Goal: Task Accomplishment & Management: Manage account settings

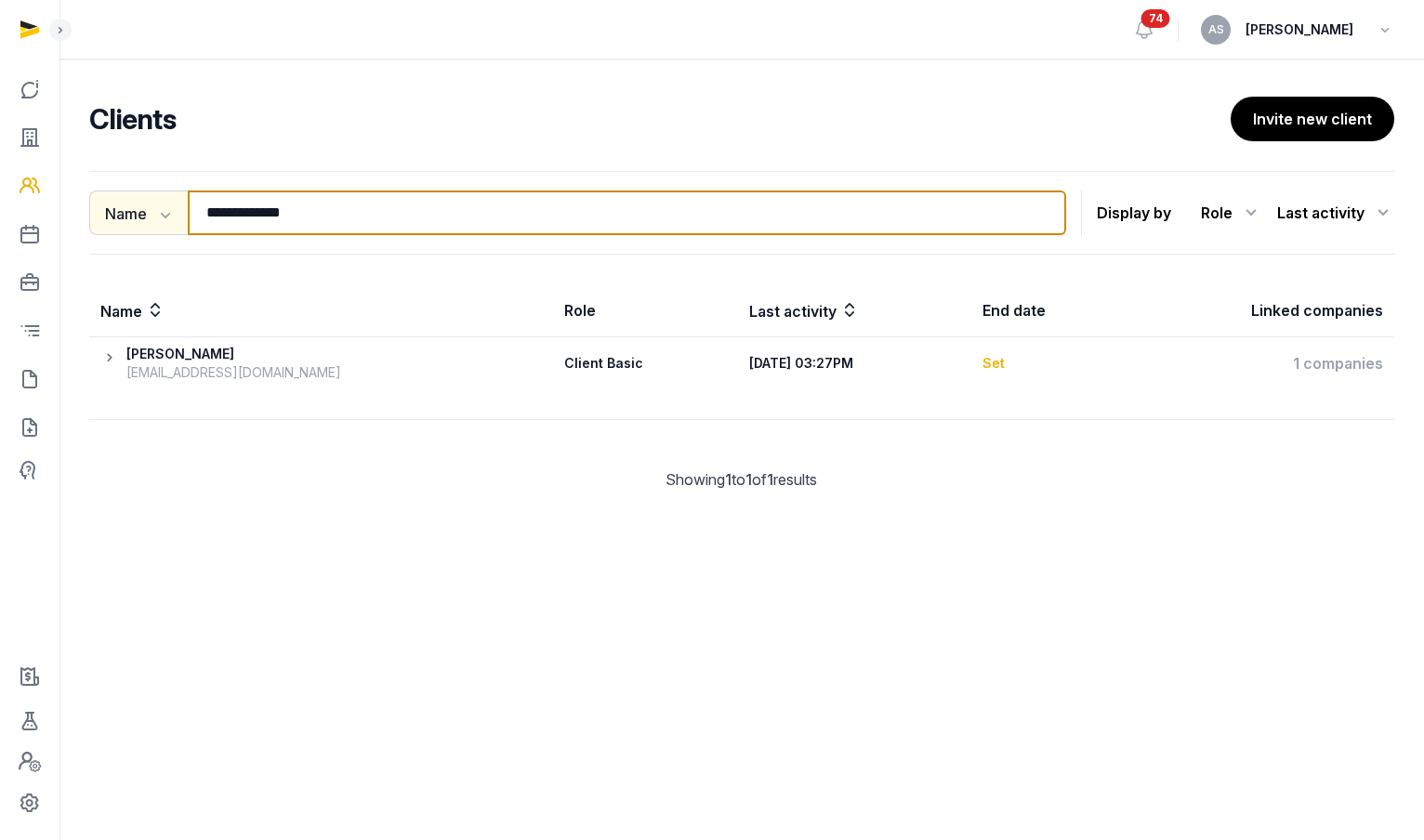
drag, startPoint x: 328, startPoint y: 218, endPoint x: 164, endPoint y: 207, distance: 164.4
click at [164, 207] on div "**********" at bounding box center [577, 213] width 977 height 45
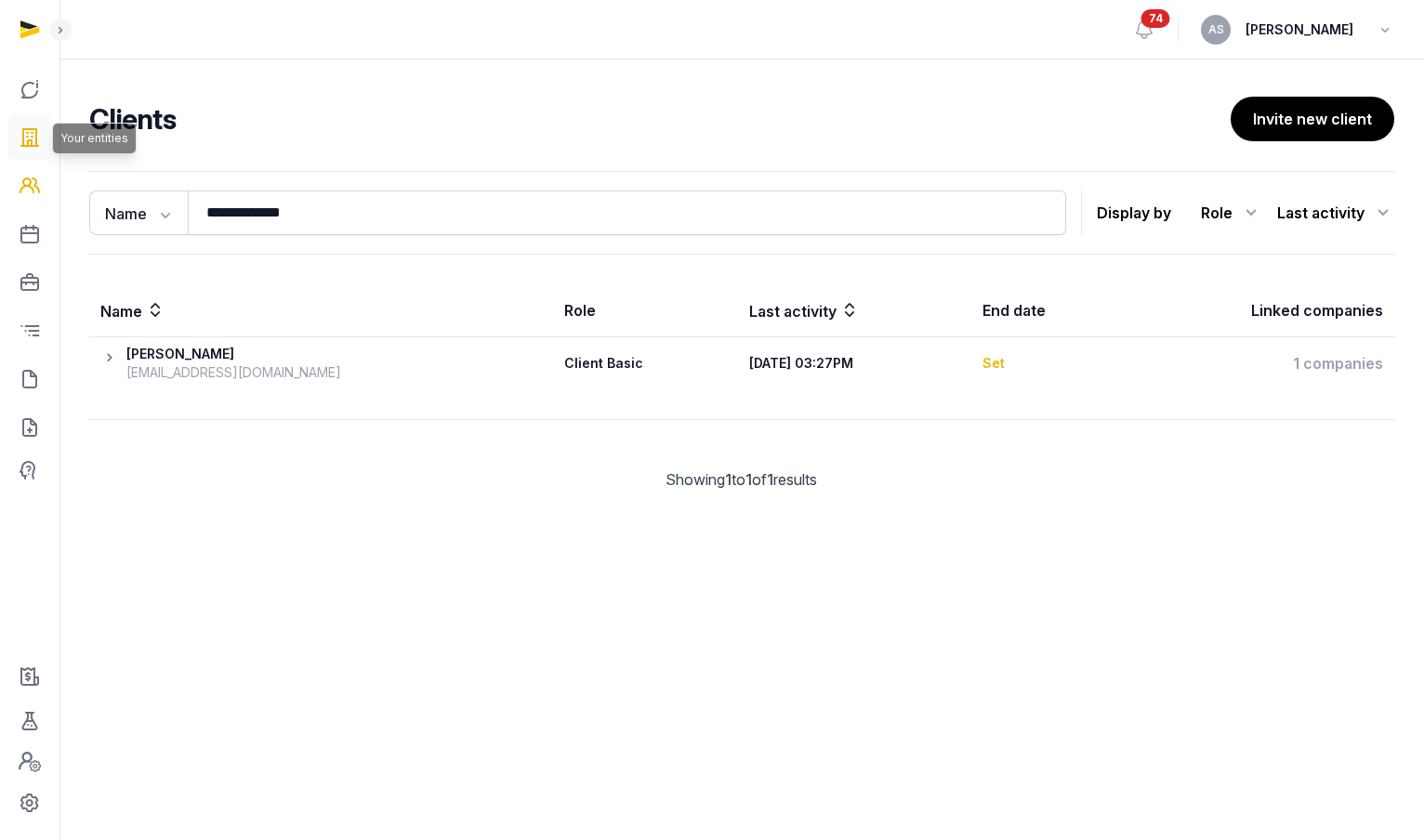
click at [22, 143] on icon at bounding box center [30, 138] width 23 height 30
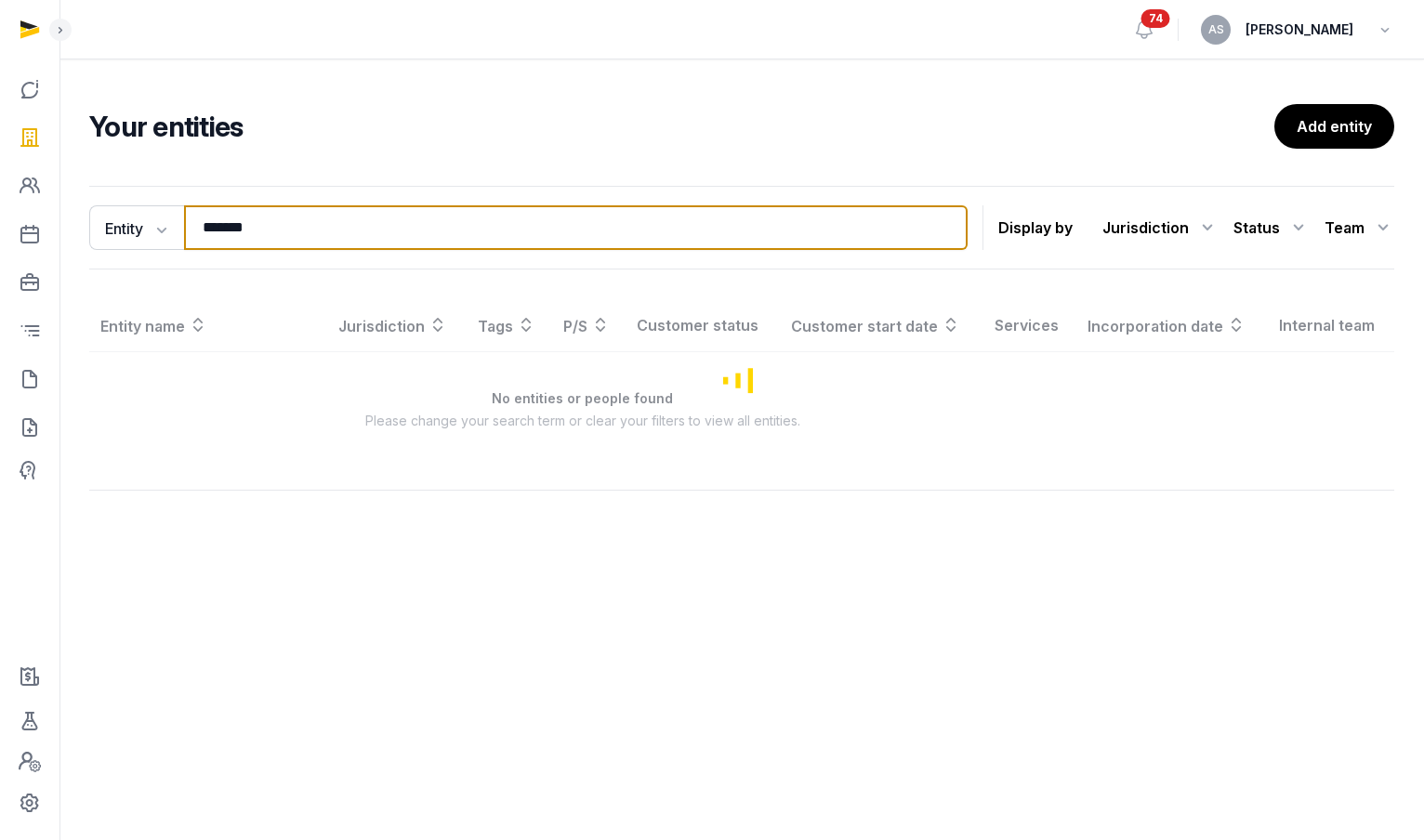
drag, startPoint x: 296, startPoint y: 226, endPoint x: 188, endPoint y: 229, distance: 108.0
click at [188, 229] on input "*******" at bounding box center [576, 228] width 784 height 45
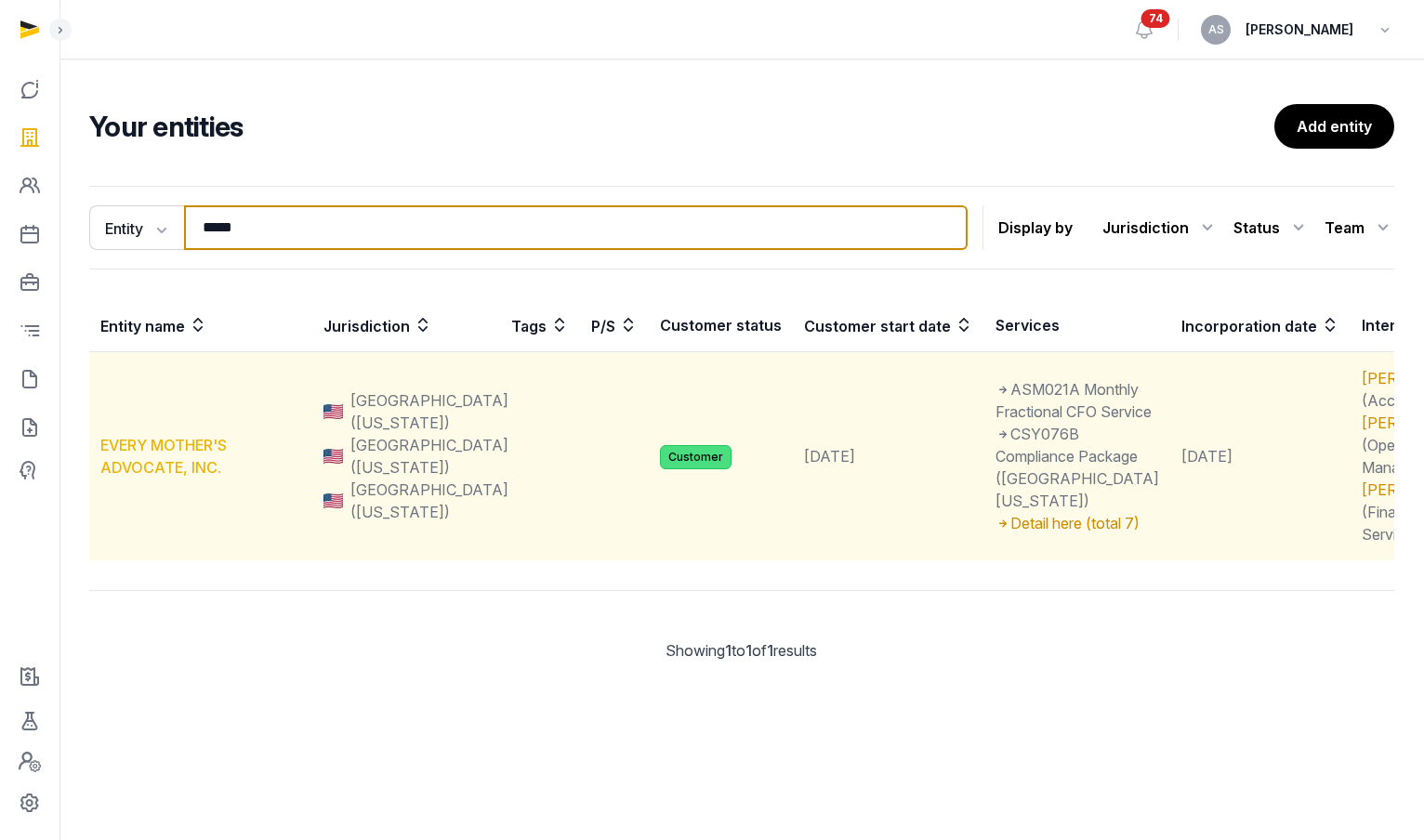
type input "*****"
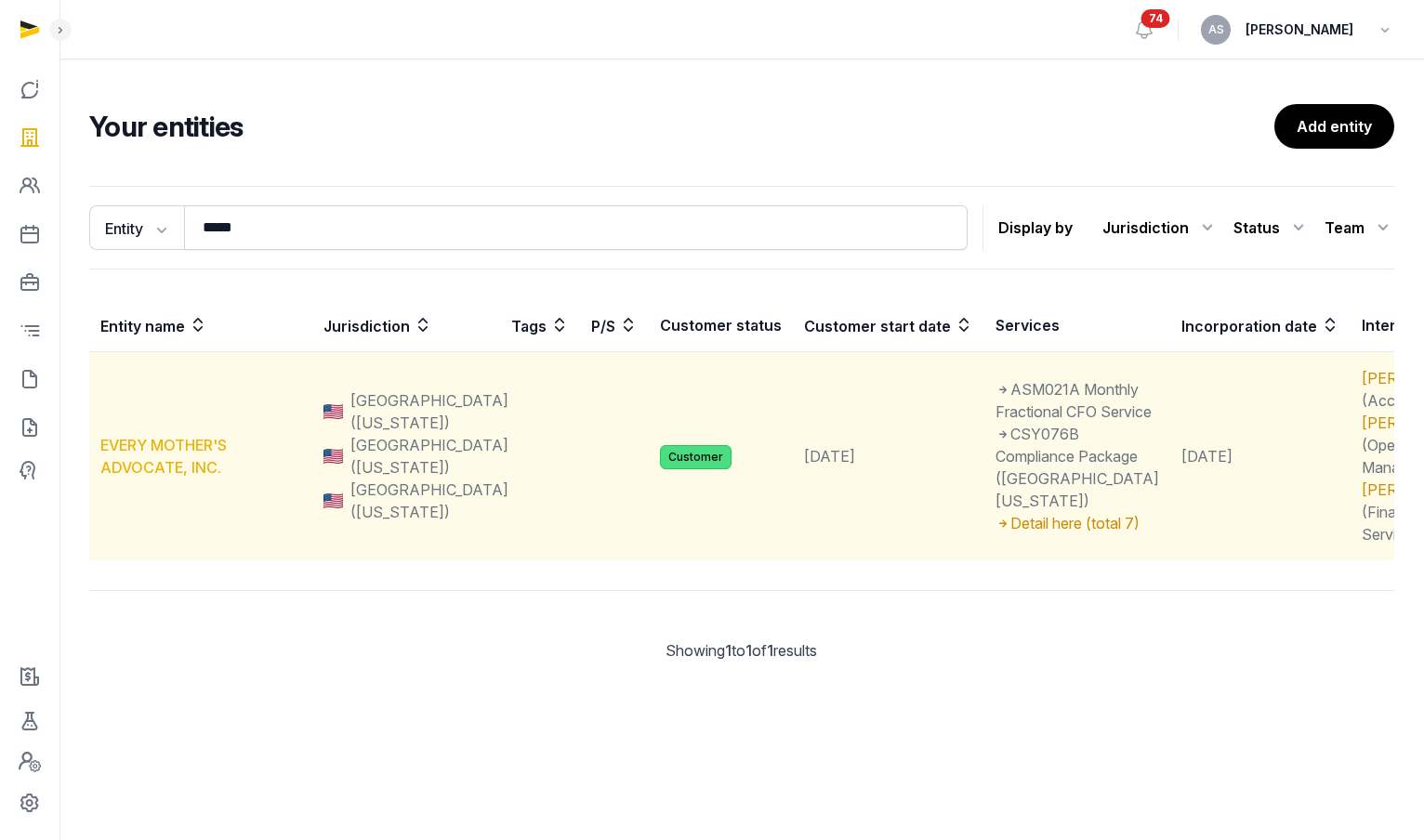
click at [148, 468] on link "EVERY MOTHER'S ADVOCATE, INC." at bounding box center [163, 456] width 127 height 41
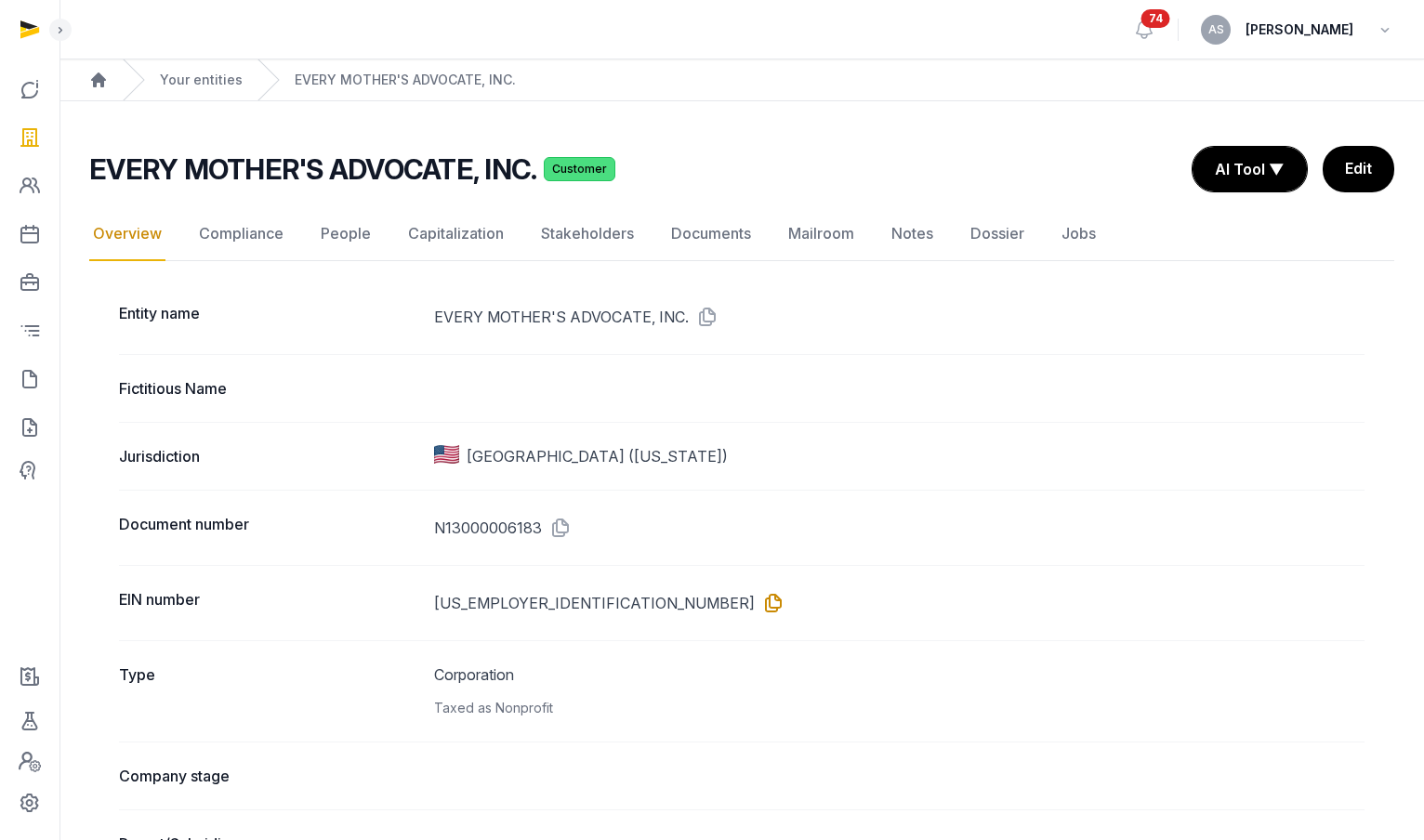
click at [755, 603] on icon at bounding box center [770, 604] width 30 height 30
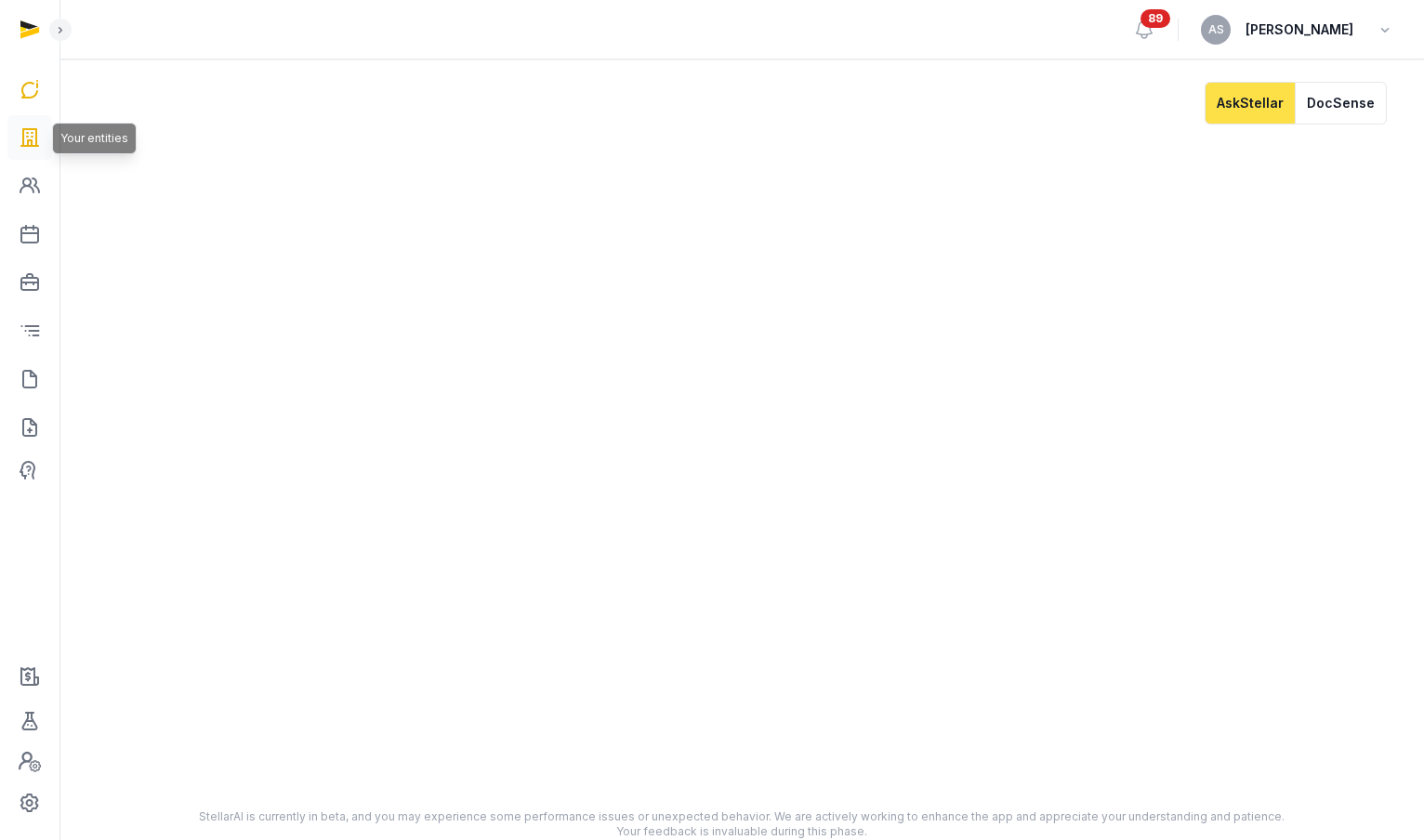
click at [36, 148] on icon at bounding box center [30, 138] width 23 height 30
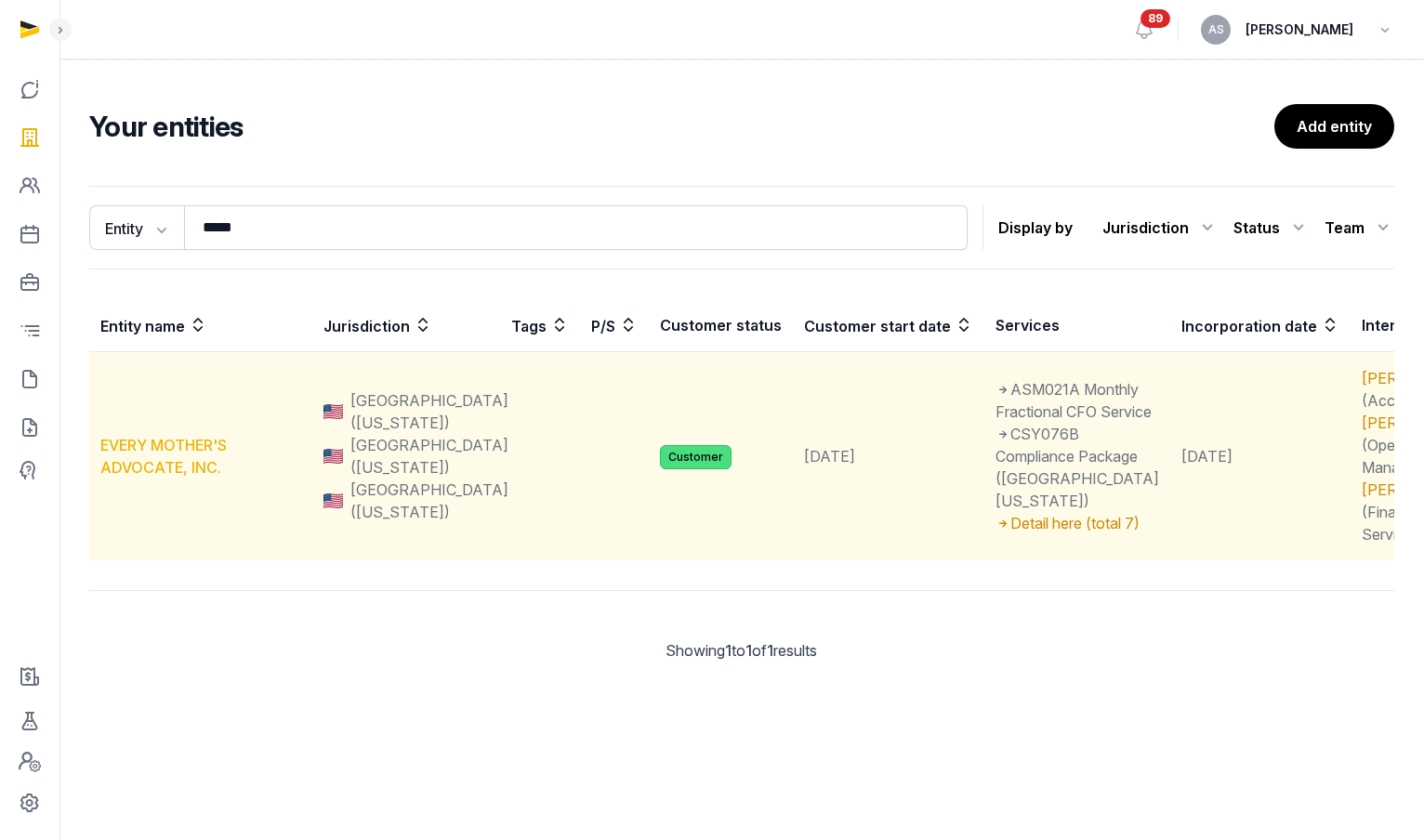
click at [162, 470] on link "EVERY MOTHER'S ADVOCATE, INC." at bounding box center [163, 456] width 127 height 41
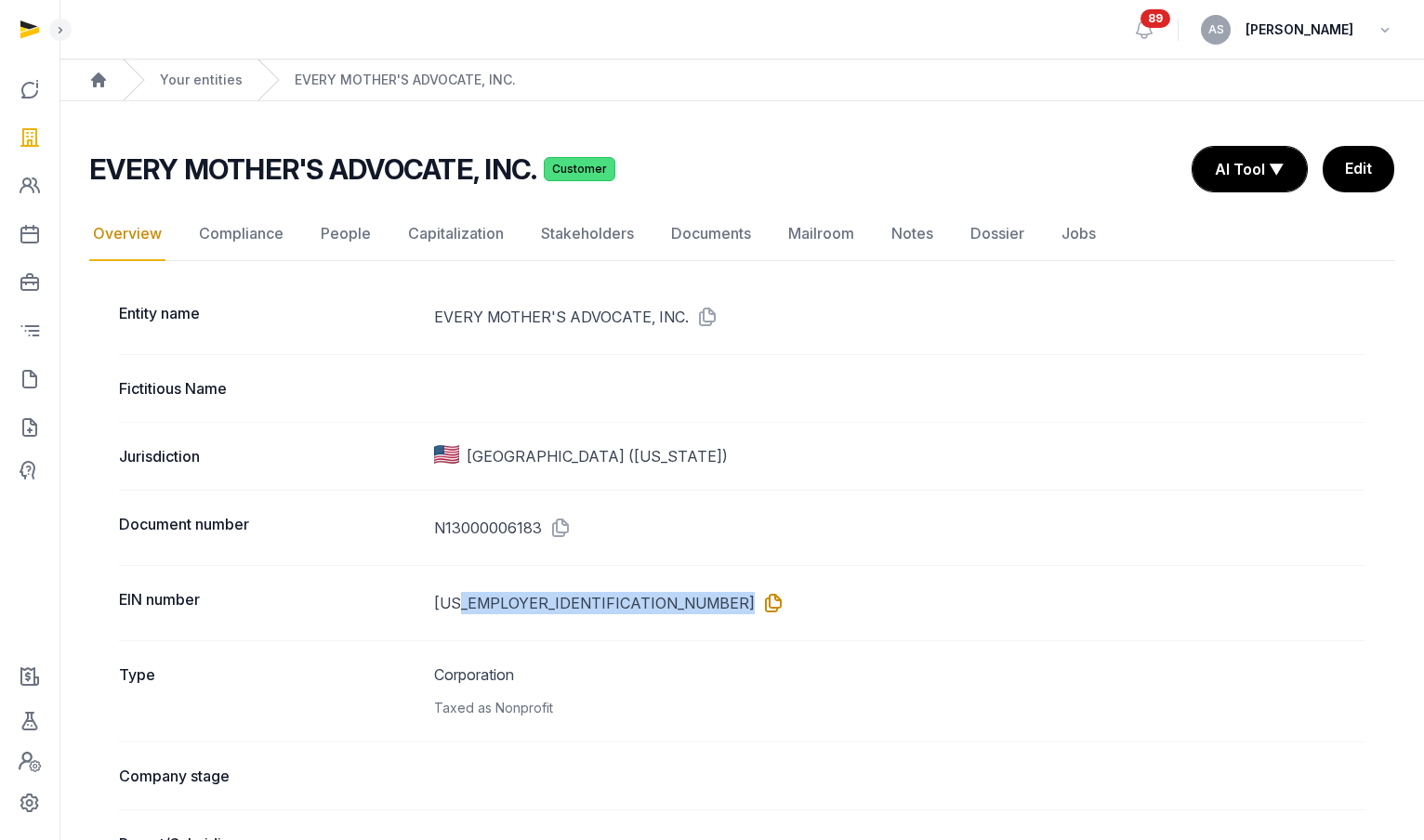
drag, startPoint x: 461, startPoint y: 602, endPoint x: 523, endPoint y: 596, distance: 62.3
click at [522, 596] on dd "[US_EMPLOYER_IDENTIFICATION_NUMBER]" at bounding box center [900, 604] width 930 height 30
copy dd "3401334"
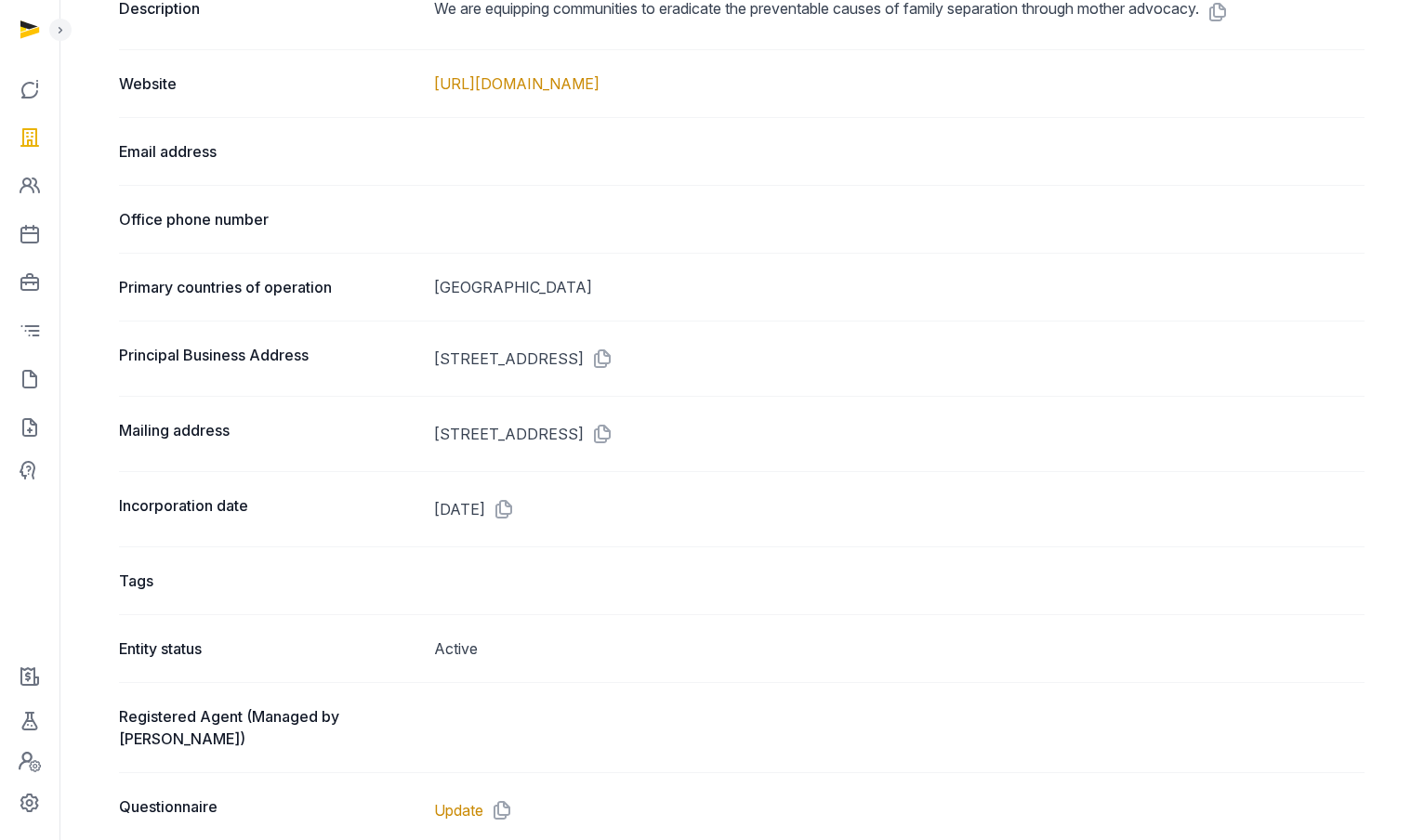
scroll to position [973, 0]
drag, startPoint x: 566, startPoint y: 357, endPoint x: 428, endPoint y: 355, distance: 138.0
click at [428, 355] on div "Principal Business Address 1101 NW 33RD ST, POMPANO BEACH, FL, 33064" at bounding box center [741, 357] width 1246 height 75
copy dd "1101 NW 33RD ST,"
drag, startPoint x: 774, startPoint y: 360, endPoint x: 729, endPoint y: 360, distance: 45.0
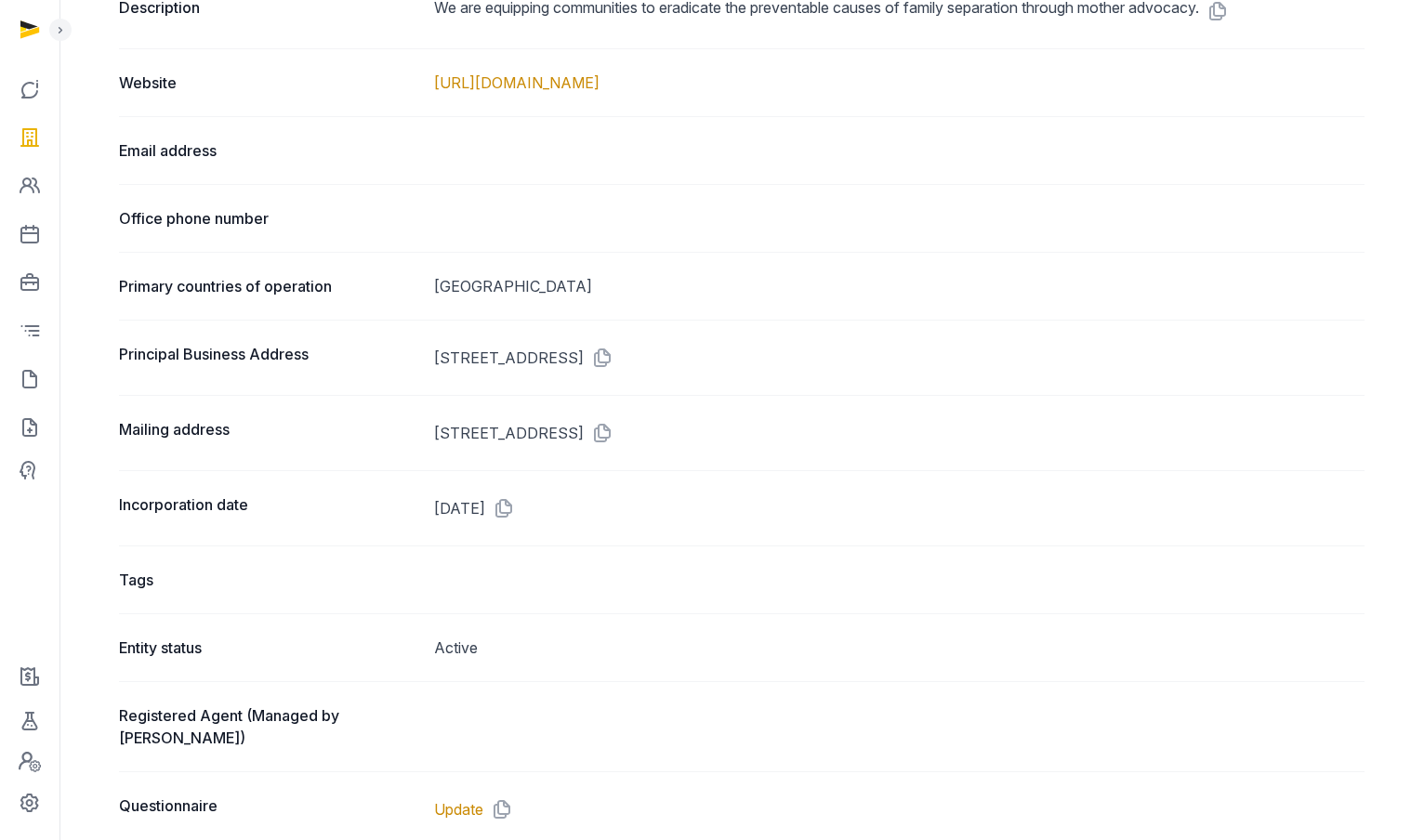
click at [729, 360] on dd "[STREET_ADDRESS]" at bounding box center [900, 358] width 930 height 30
copy dd "33064"
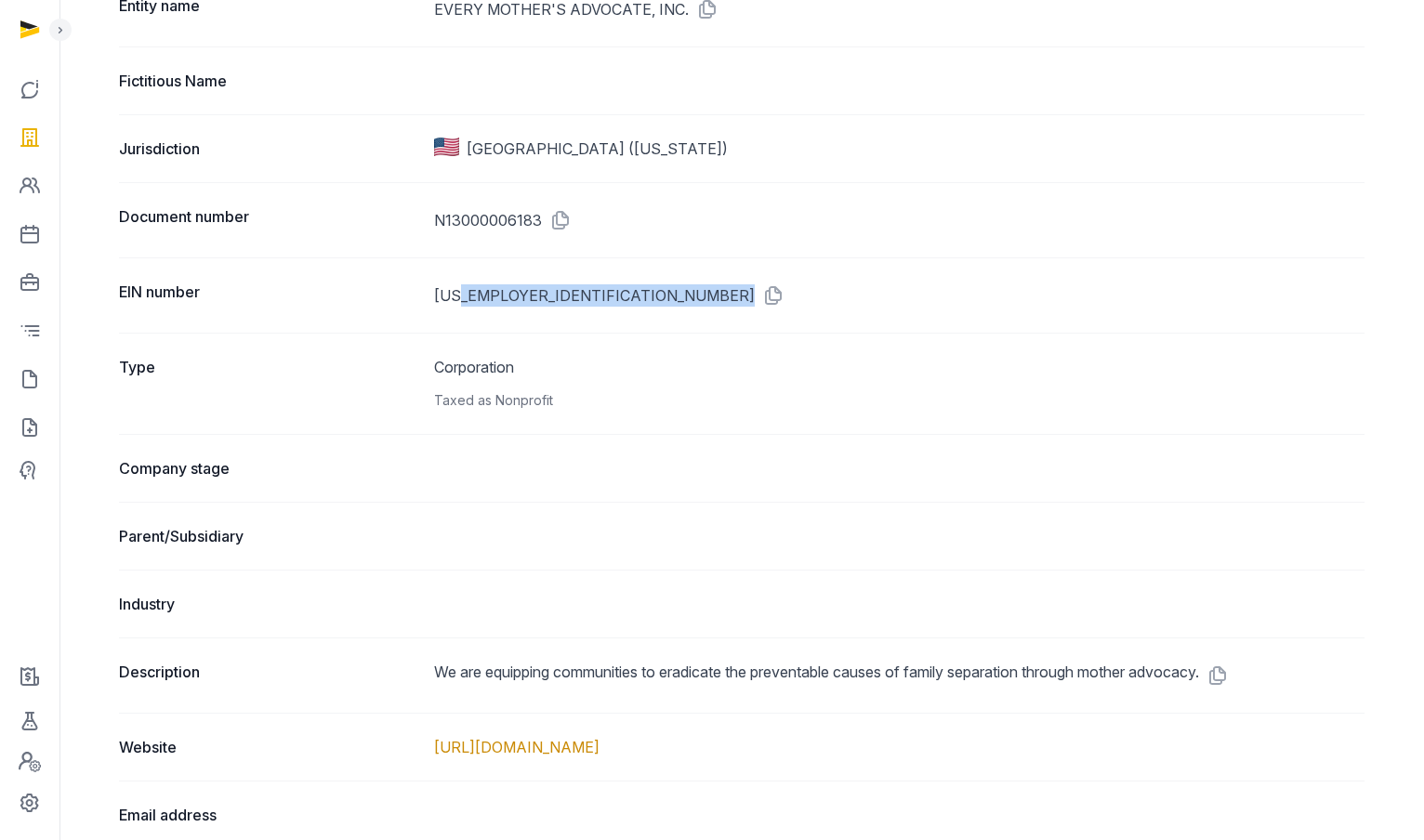
scroll to position [0, 0]
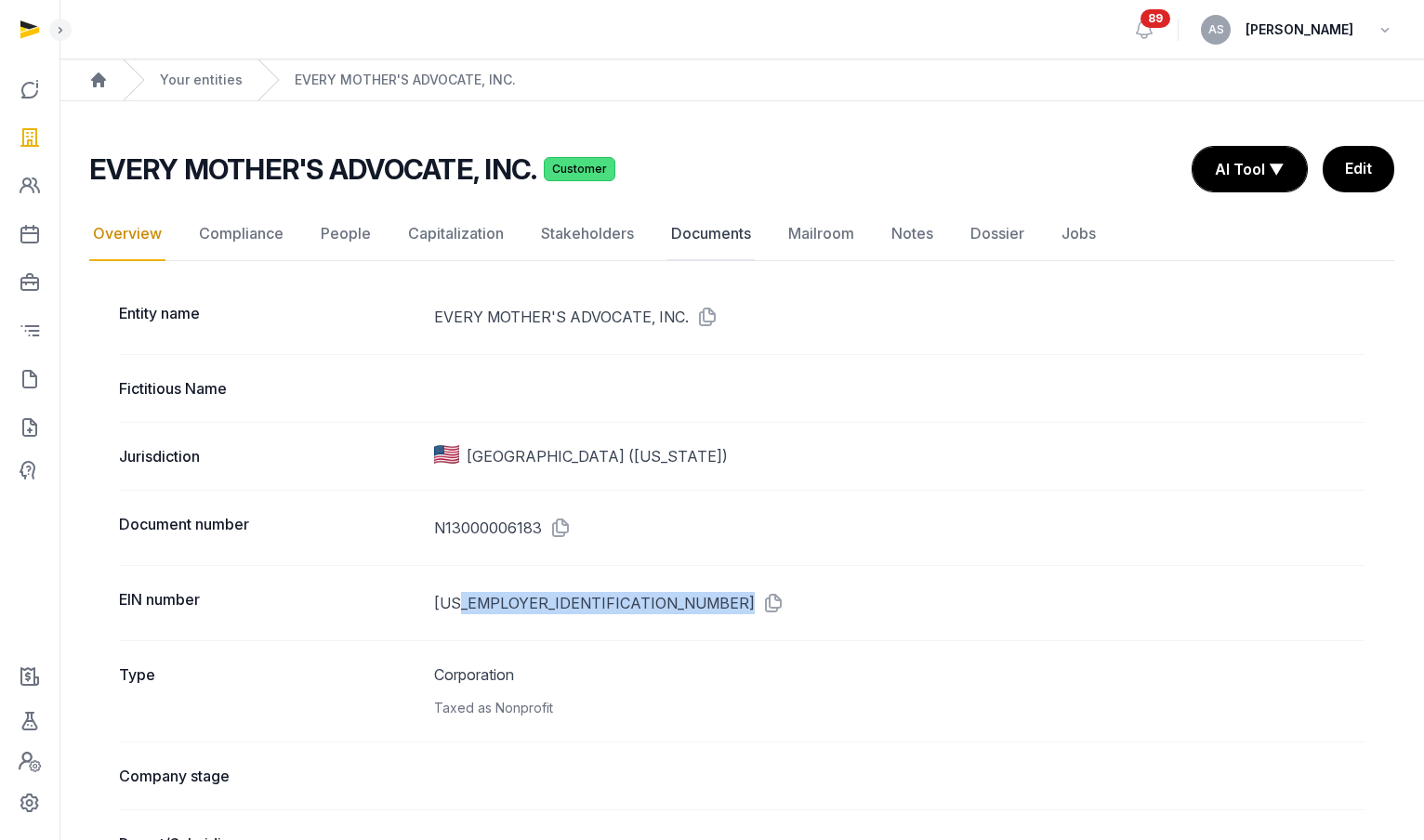
click at [681, 236] on link "Documents" at bounding box center [712, 234] width 87 height 53
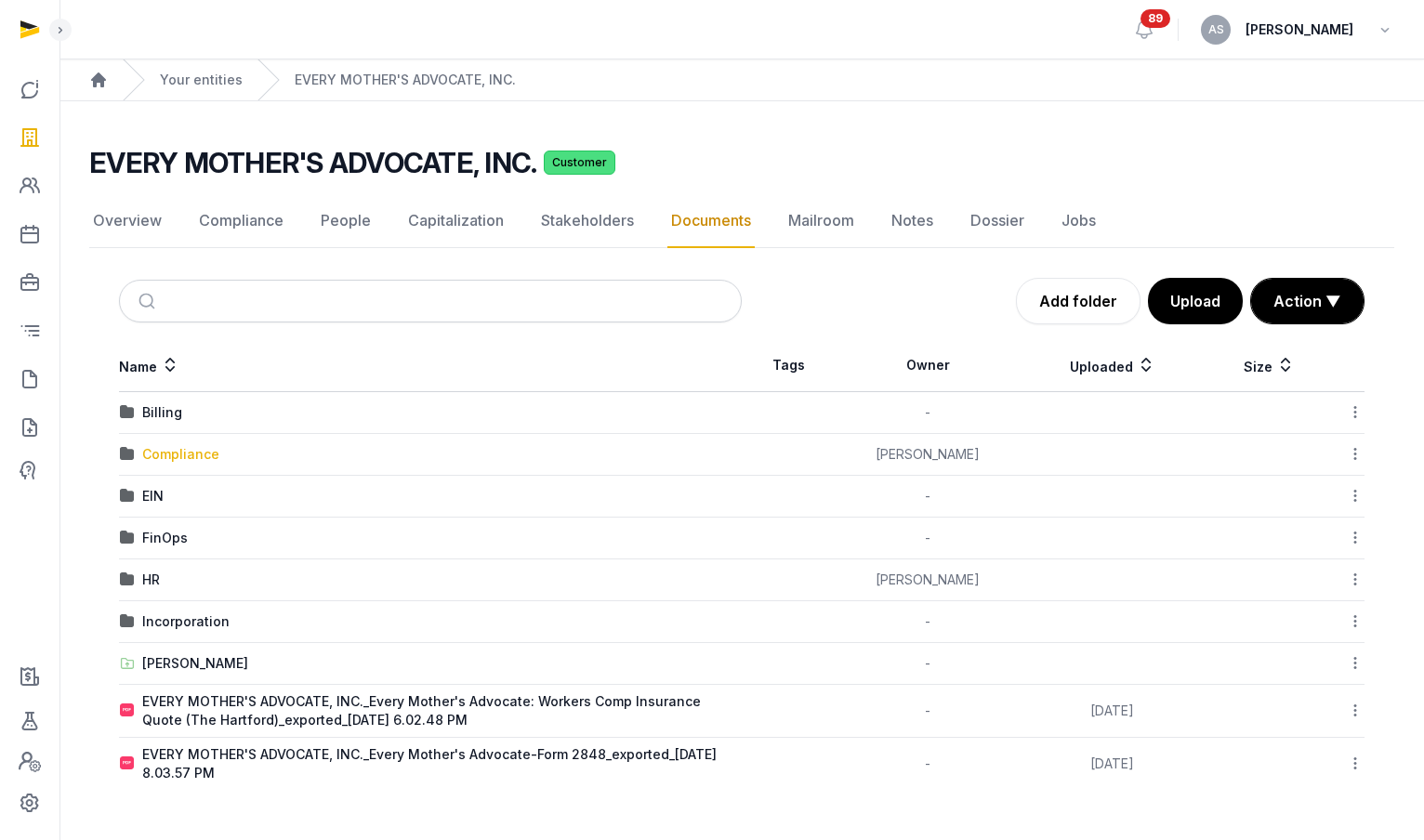
click at [199, 458] on div "Compliance" at bounding box center [181, 454] width 77 height 19
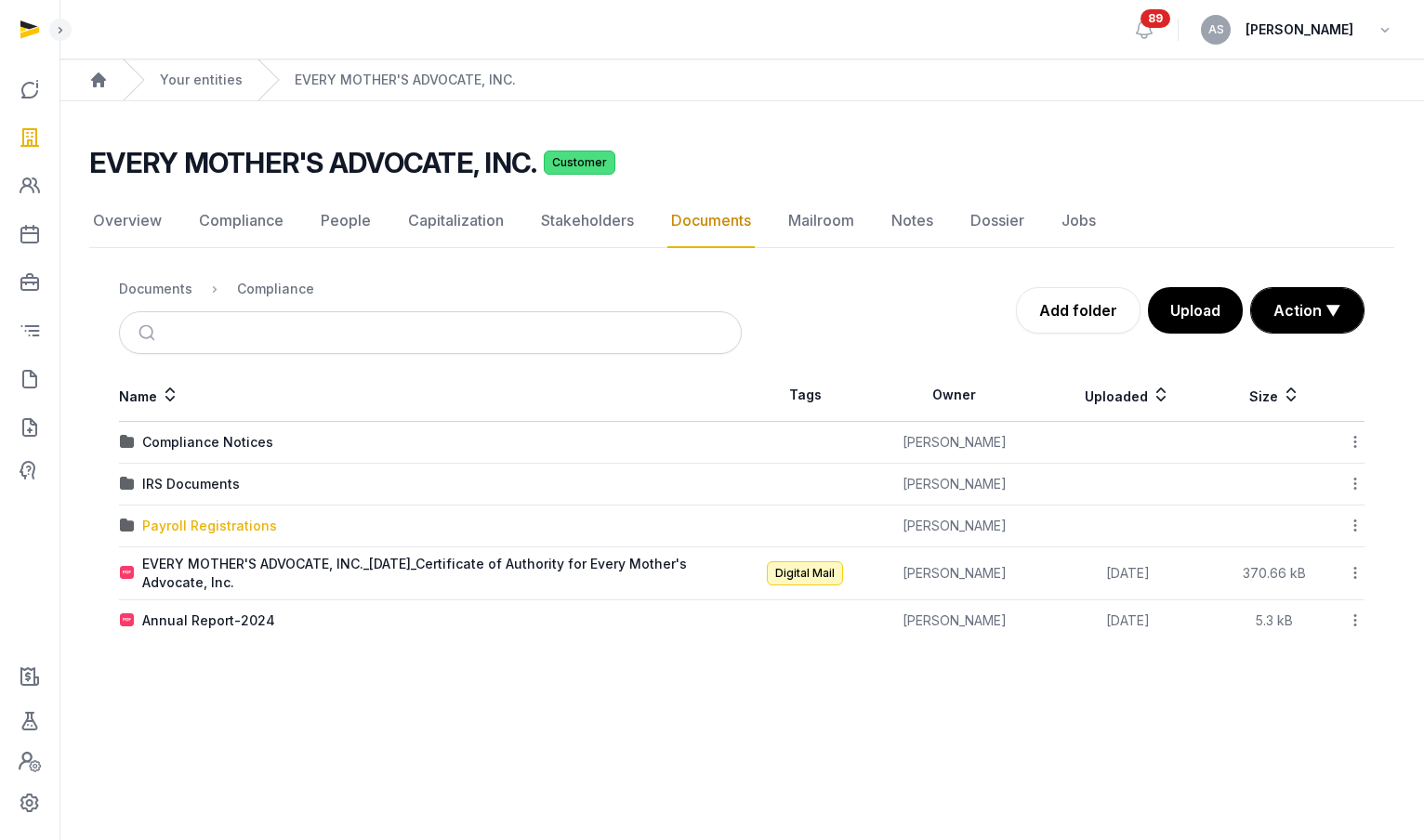
click at [181, 530] on div "Payroll Registrations" at bounding box center [210, 525] width 135 height 19
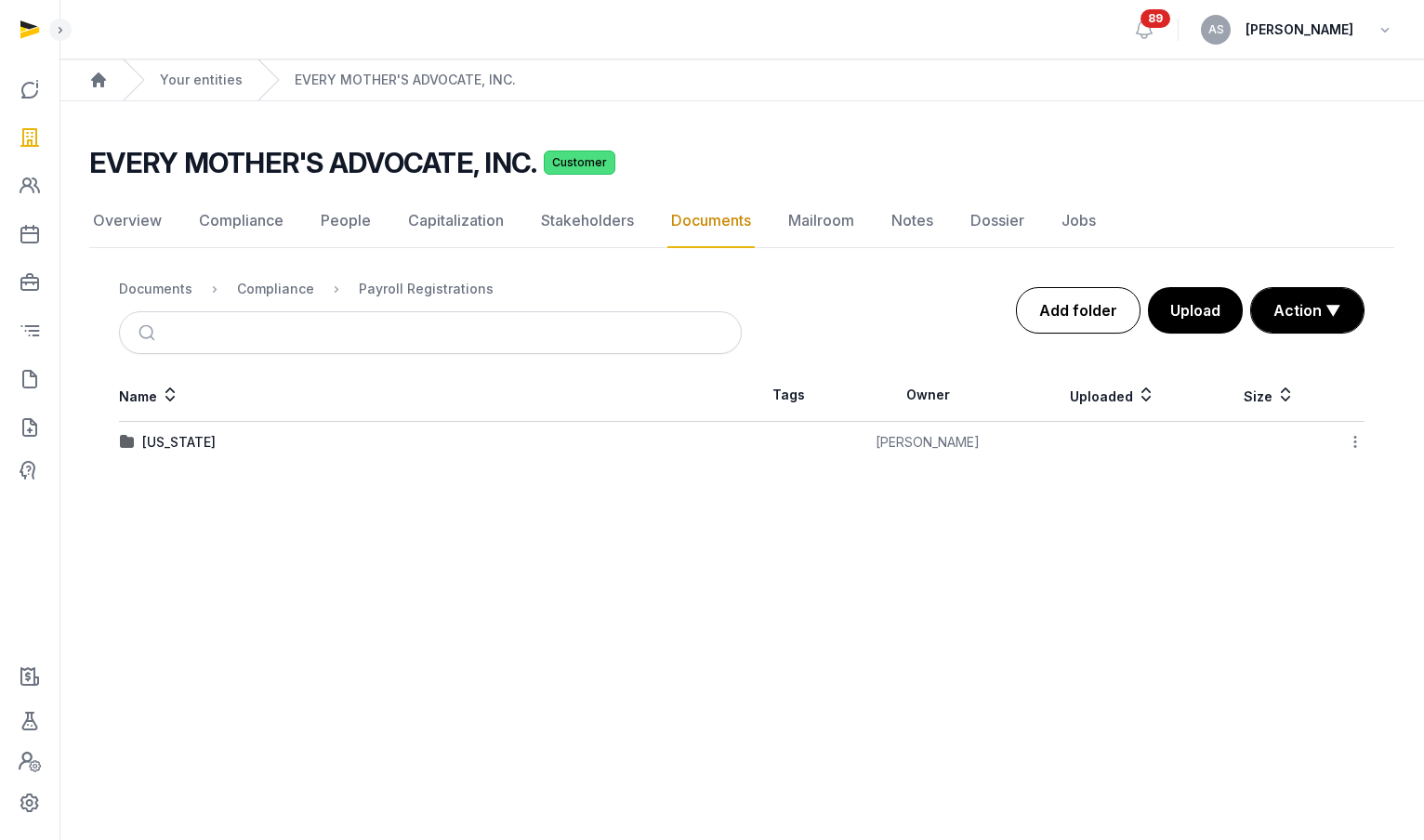
click at [1087, 308] on link "Add folder" at bounding box center [1079, 310] width 125 height 47
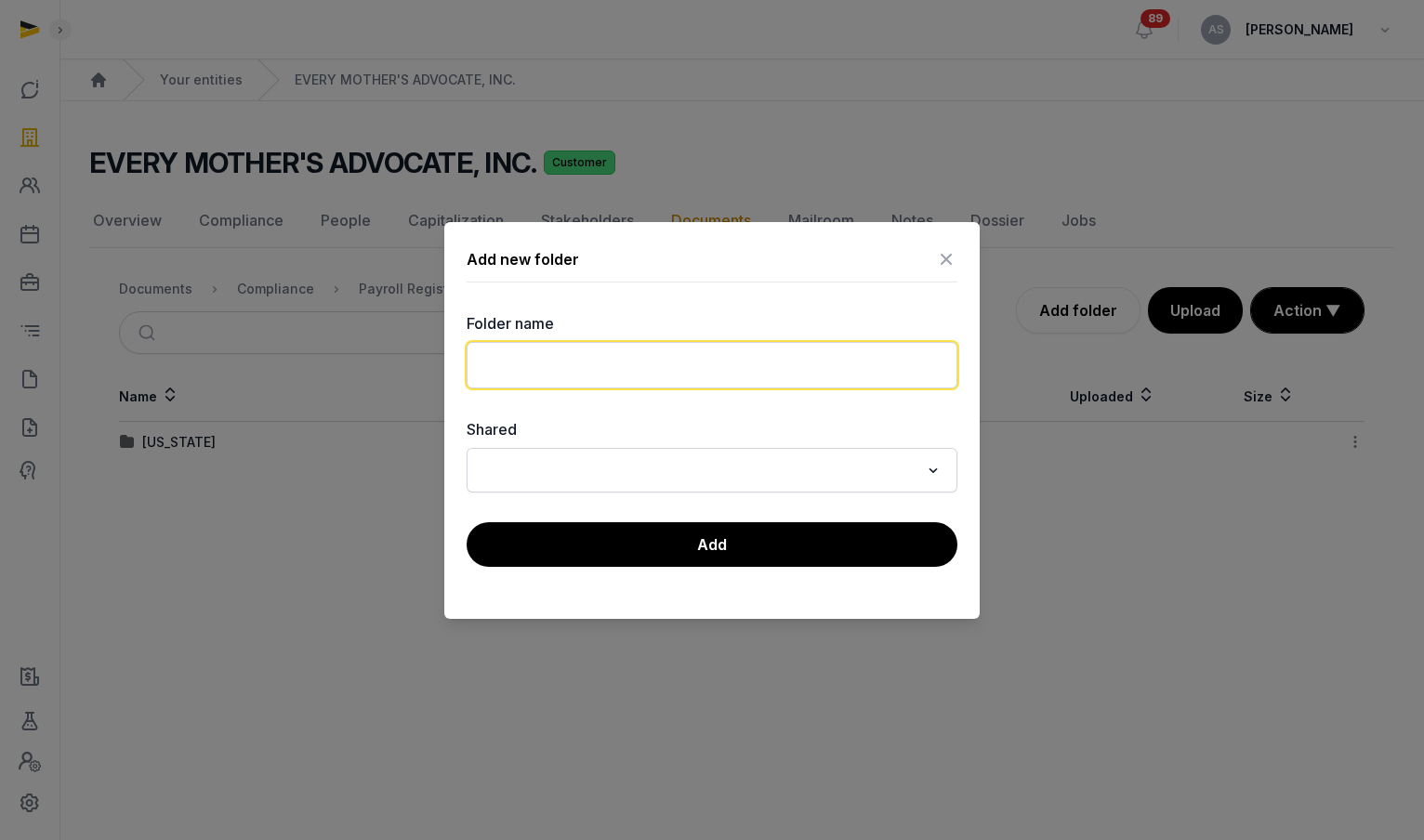
click at [643, 368] on input "text" at bounding box center [712, 365] width 491 height 47
type input "*******"
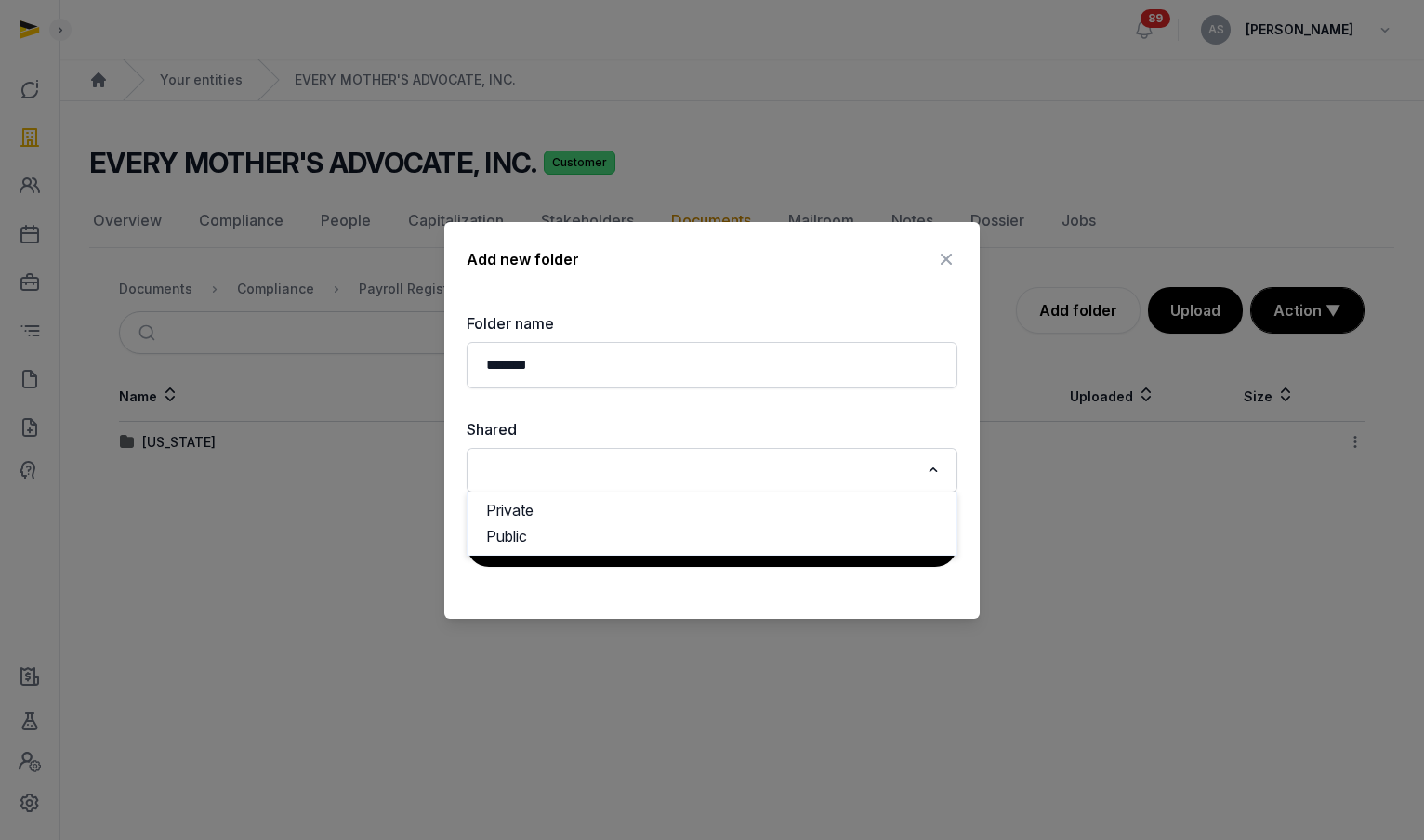
click at [717, 476] on input "Search for option" at bounding box center [699, 470] width 441 height 26
click at [687, 526] on li "Public" at bounding box center [712, 536] width 489 height 27
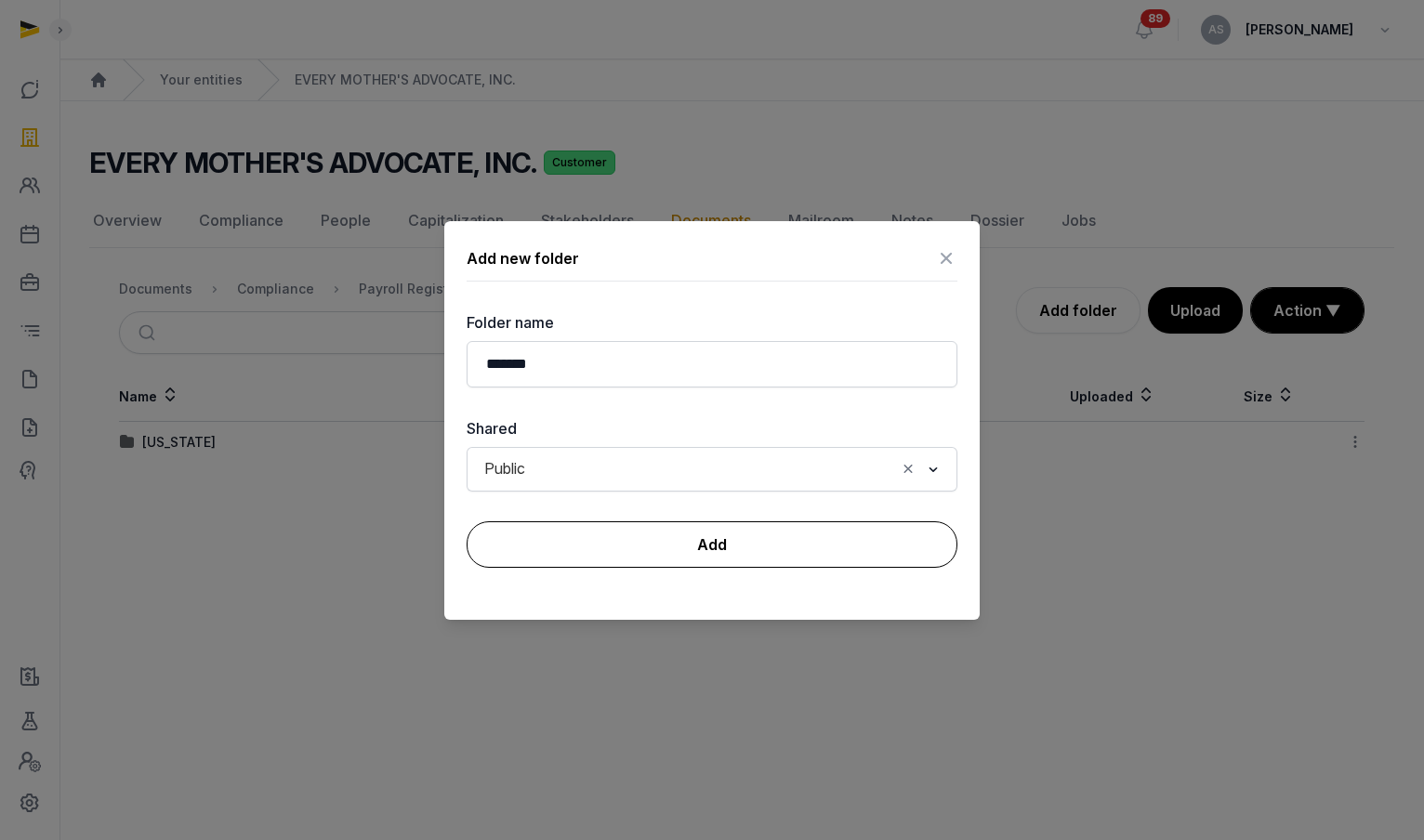
click at [684, 539] on button "Add" at bounding box center [712, 544] width 491 height 47
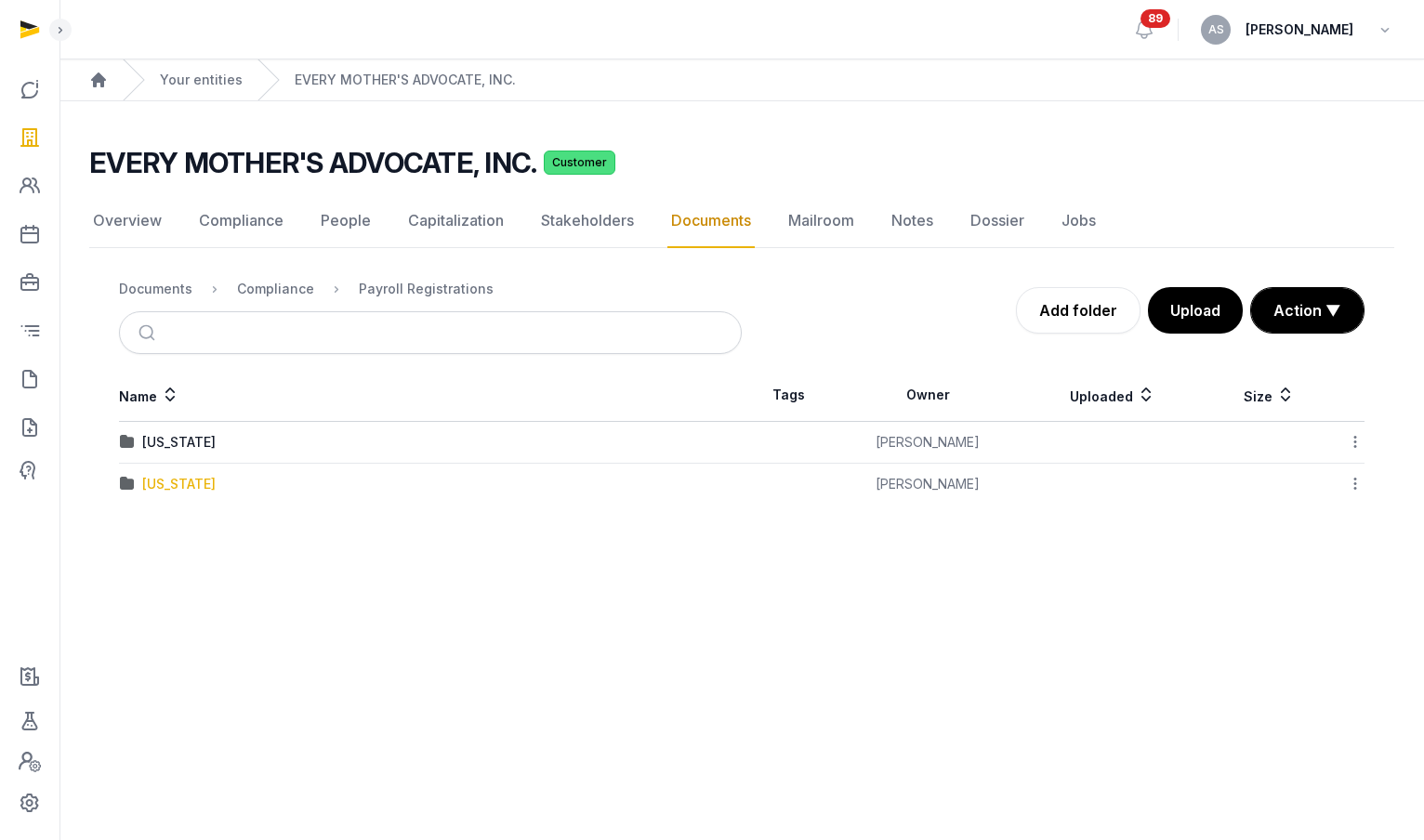
click at [184, 483] on div "[US_STATE]" at bounding box center [179, 484] width 73 height 19
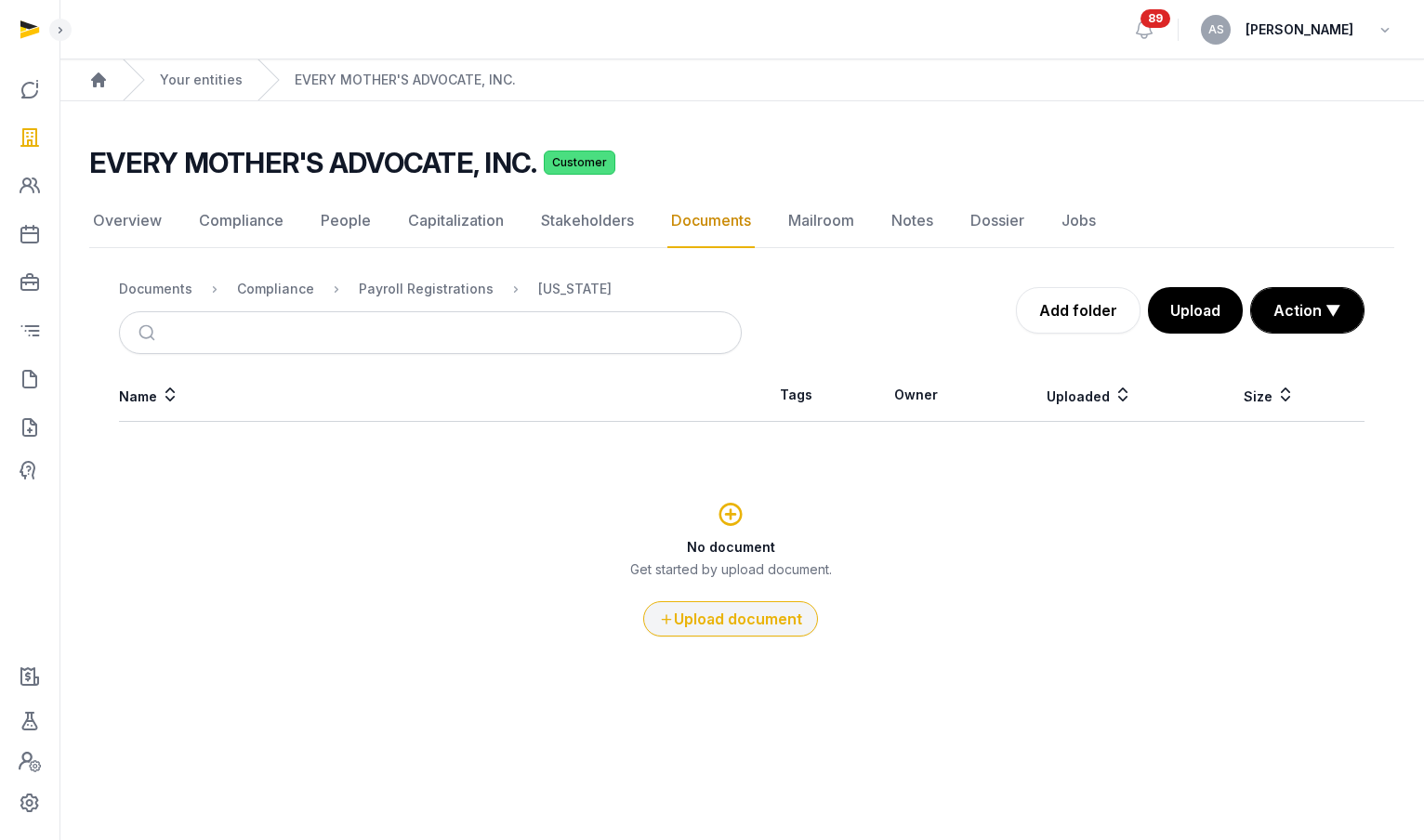
click at [743, 605] on button "Upload document" at bounding box center [730, 619] width 175 height 36
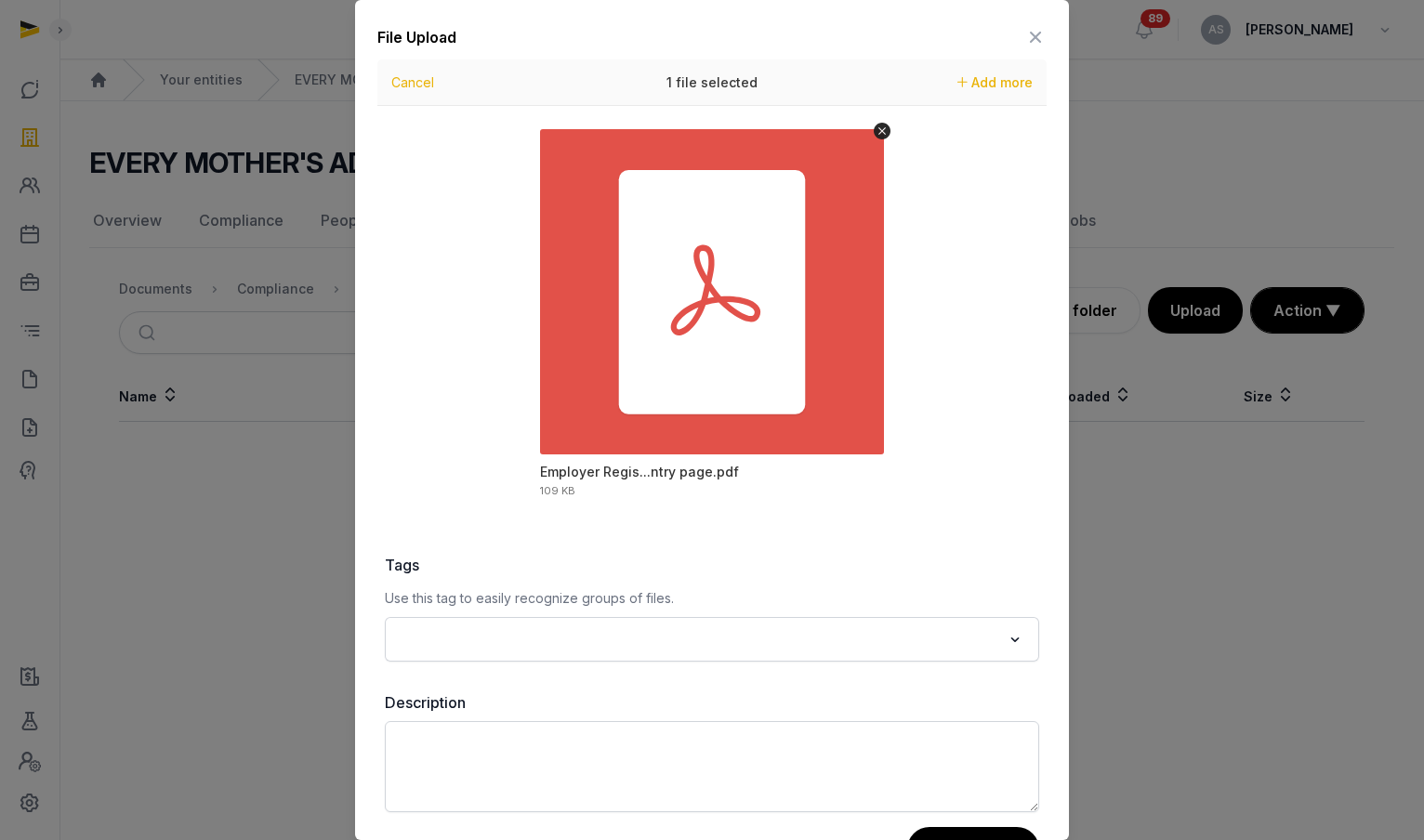
scroll to position [69, 0]
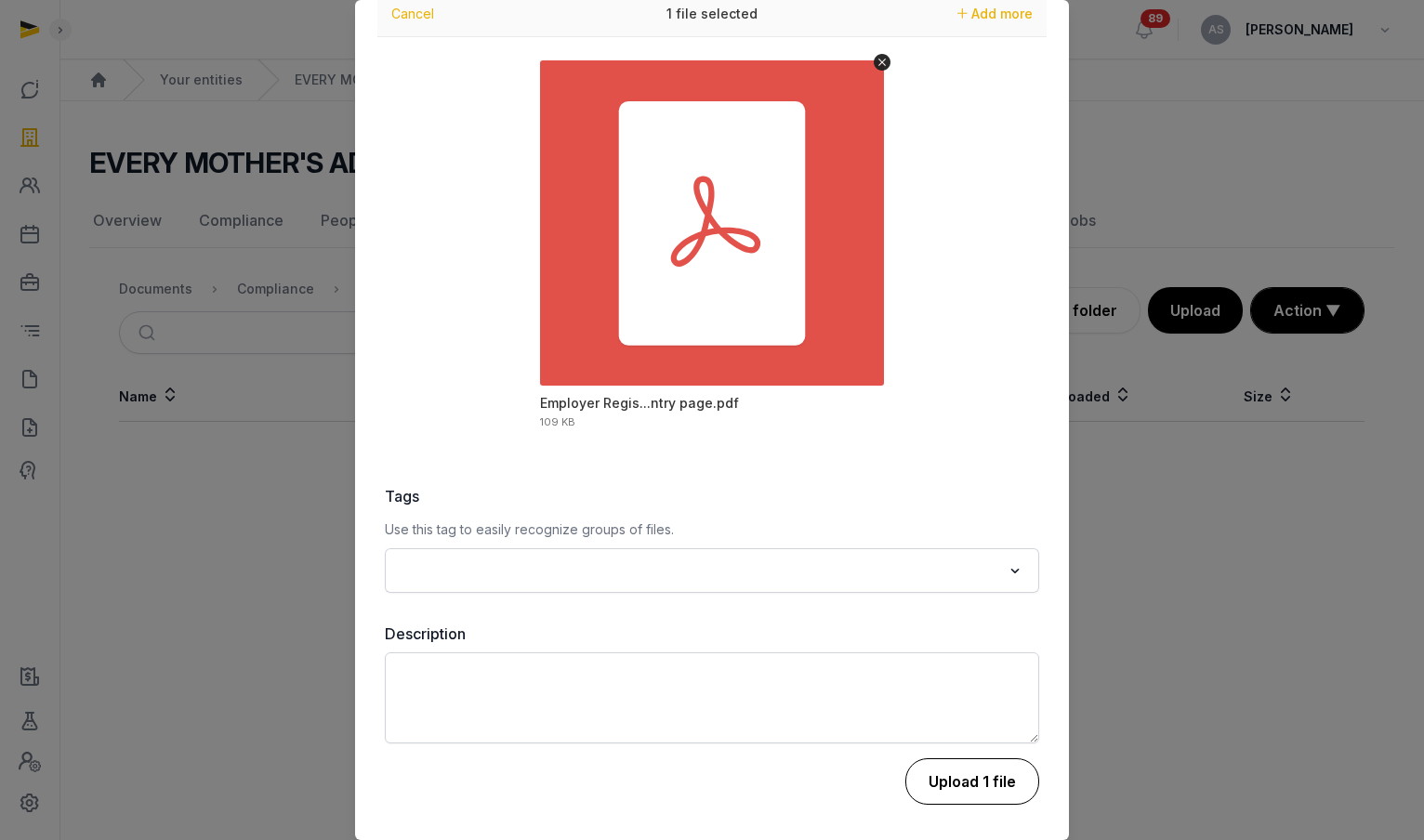
click at [995, 790] on button "Upload 1 file" at bounding box center [972, 782] width 134 height 47
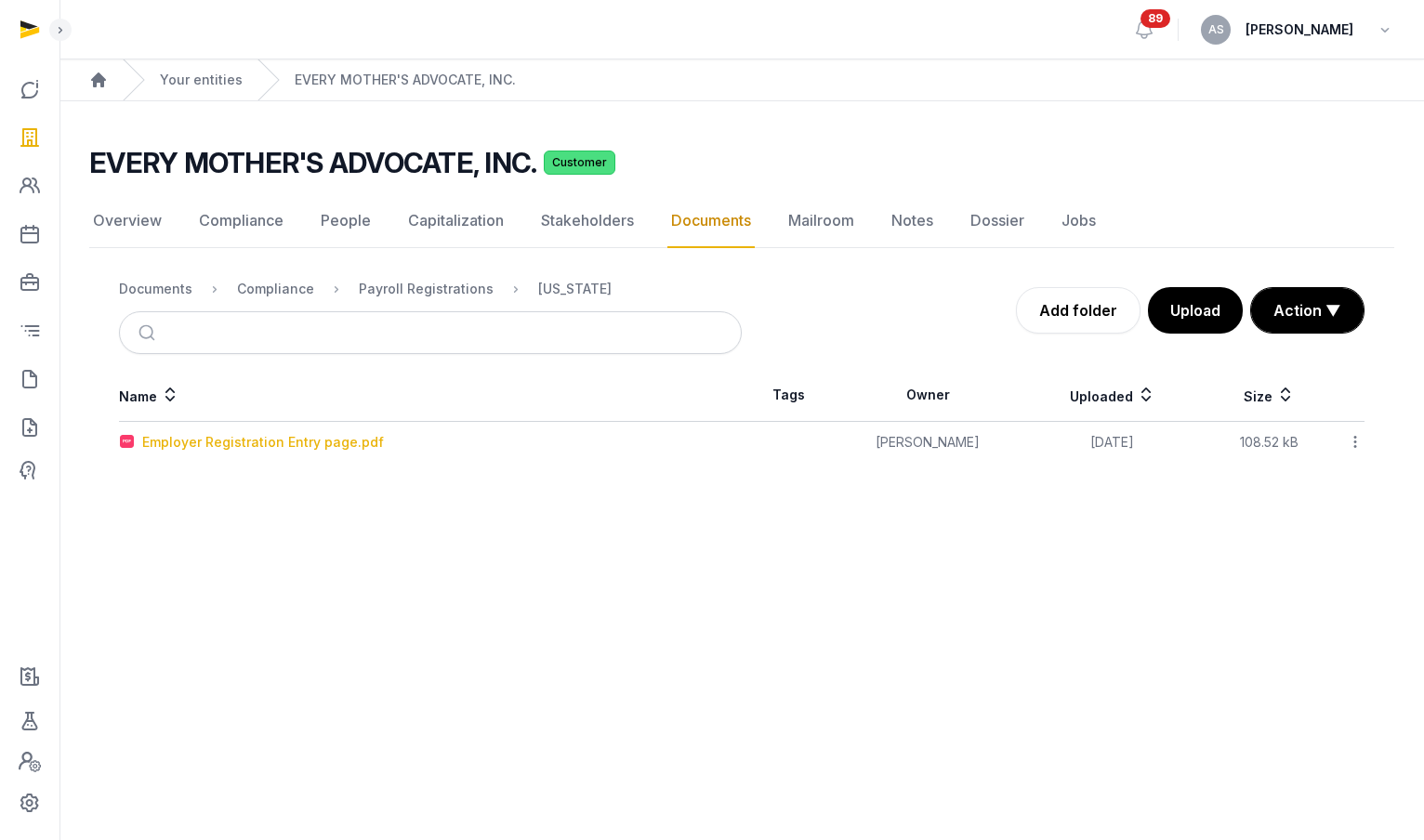
click at [321, 445] on div "Employer Registration Entry page.pdf" at bounding box center [263, 442] width 241 height 19
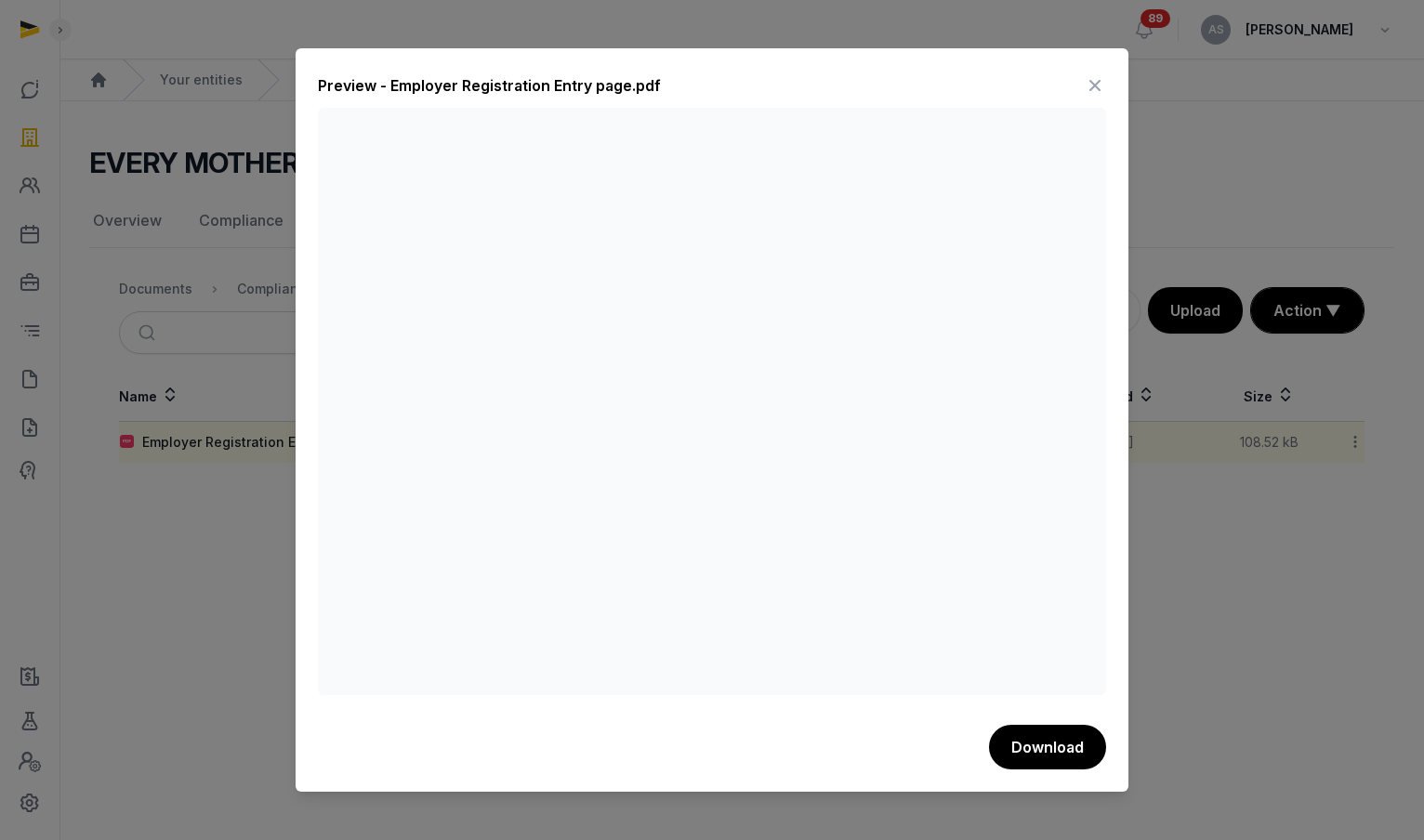
click at [1094, 80] on icon at bounding box center [1094, 85] width 23 height 30
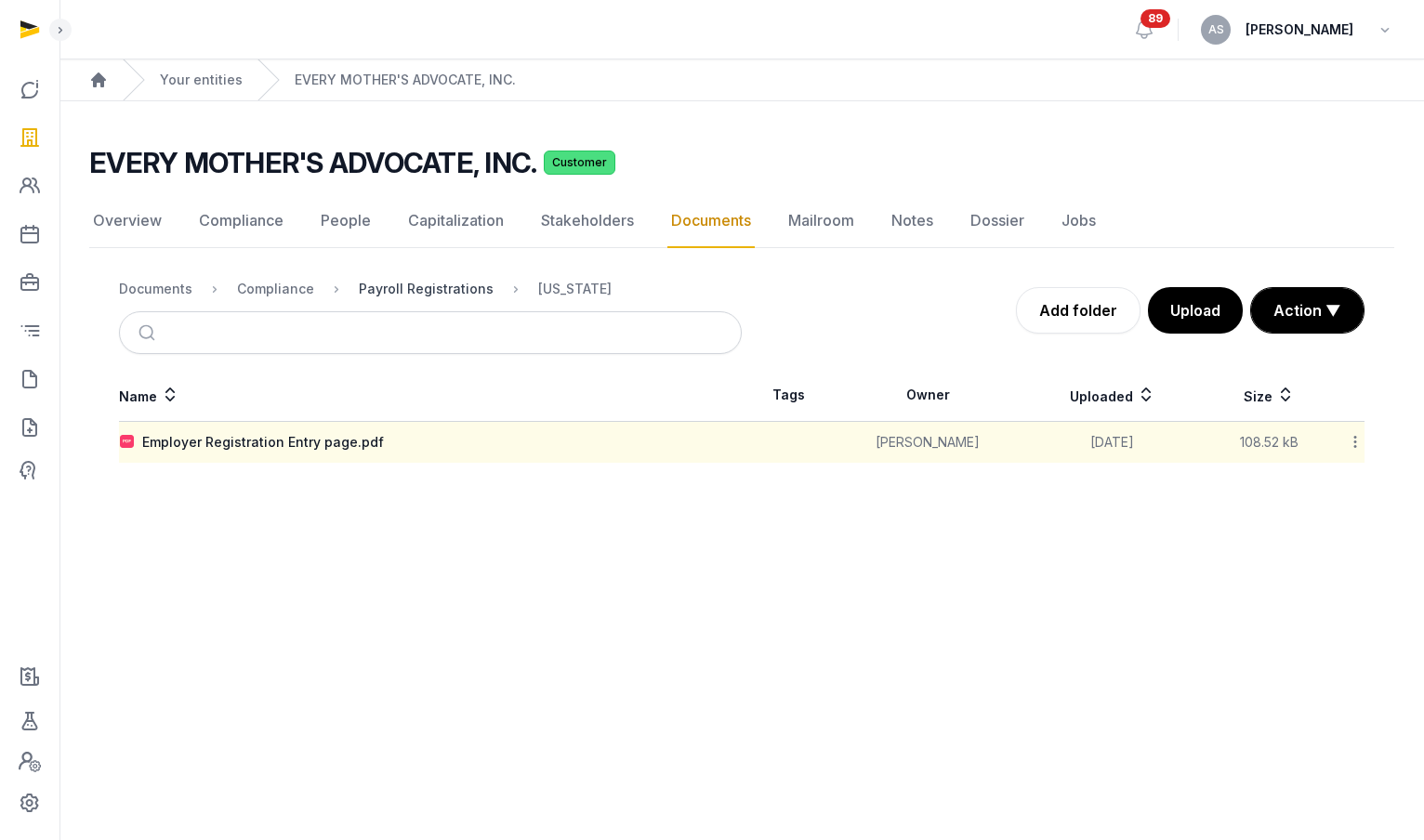
click at [427, 294] on div "Payroll Registrations" at bounding box center [427, 289] width 135 height 19
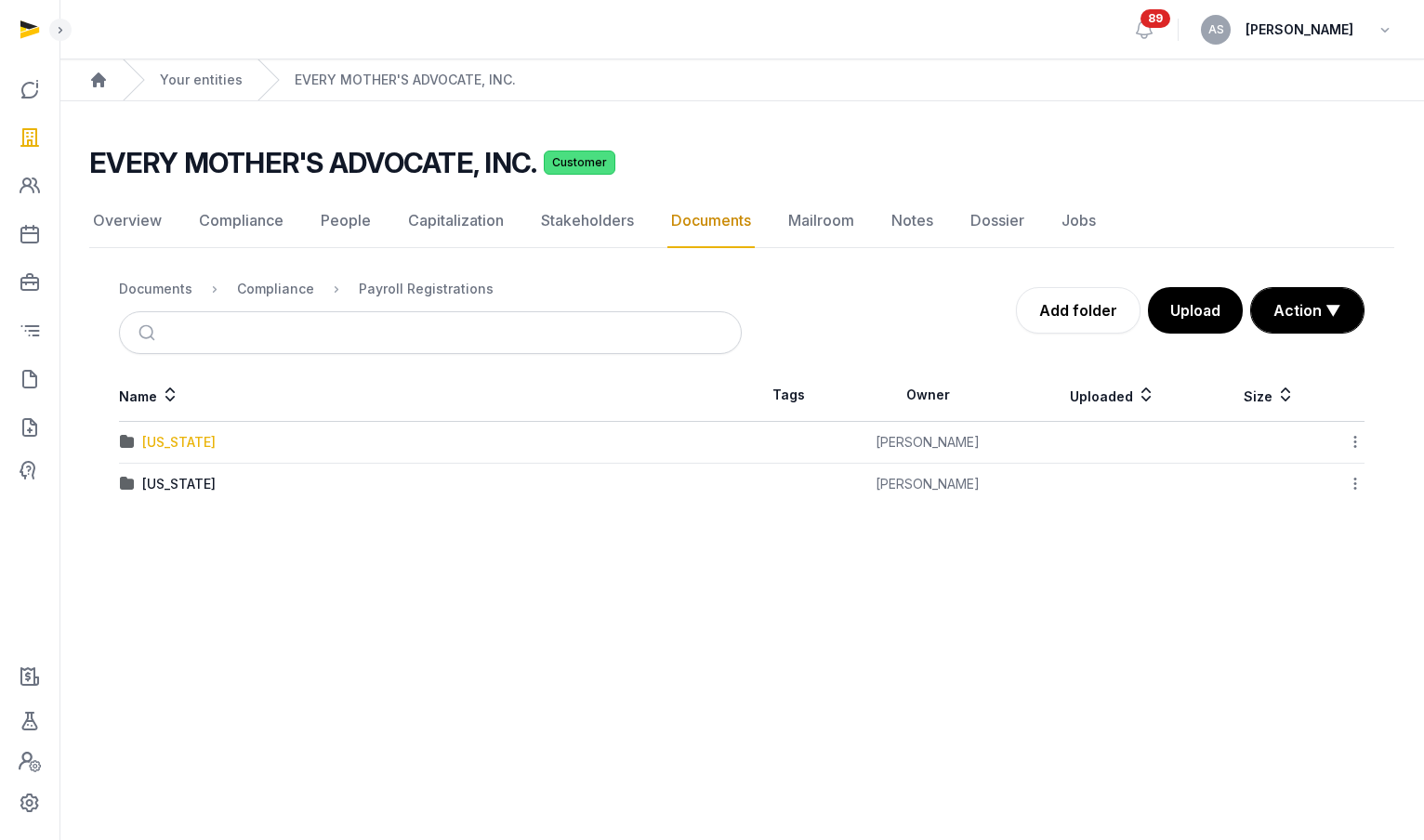
click at [167, 442] on div "Florida" at bounding box center [179, 442] width 73 height 19
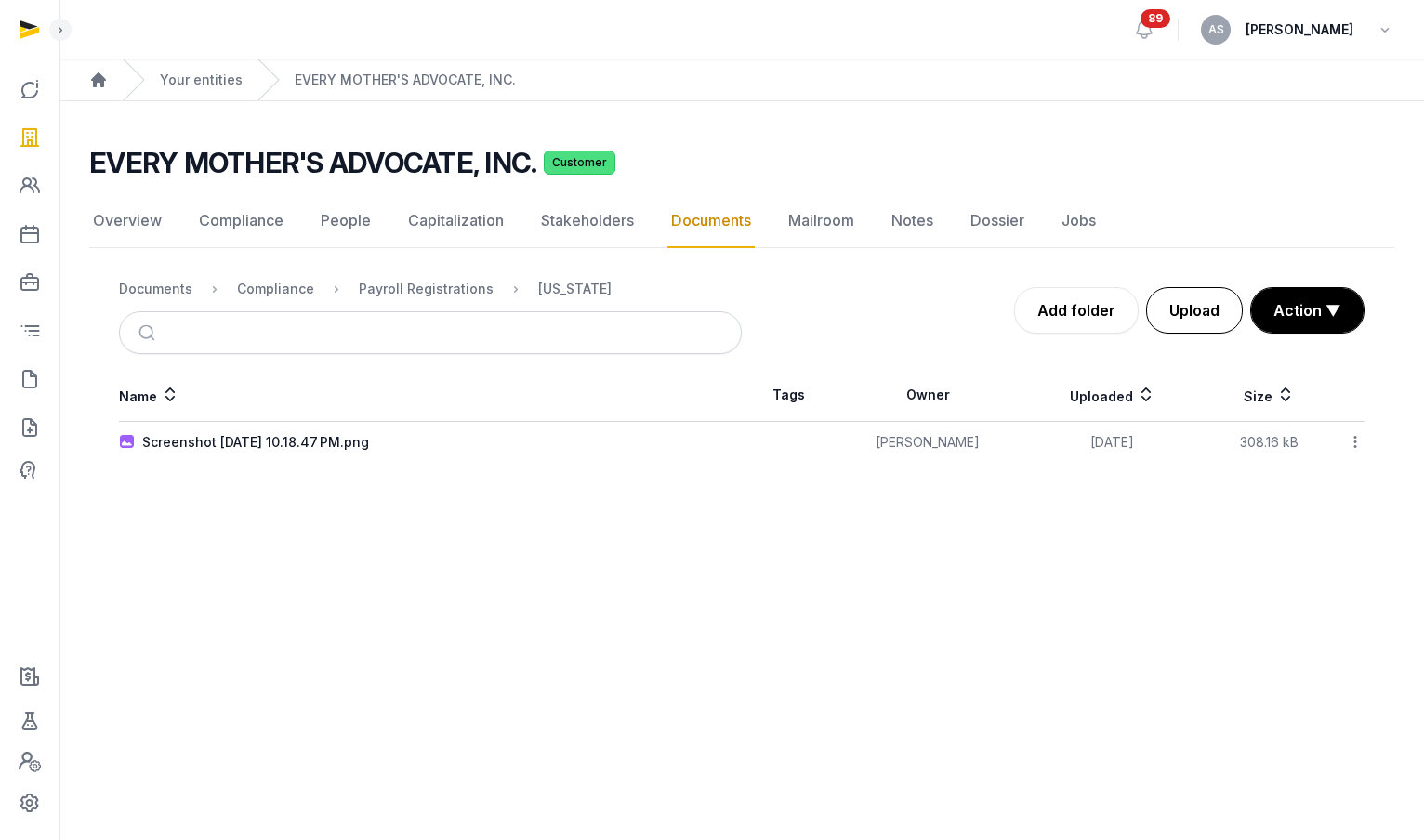
click at [1226, 304] on button "Upload" at bounding box center [1194, 310] width 97 height 47
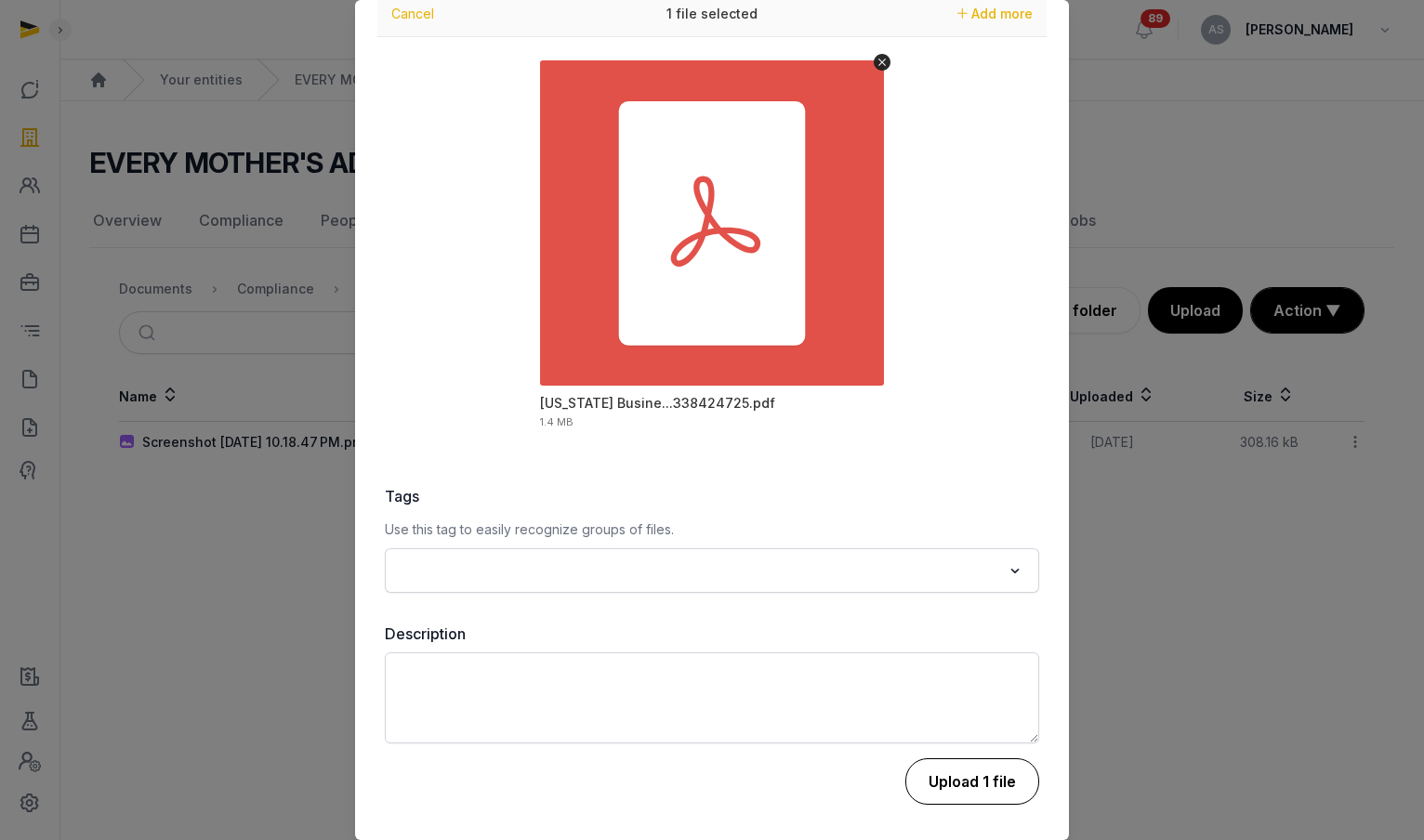
click at [952, 763] on button "Upload 1 file" at bounding box center [972, 782] width 134 height 47
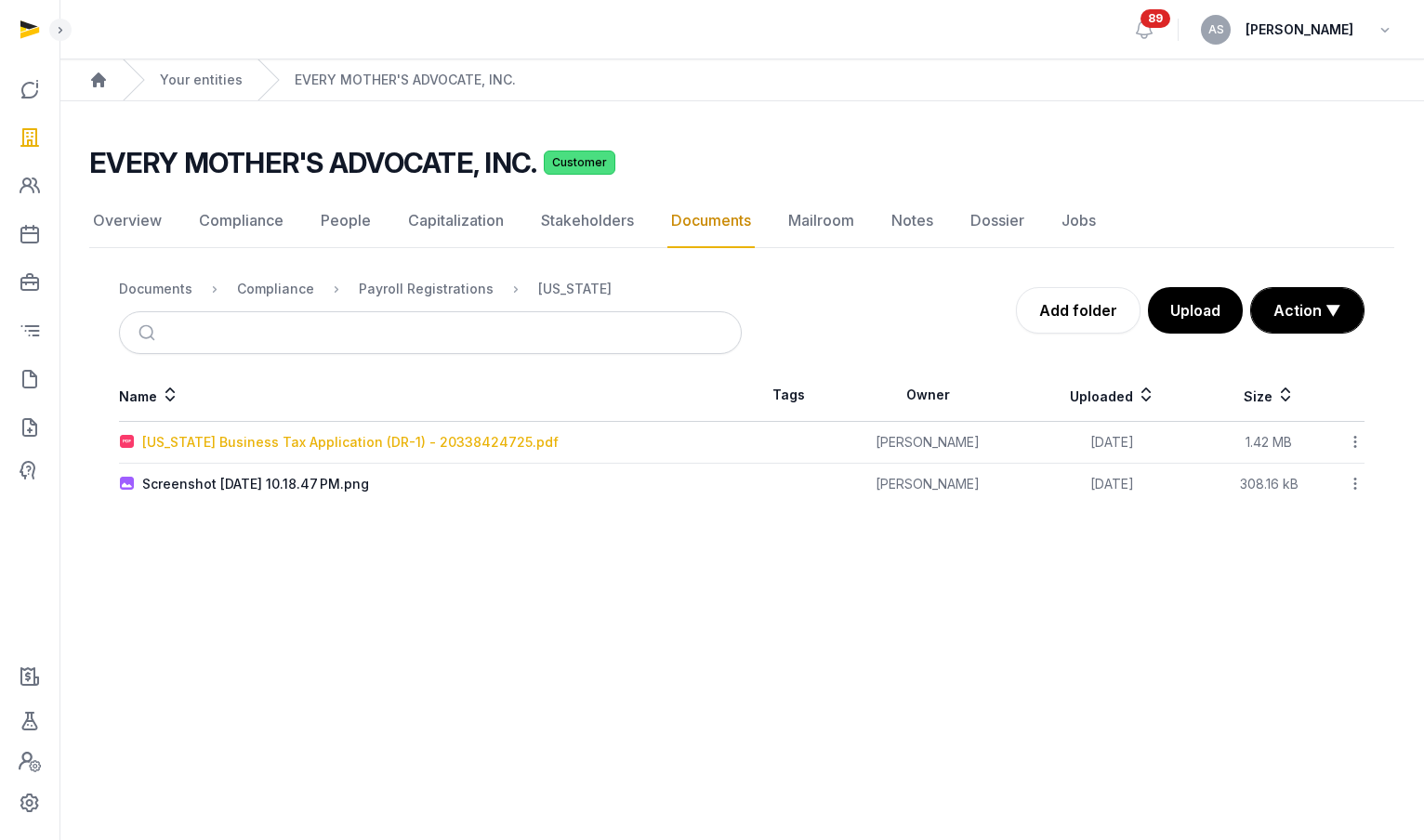
click at [365, 445] on div "Florida Business Tax Application (DR-1) - 20338424725.pdf" at bounding box center [350, 442] width 417 height 19
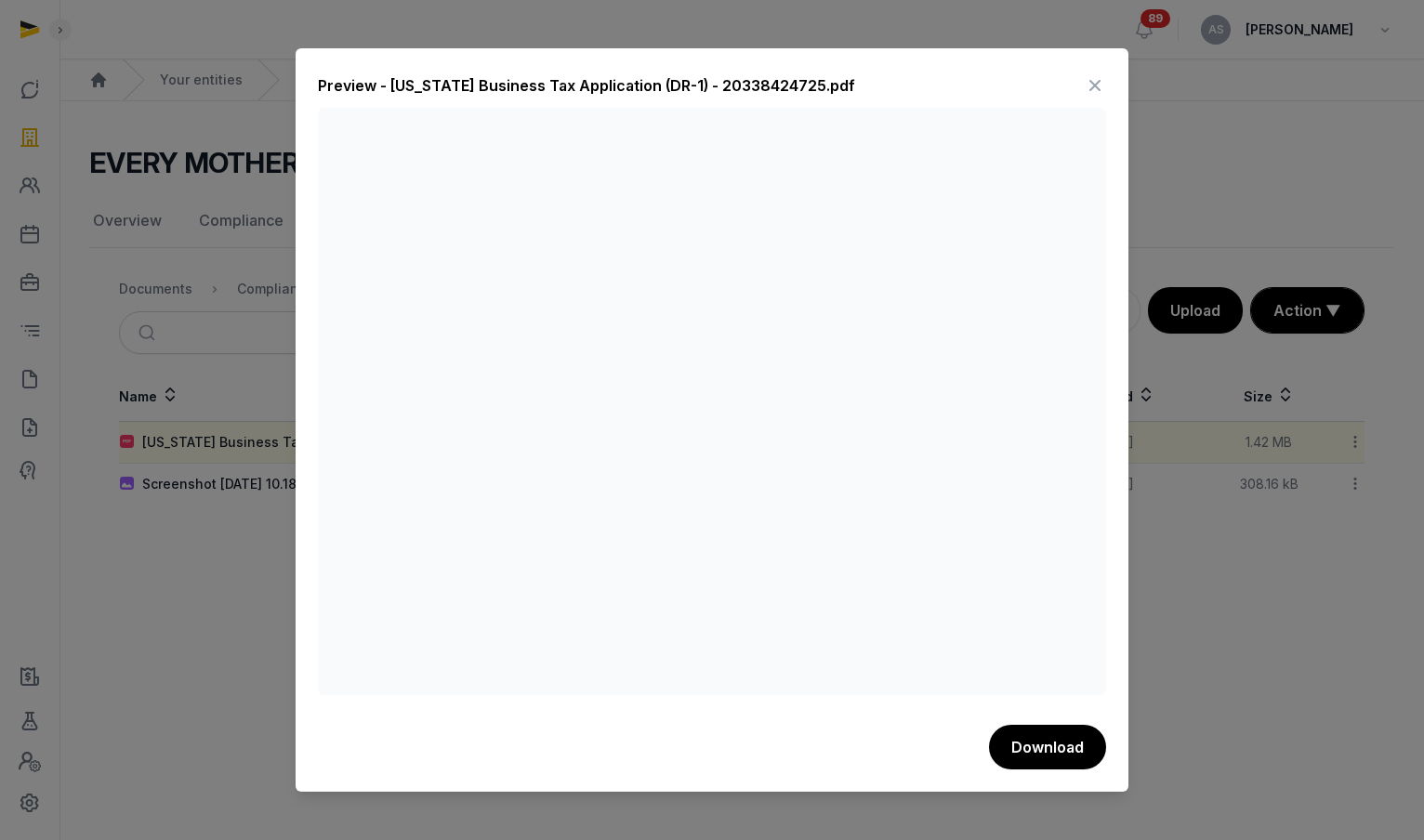
click at [1096, 84] on icon at bounding box center [1094, 85] width 23 height 30
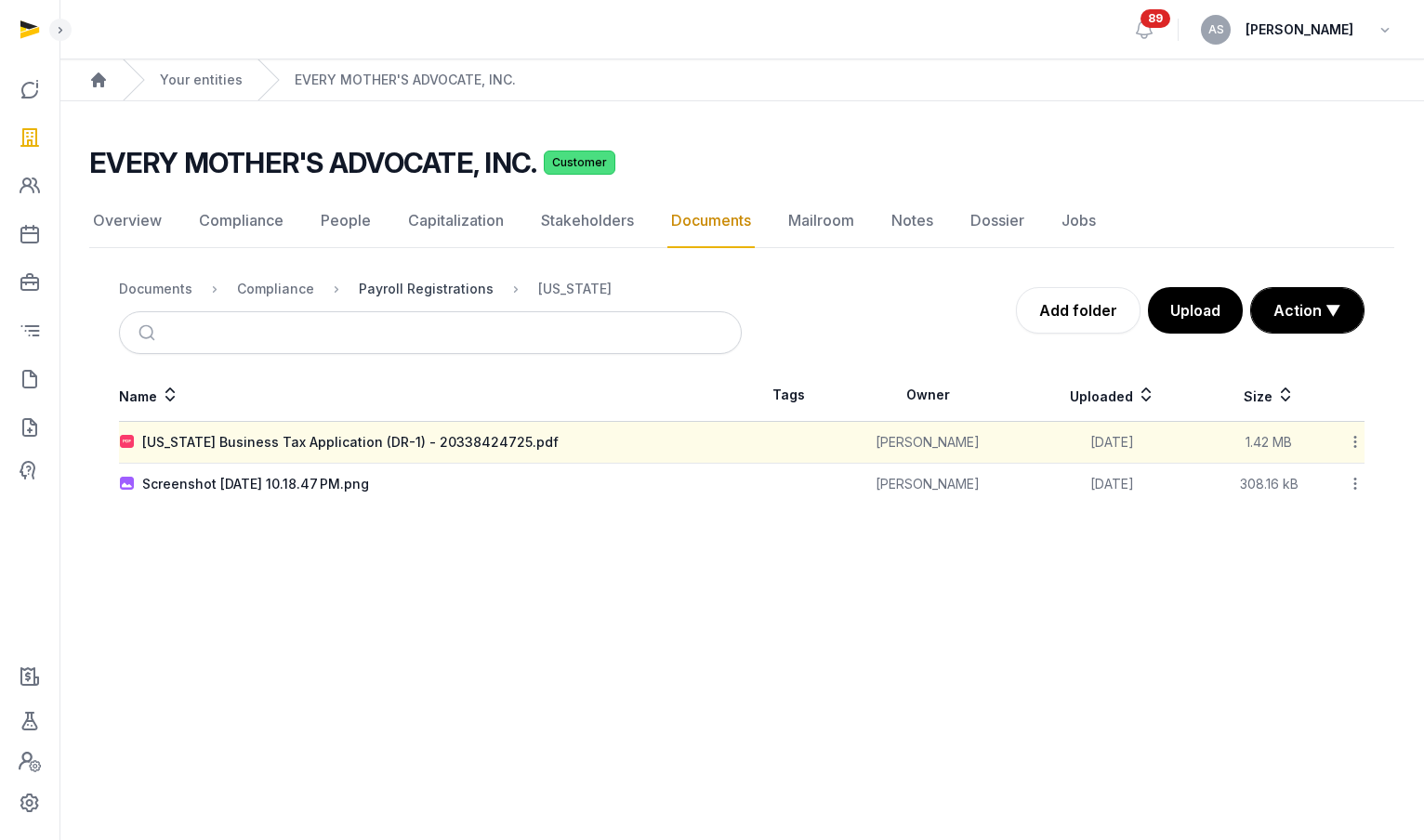
click at [442, 288] on div "Payroll Registrations" at bounding box center [427, 289] width 135 height 19
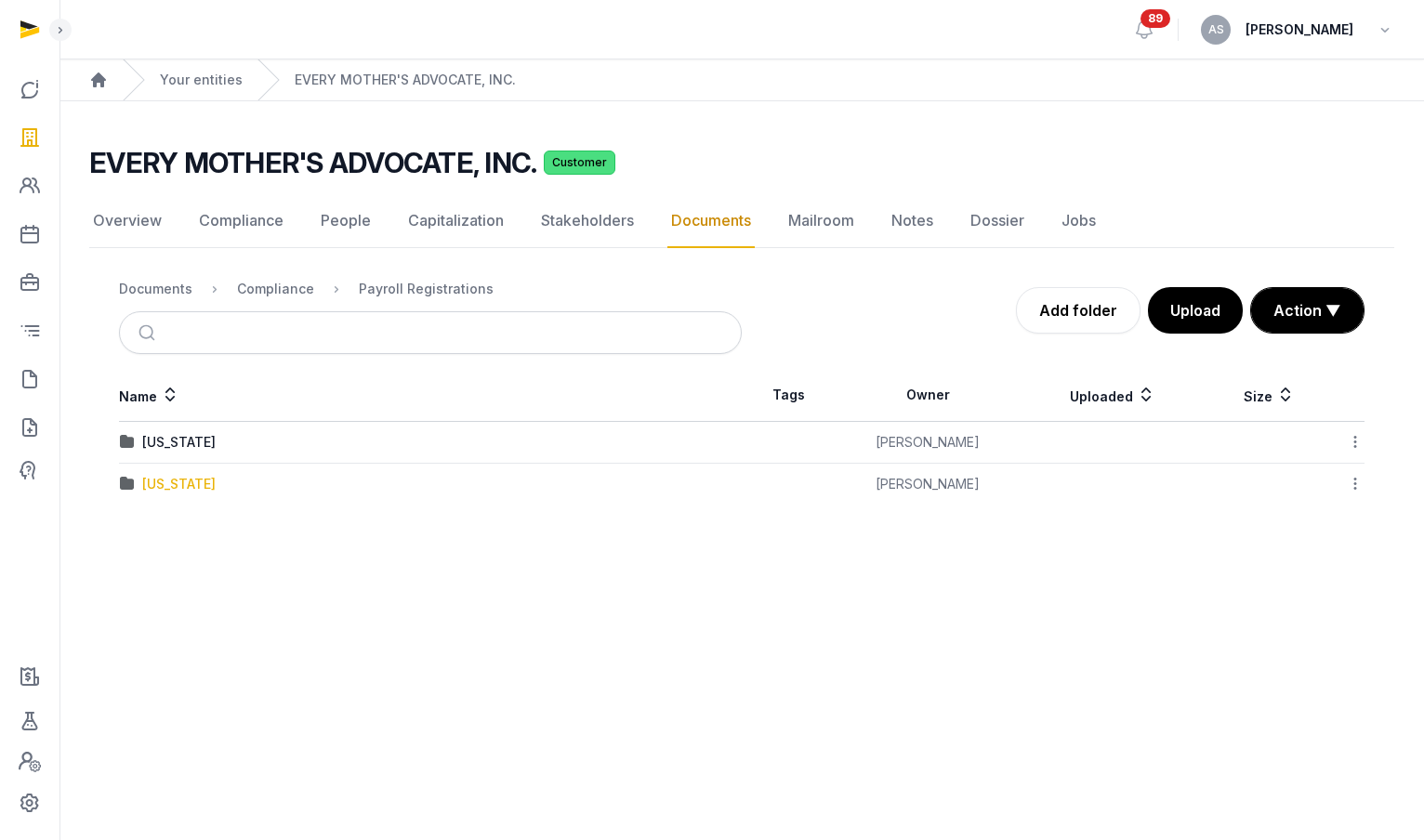
click at [174, 482] on div "[US_STATE]" at bounding box center [179, 484] width 73 height 19
click at [143, 223] on link "Overview" at bounding box center [127, 221] width 76 height 53
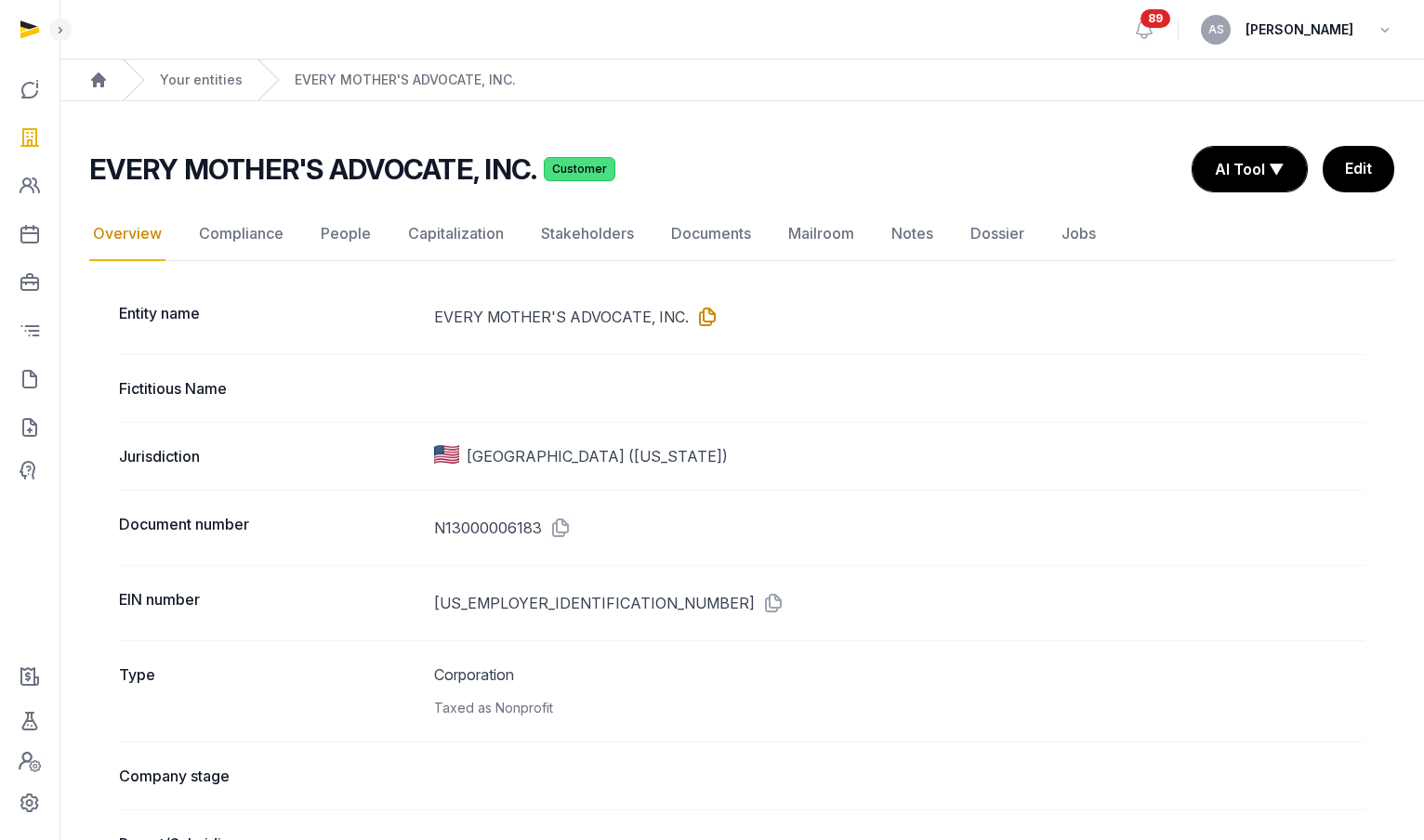
click at [701, 318] on icon at bounding box center [704, 317] width 30 height 30
click at [755, 601] on icon at bounding box center [770, 604] width 30 height 30
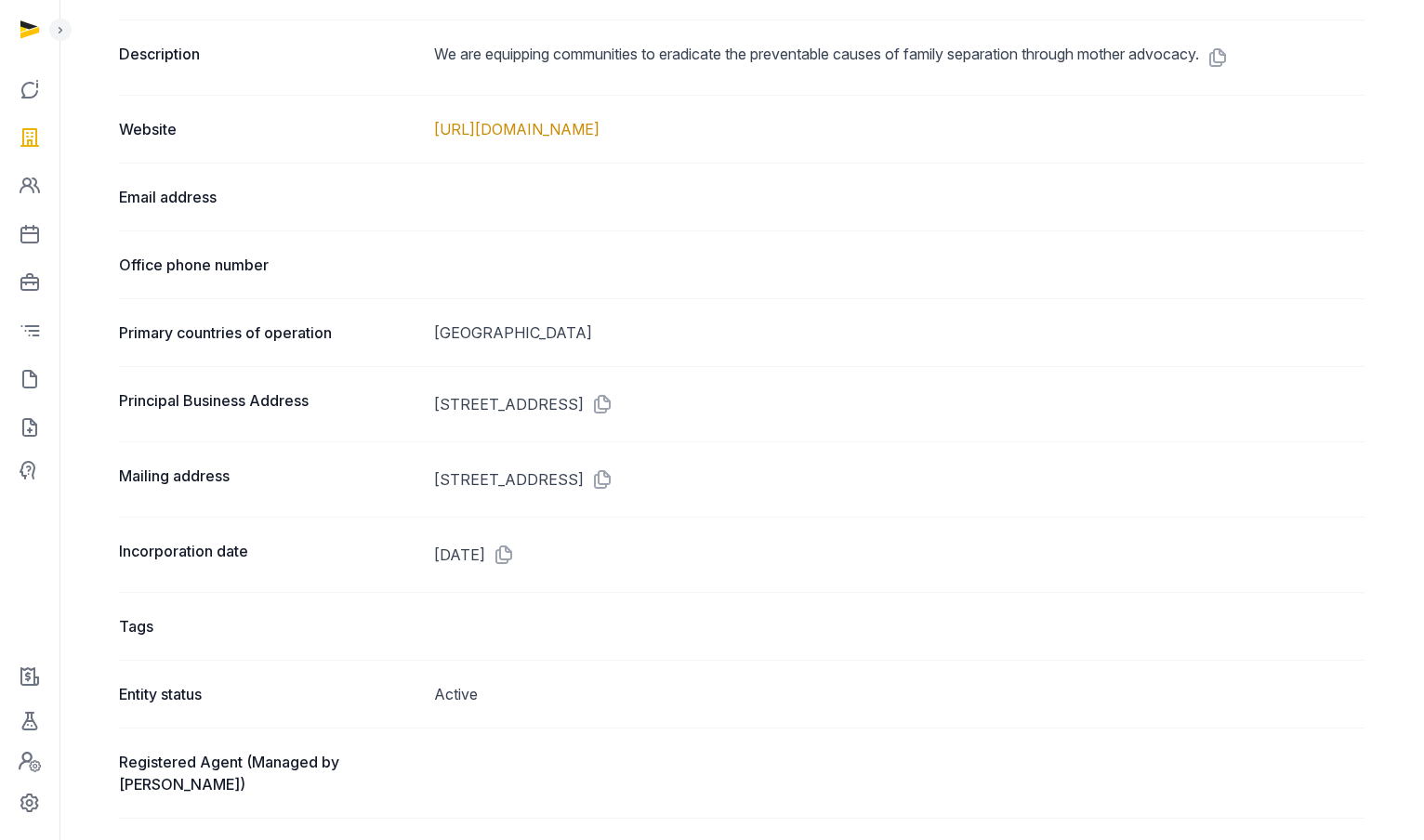
scroll to position [1091, 0]
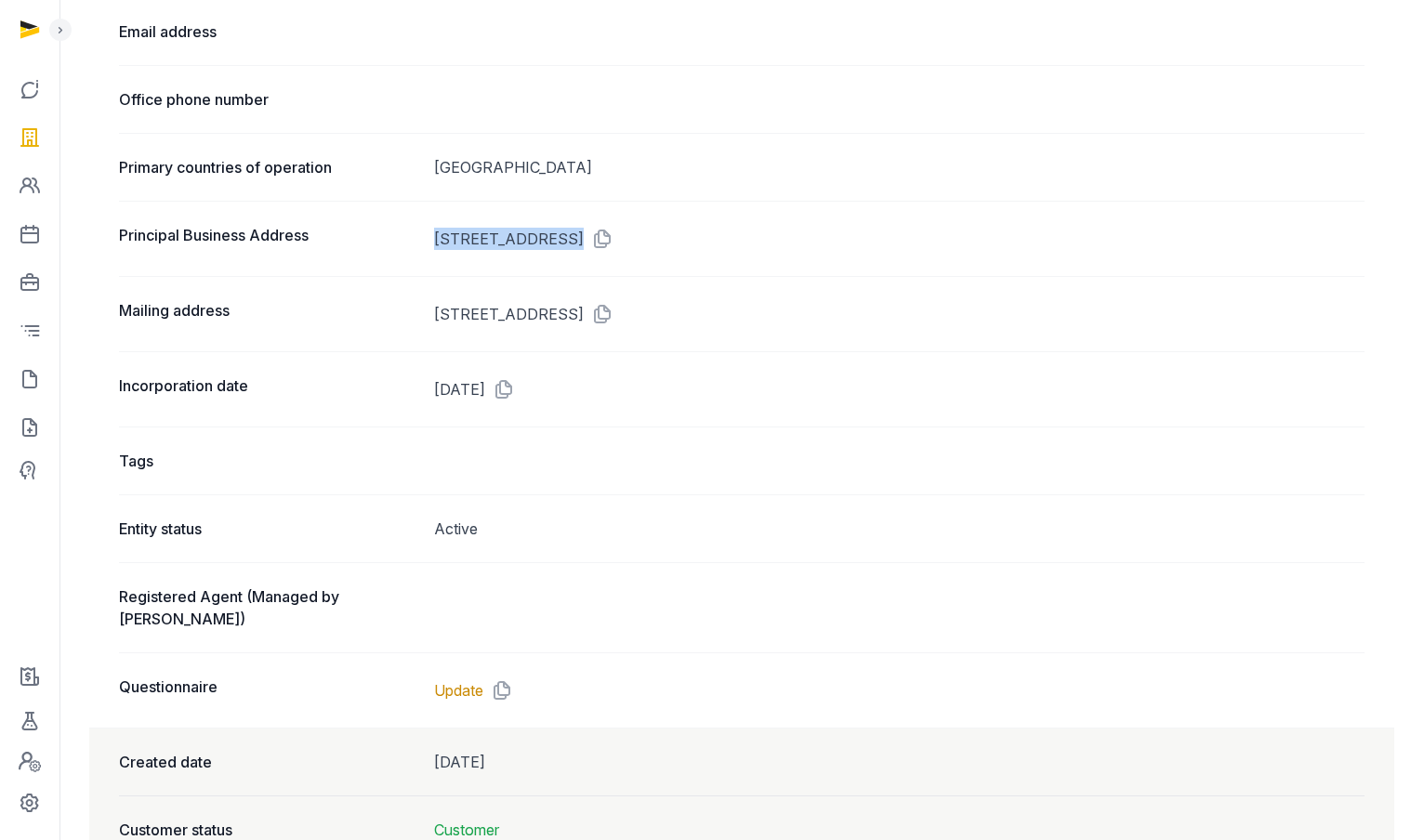
drag, startPoint x: 431, startPoint y: 237, endPoint x: 561, endPoint y: 238, distance: 130.0
click at [561, 238] on div "Principal Business Address 1101 NW 33RD ST, POMPANO BEACH, FL, 33064" at bounding box center [741, 238] width 1246 height 75
copy dd "1101 NW 33RD ST,"
drag, startPoint x: 691, startPoint y: 234, endPoint x: 567, endPoint y: 232, distance: 124.0
click at [567, 232] on dd "[STREET_ADDRESS]" at bounding box center [900, 238] width 930 height 30
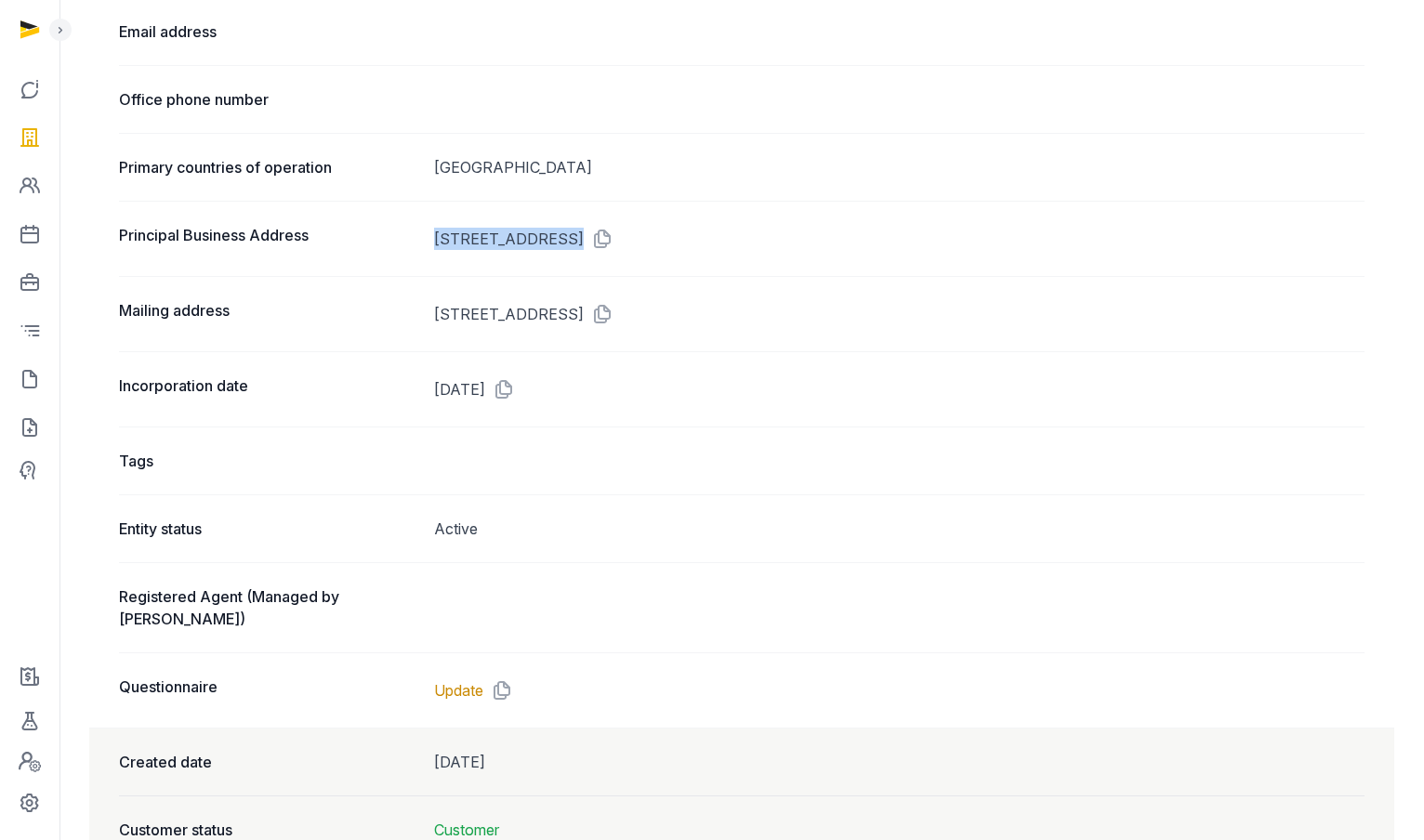
copy dd "POMPANO BEACH"
drag, startPoint x: 773, startPoint y: 236, endPoint x: 729, endPoint y: 233, distance: 44.1
click at [729, 233] on dd "[STREET_ADDRESS]" at bounding box center [900, 238] width 930 height 30
copy dd "33064"
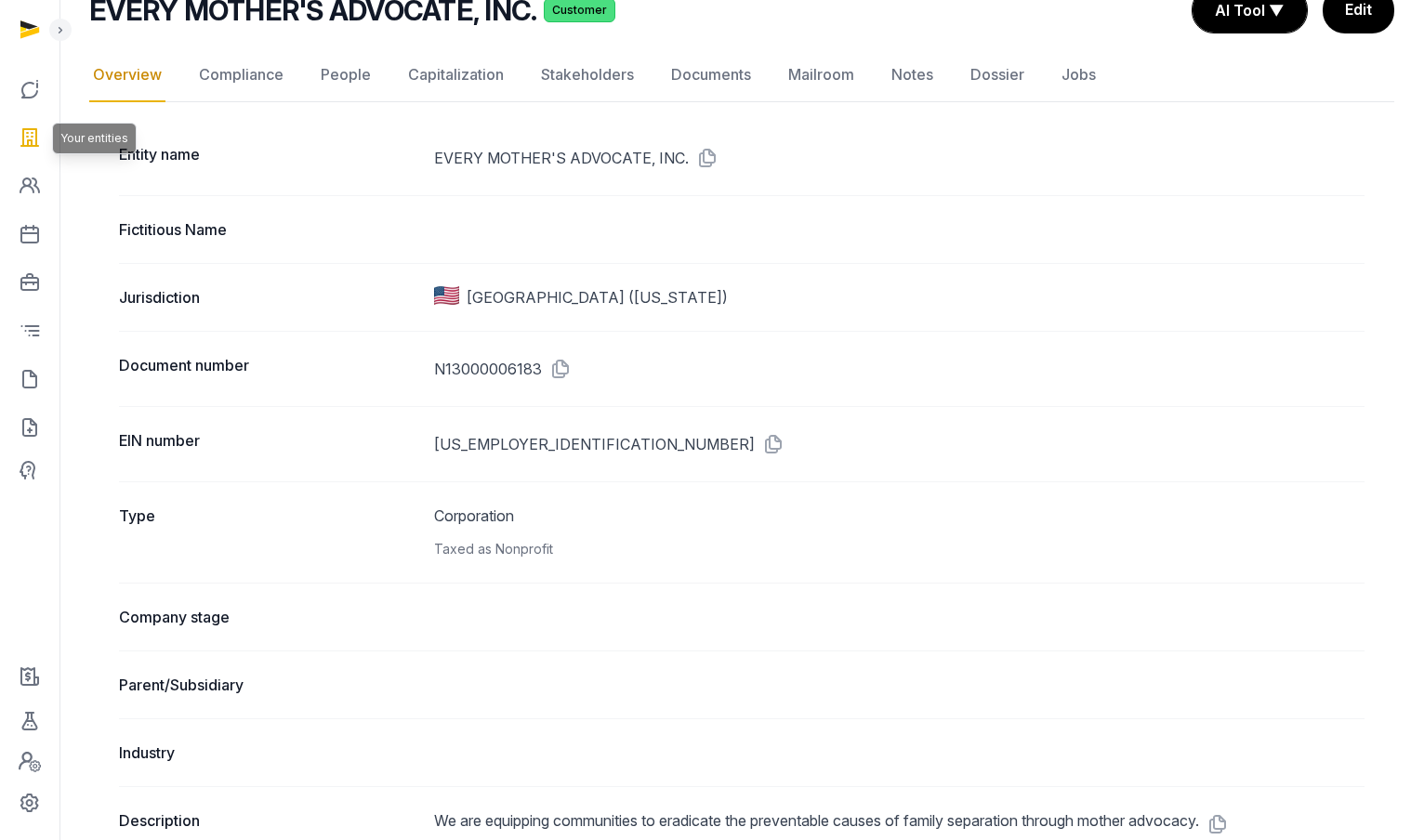
scroll to position [36, 0]
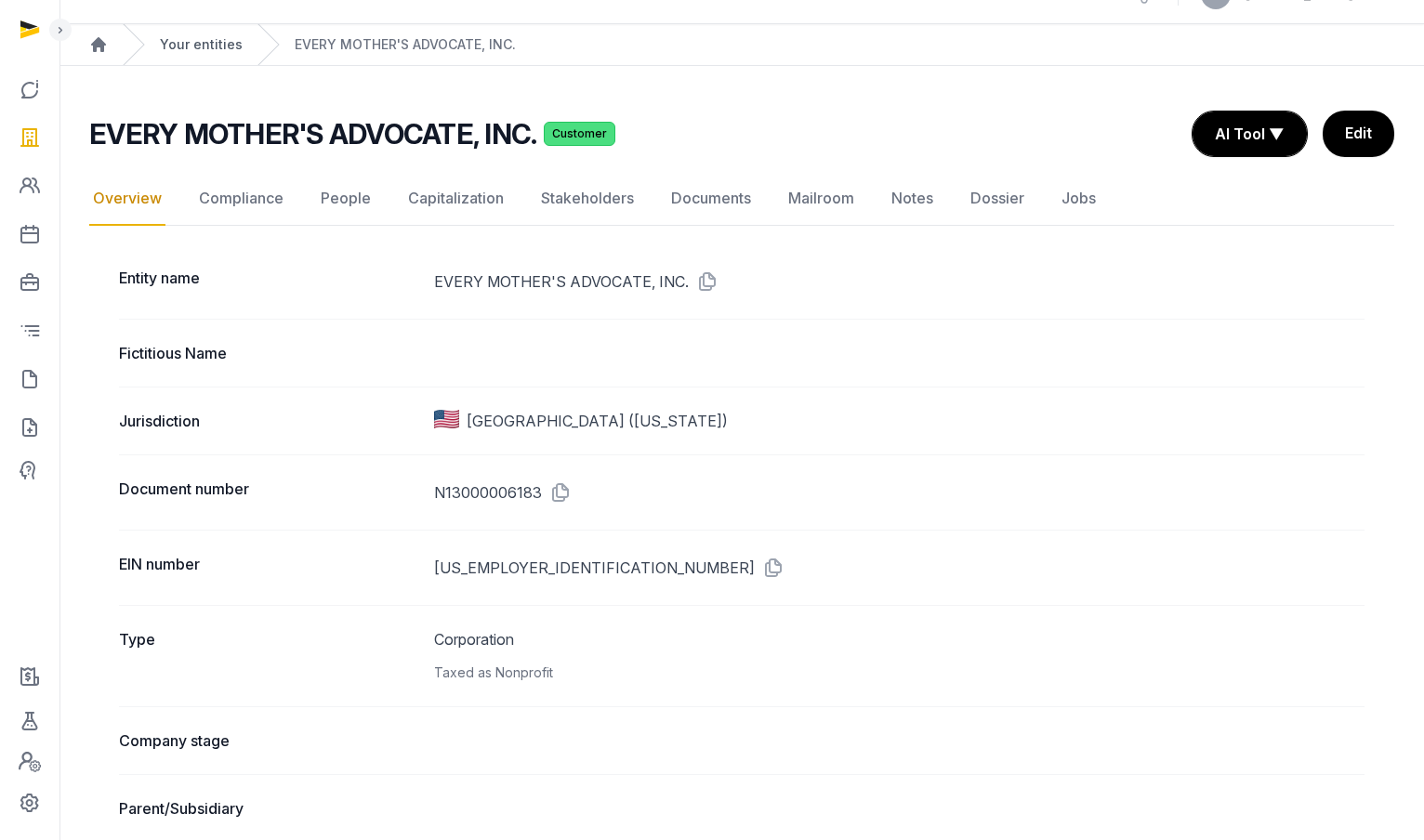
click at [193, 44] on link "Your entities" at bounding box center [202, 45] width 83 height 19
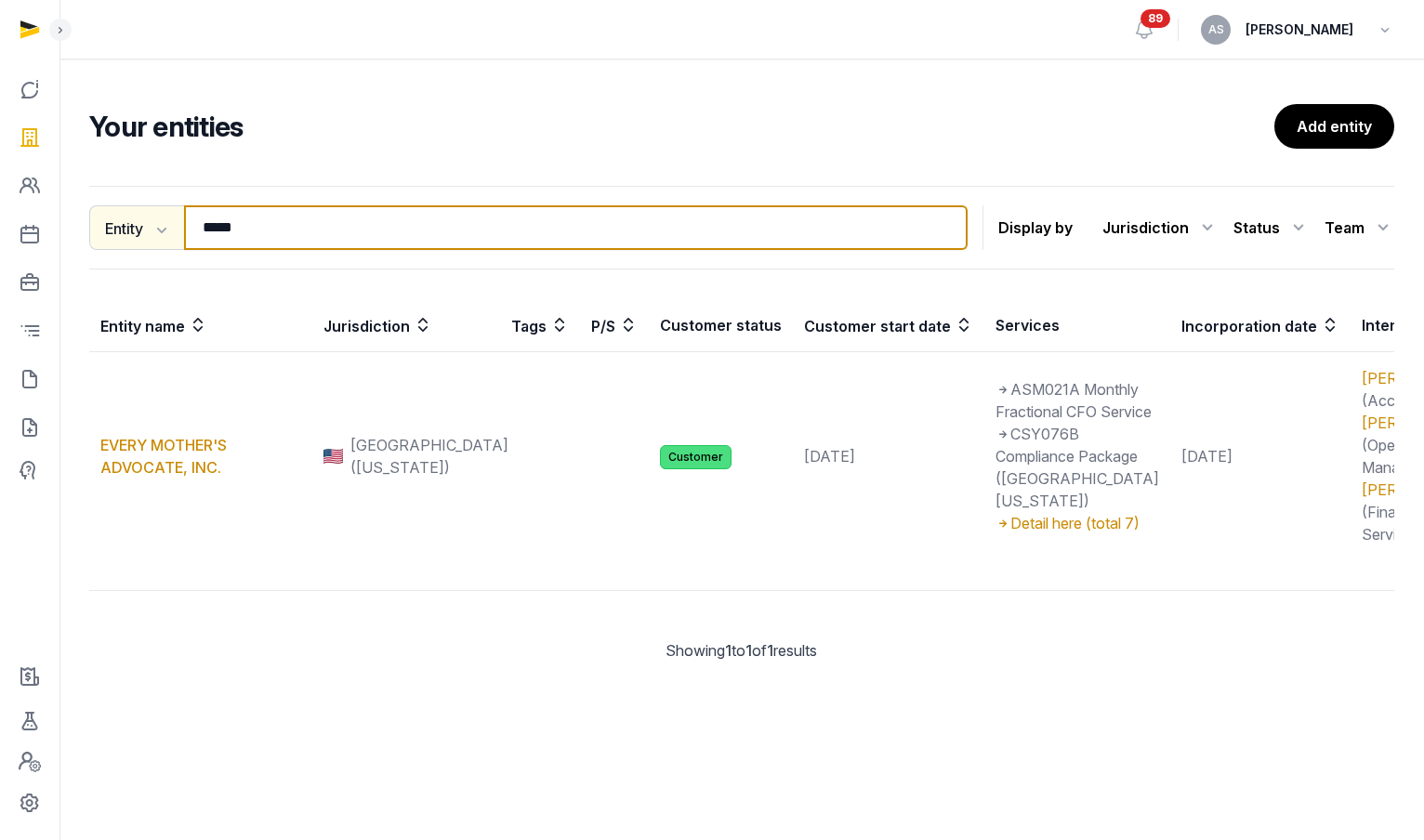
drag, startPoint x: 273, startPoint y: 227, endPoint x: 162, endPoint y: 210, distance: 112.3
click at [163, 211] on div "Entity Entity People Tags Services ***** Search" at bounding box center [528, 228] width 879 height 45
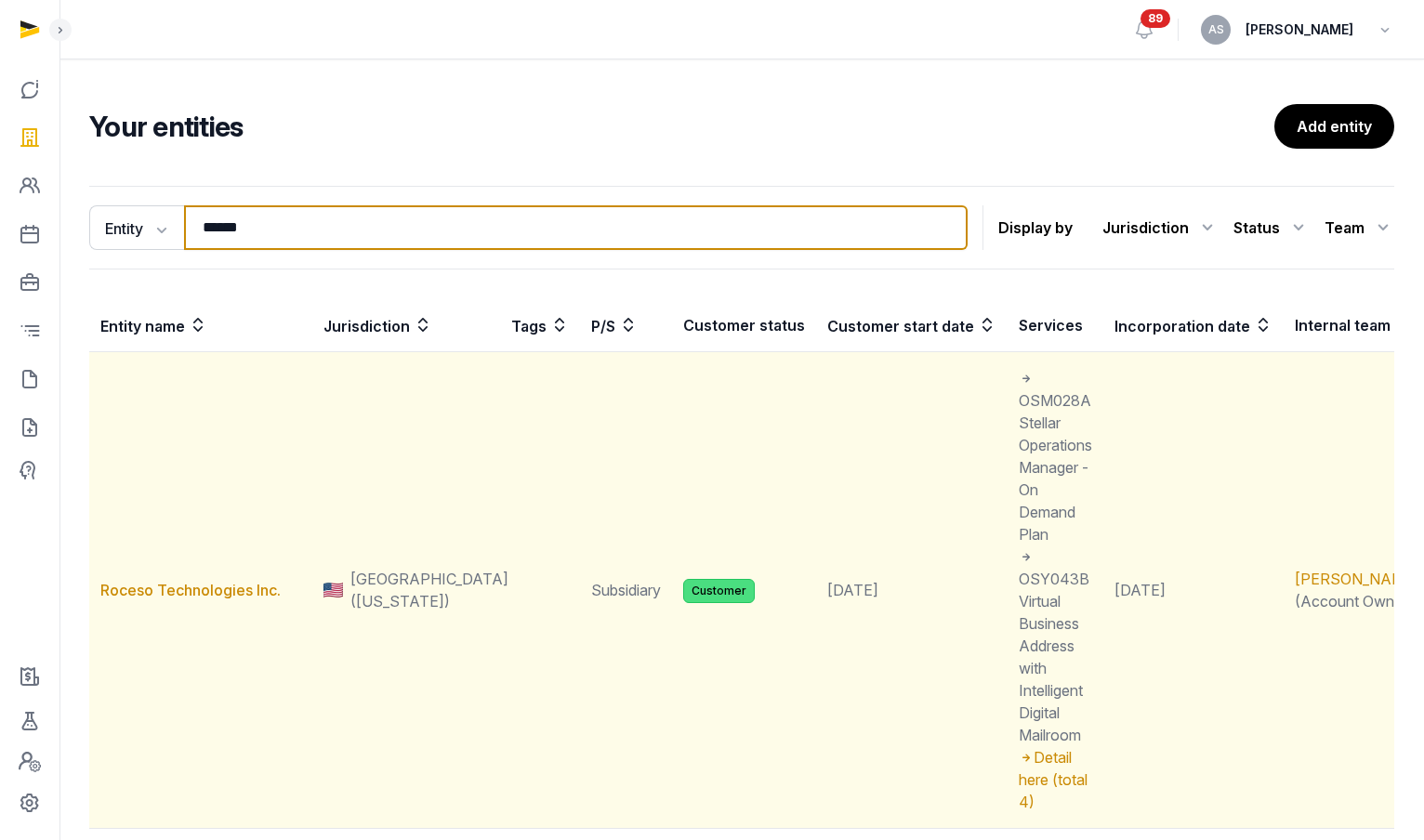
type input "******"
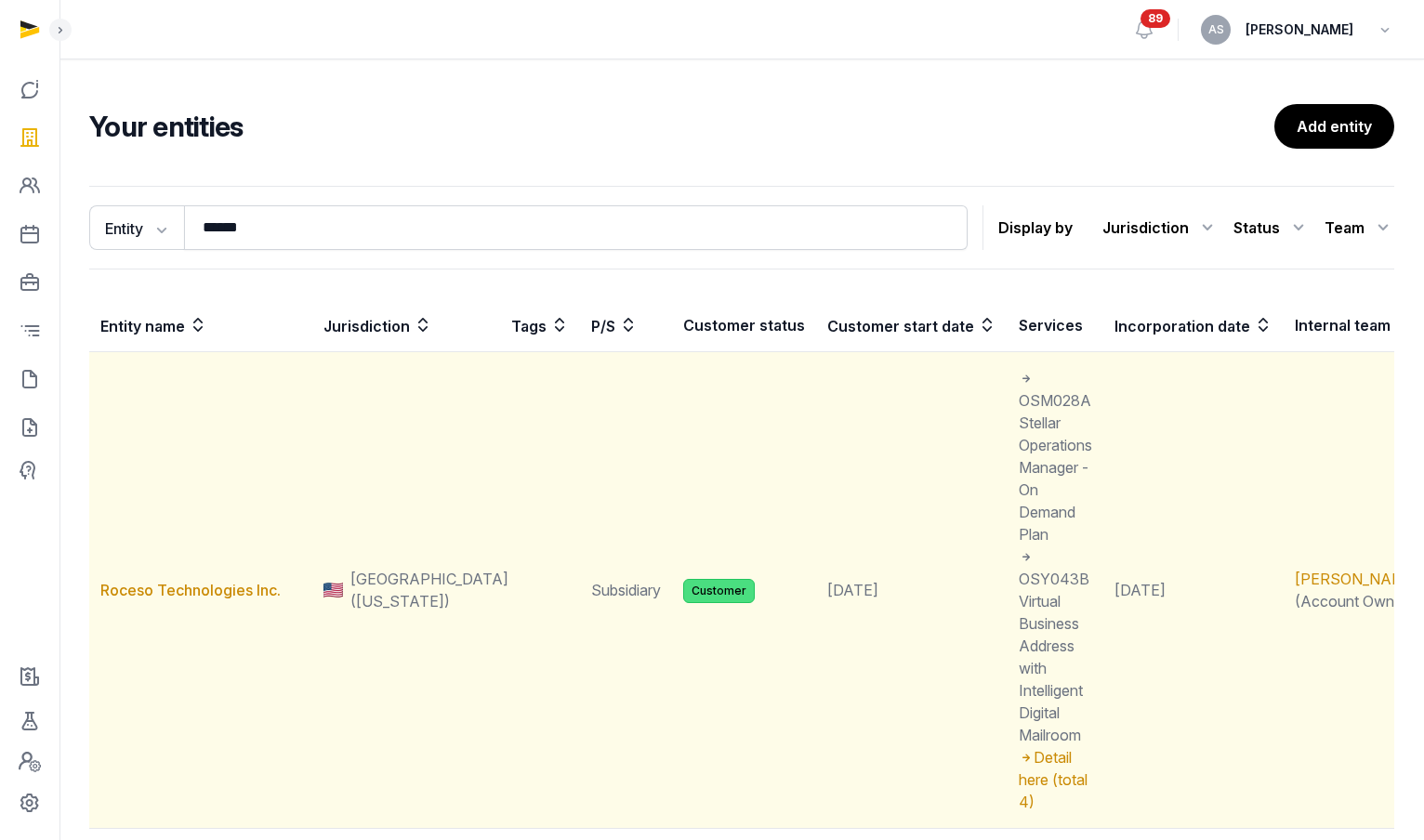
click at [198, 513] on td "Roceso Technologies Inc." at bounding box center [200, 591] width 223 height 477
click at [216, 581] on link "Roceso Technologies Inc." at bounding box center [190, 590] width 180 height 19
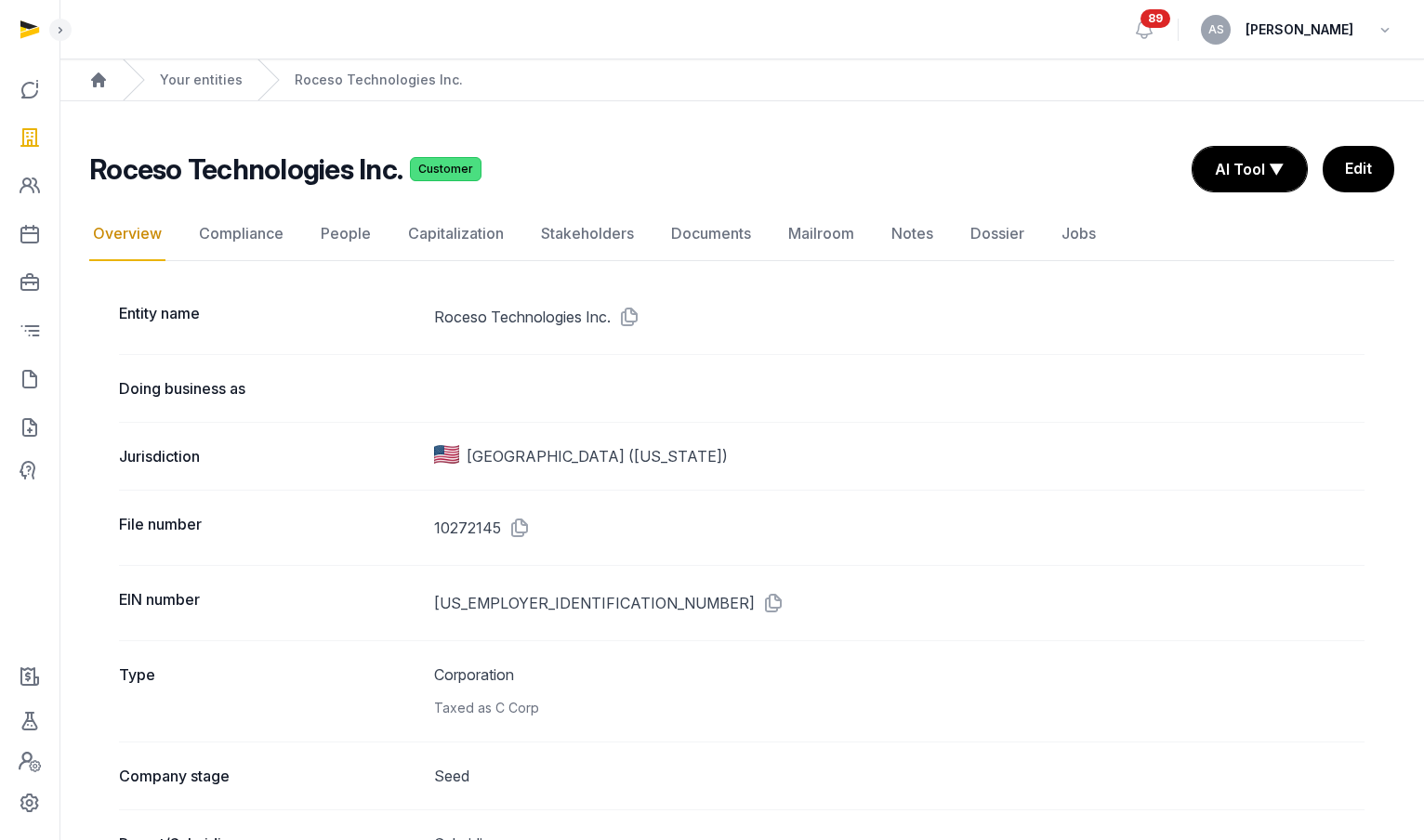
scroll to position [15, 0]
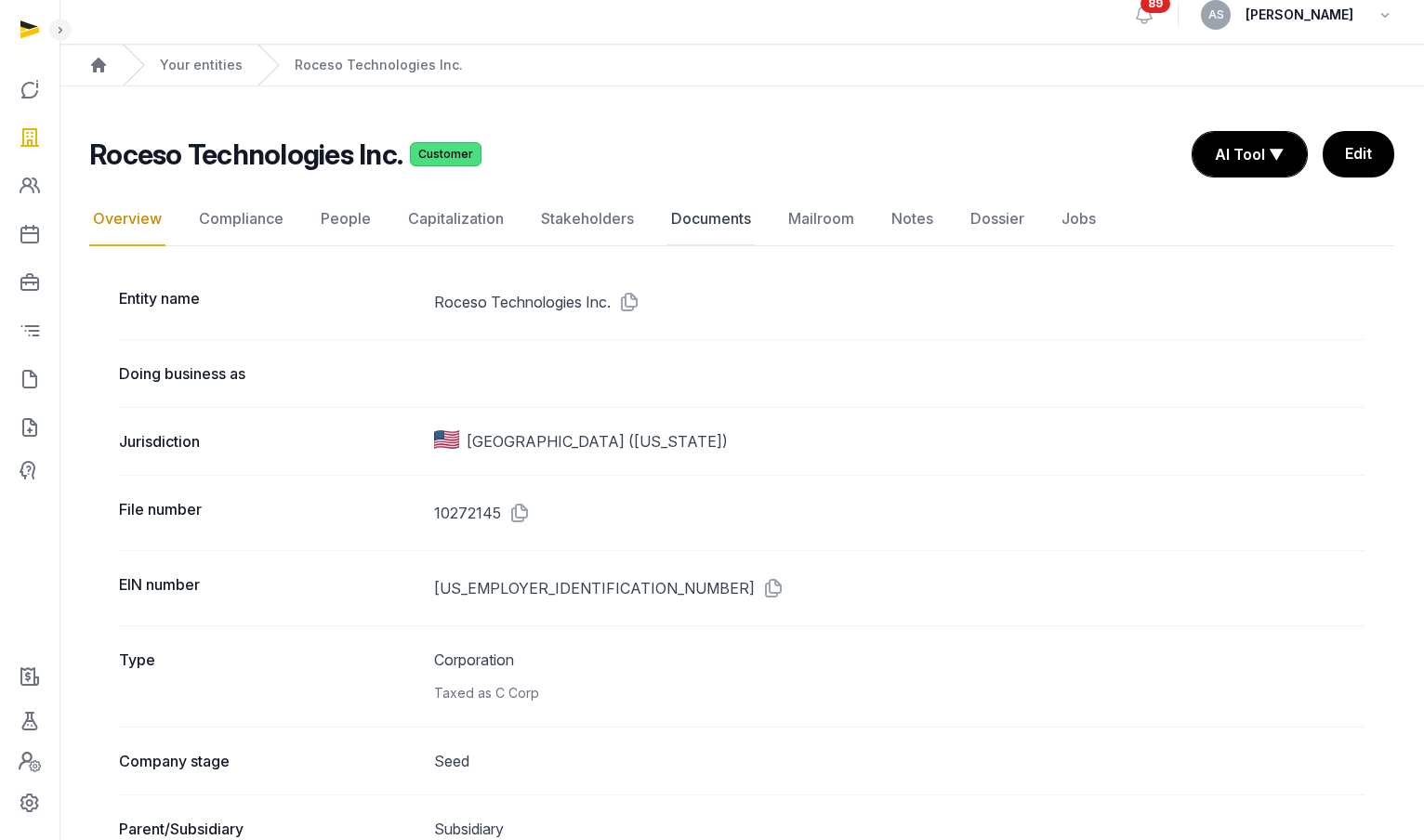
click at [713, 208] on link "Documents" at bounding box center [712, 219] width 87 height 53
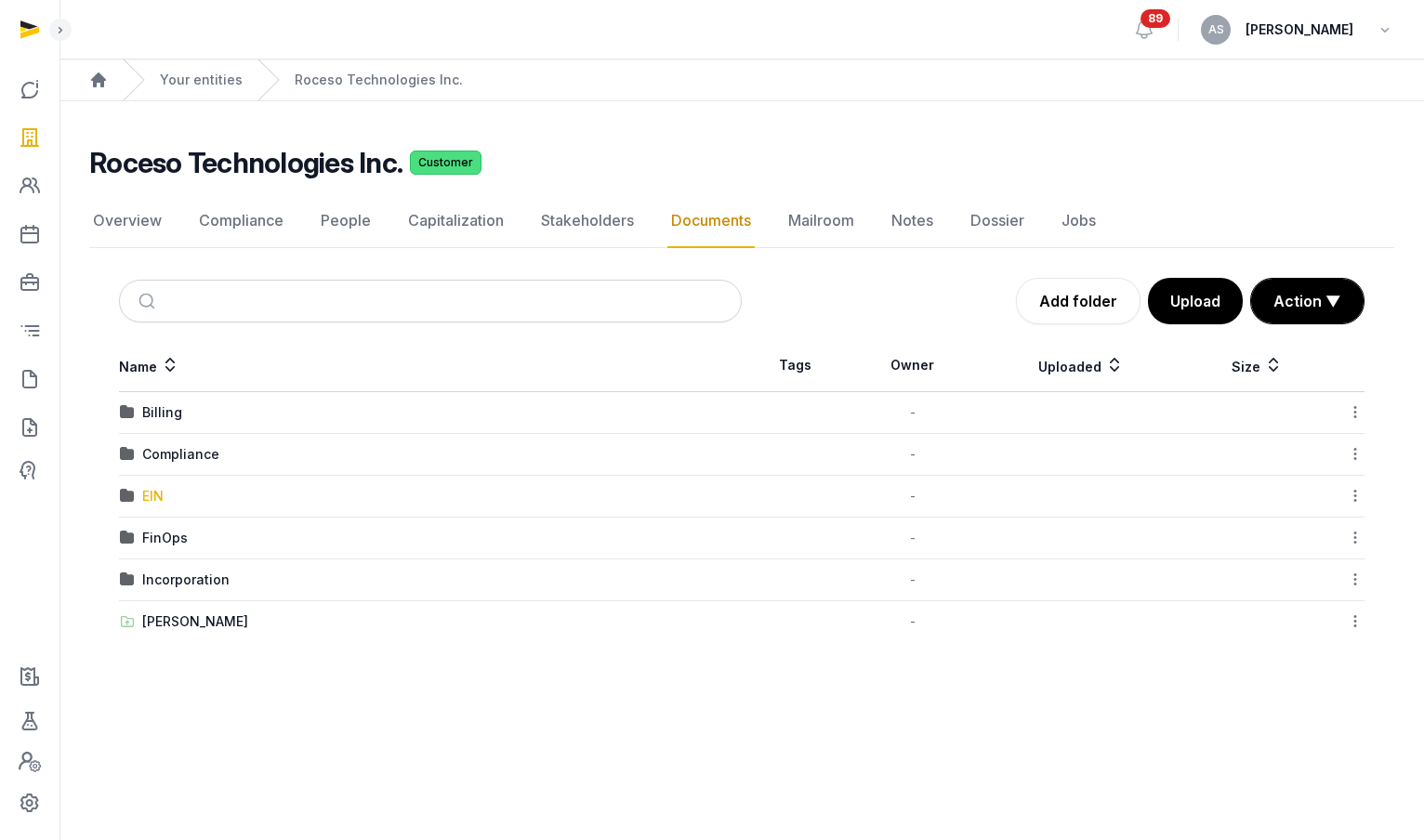
click at [153, 496] on div "EIN" at bounding box center [153, 496] width 22 height 19
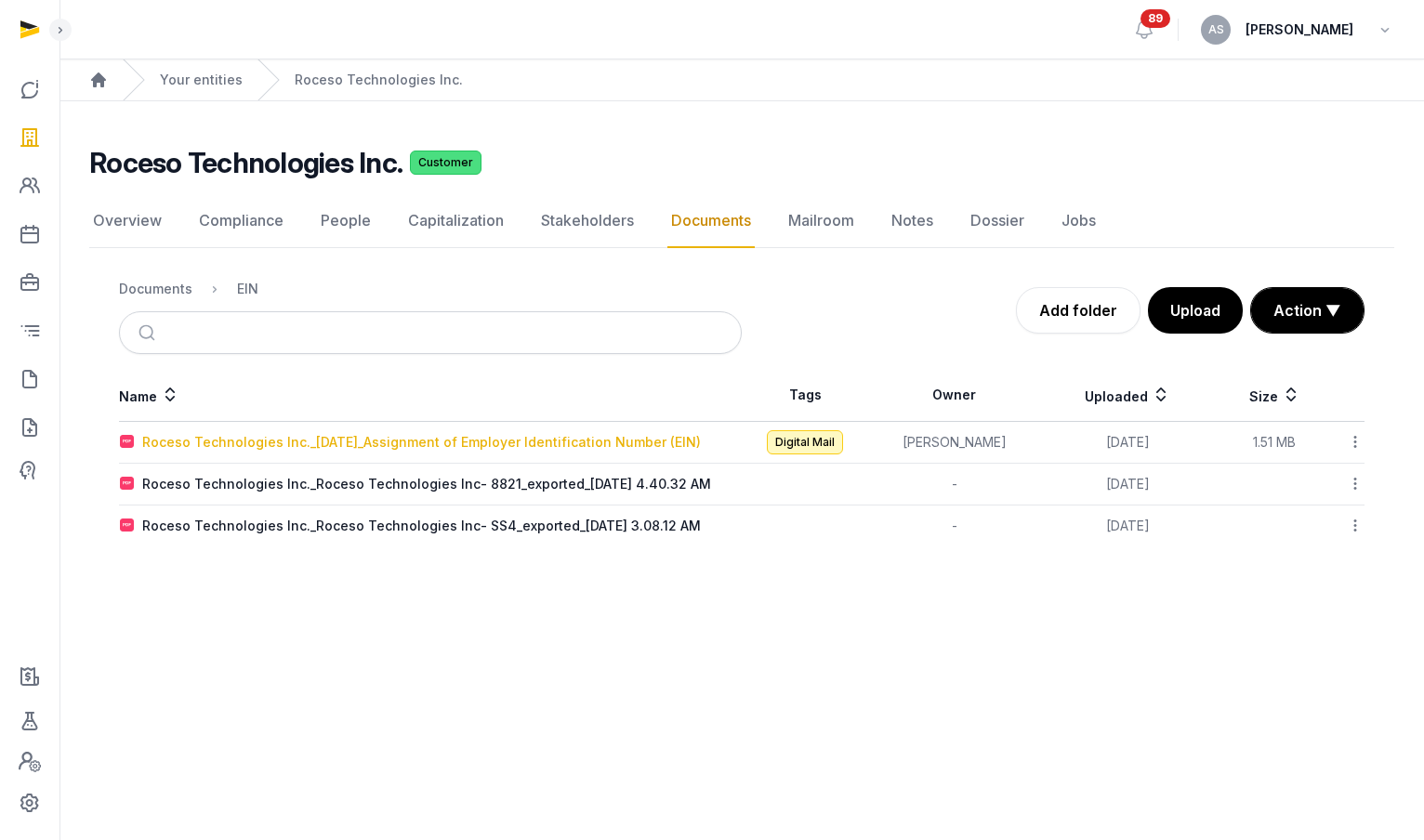
click at [516, 442] on div "Roceso Technologies Inc._2025-08-25_Assignment of Employer Identification Numbe…" at bounding box center [422, 442] width 559 height 19
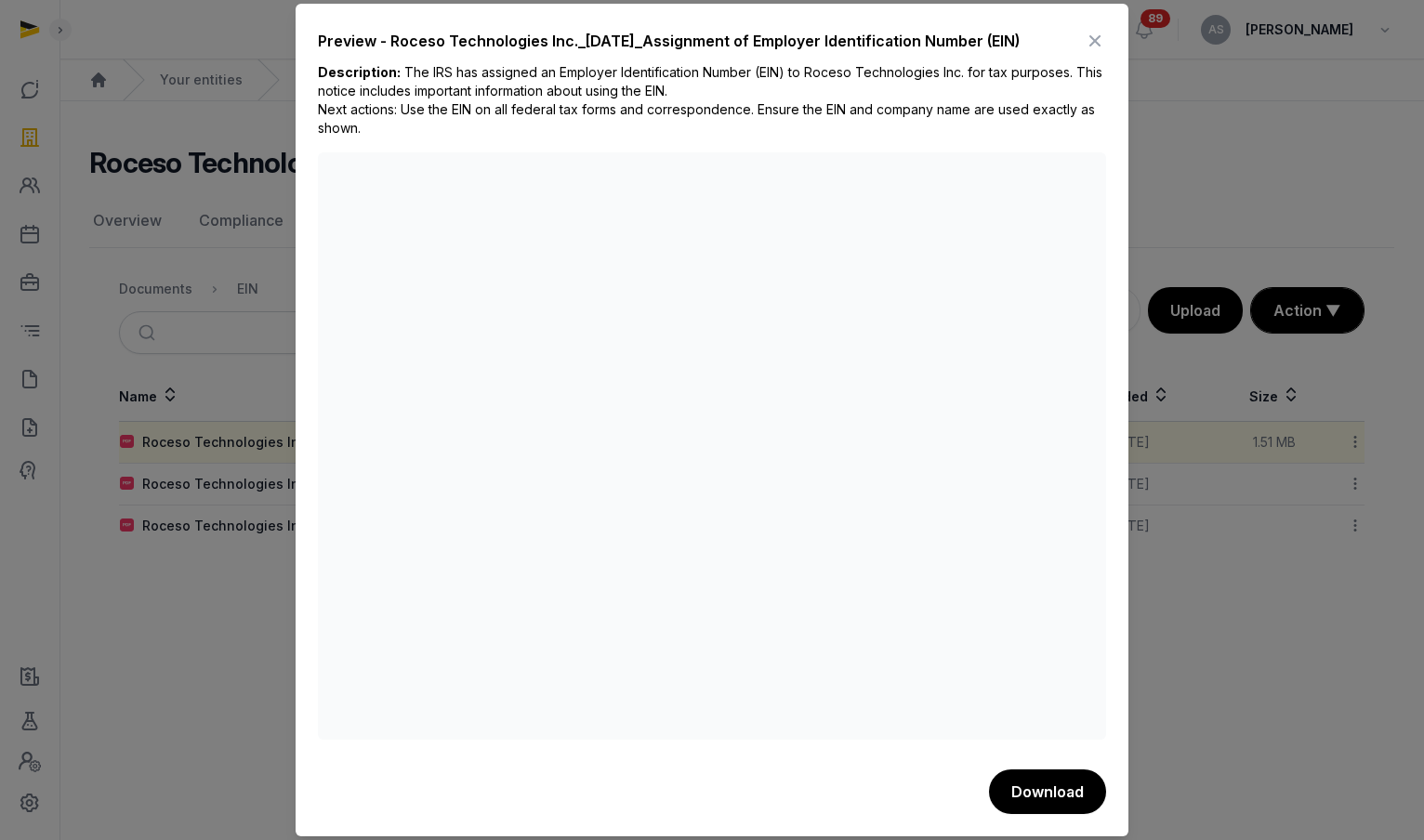
click at [1090, 33] on icon at bounding box center [1094, 41] width 23 height 30
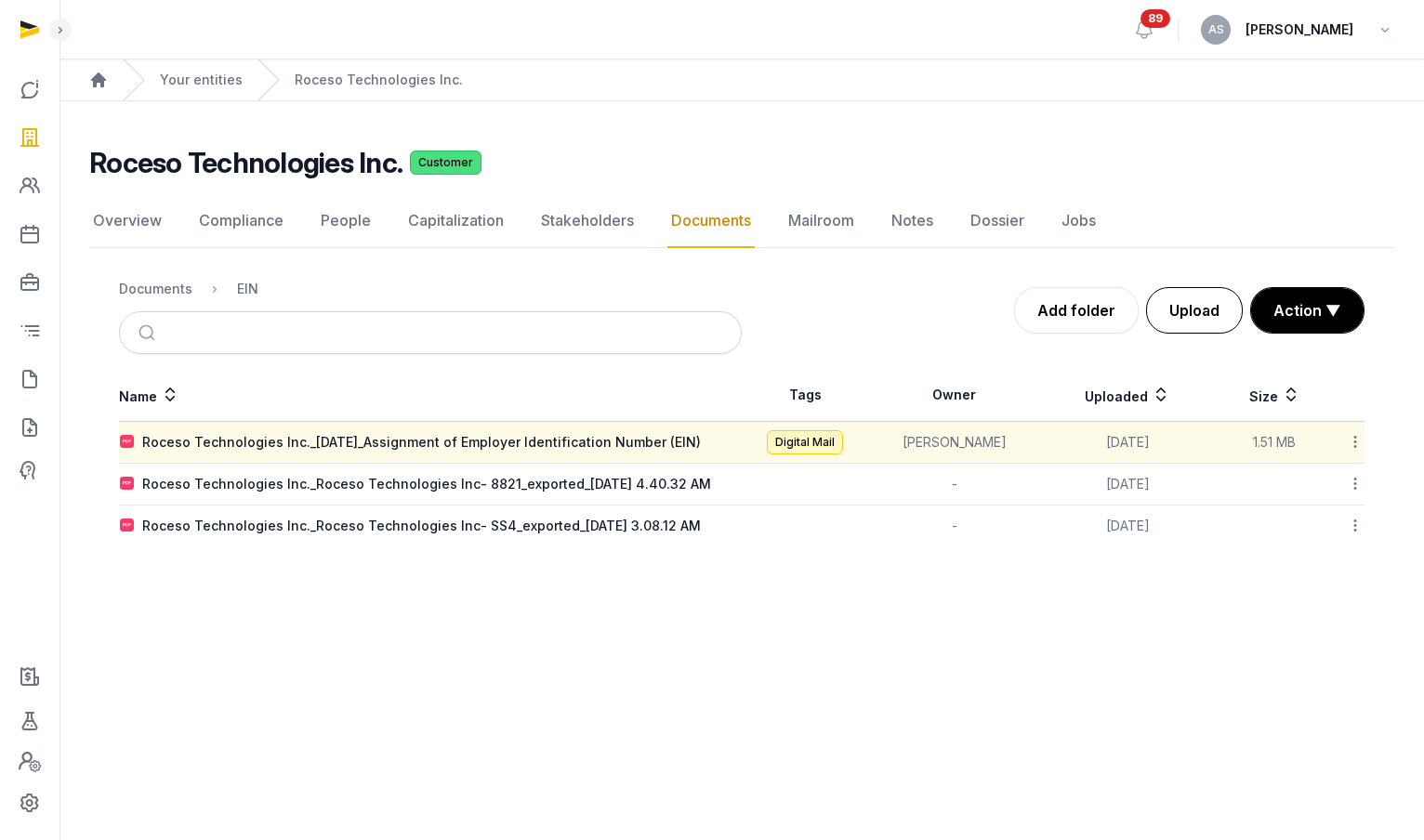
click at [1187, 297] on button "Upload" at bounding box center [1194, 310] width 97 height 47
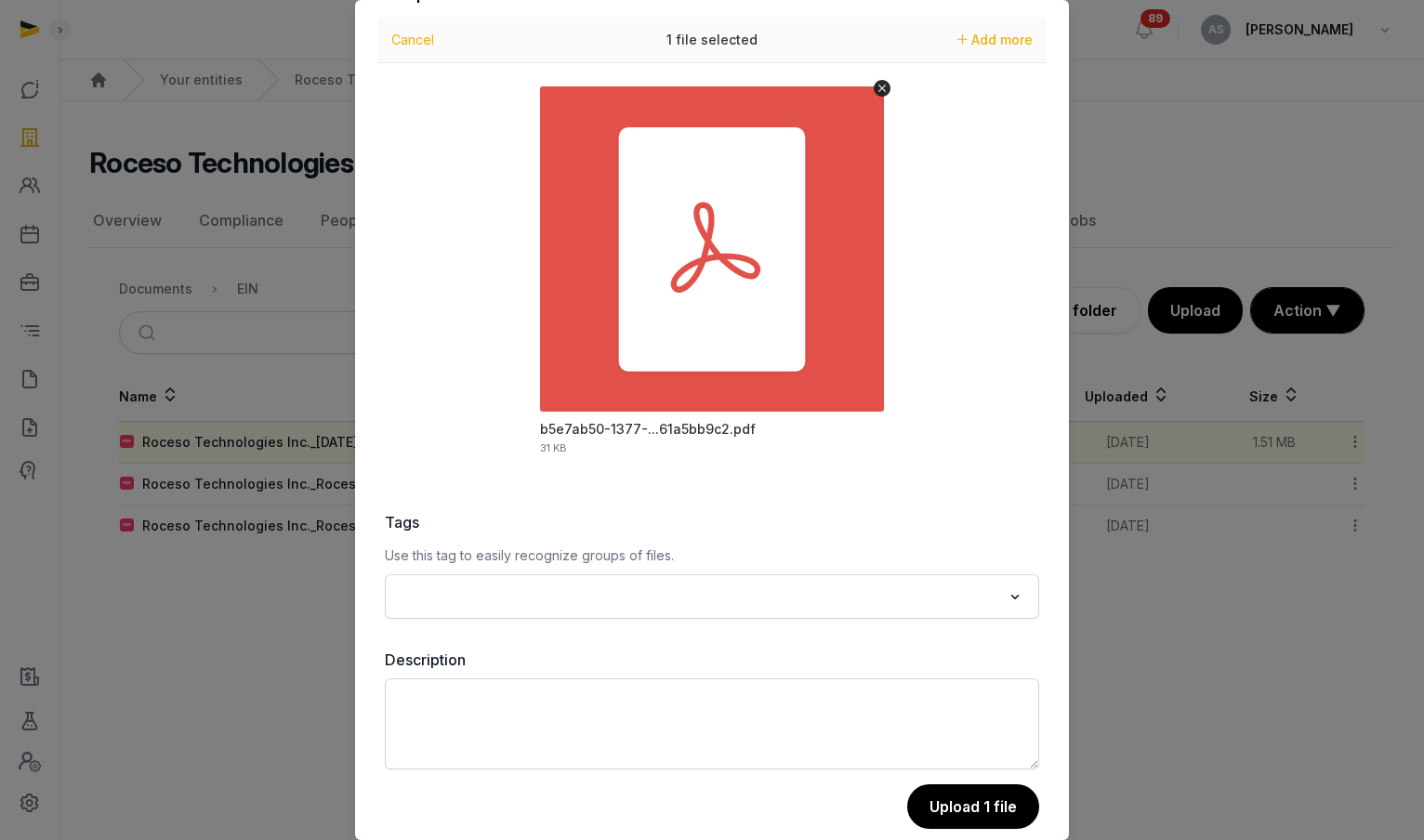
scroll to position [69, 0]
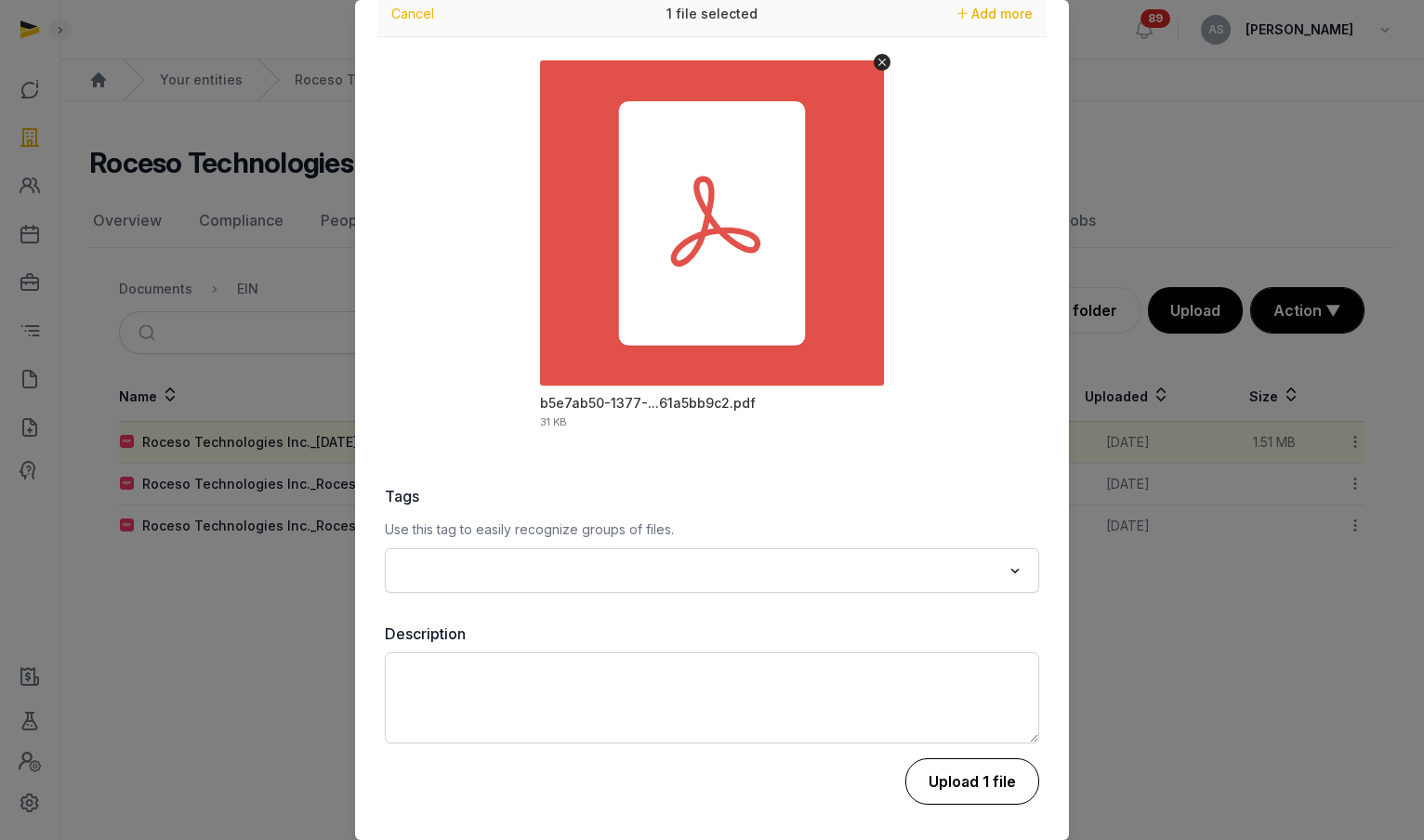
click at [991, 787] on button "Upload 1 file" at bounding box center [972, 782] width 134 height 47
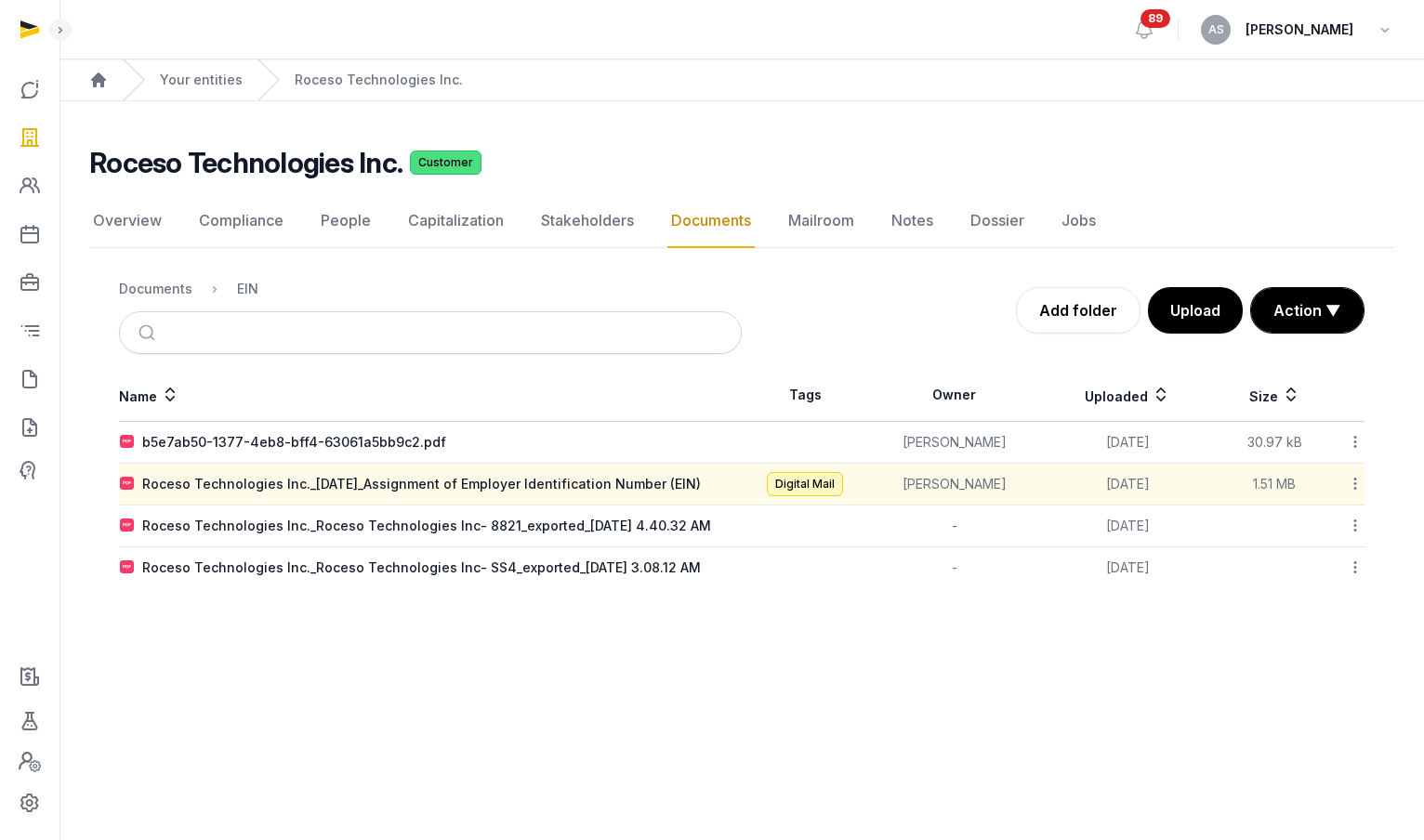
click at [359, 453] on td "b5e7ab50-1377-4eb8-bff4-63061a5bb9c2.pdf" at bounding box center [429, 443] width 622 height 42
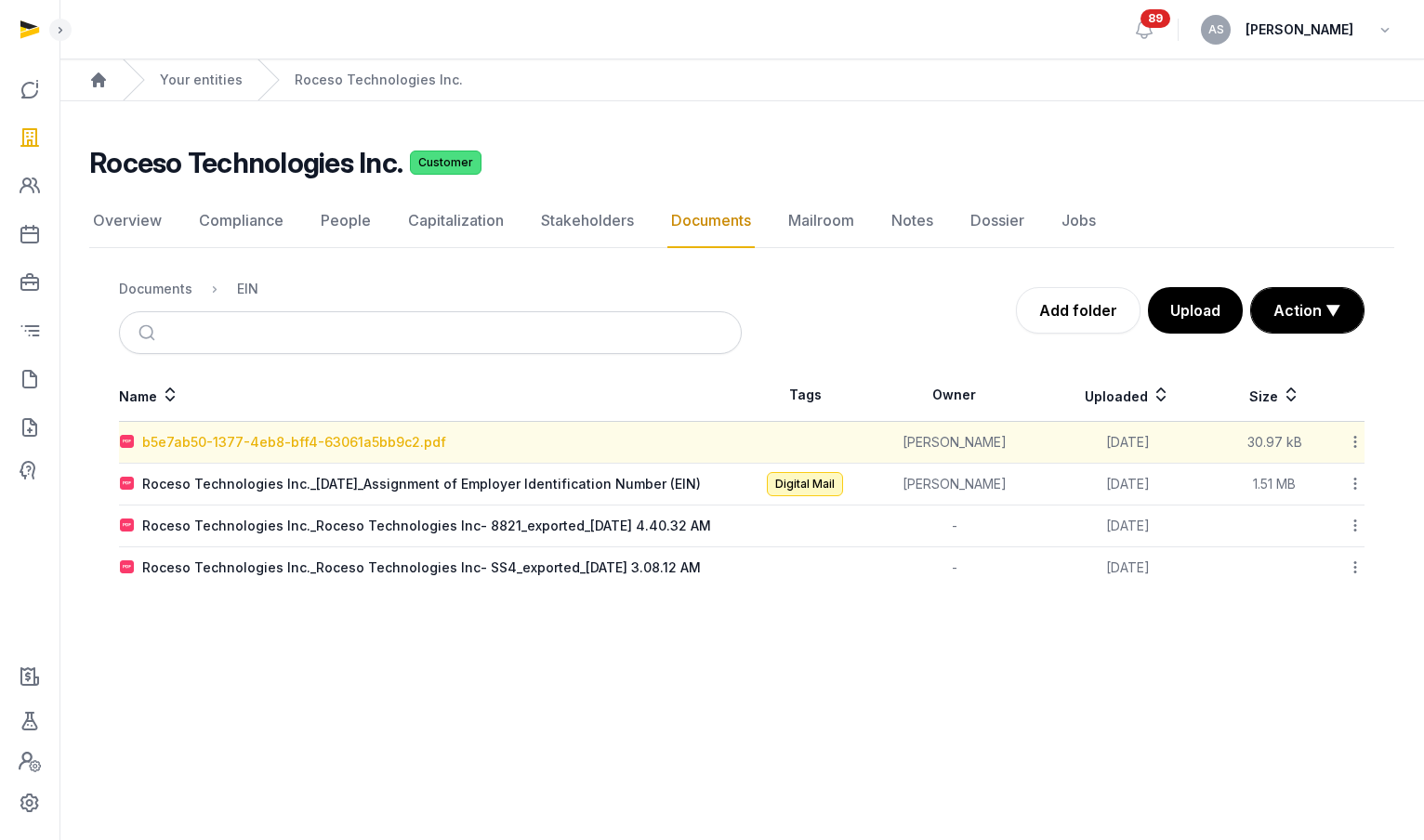
click at [360, 440] on div "b5e7ab50-1377-4eb8-bff4-63061a5bb9c2.pdf" at bounding box center [294, 442] width 304 height 19
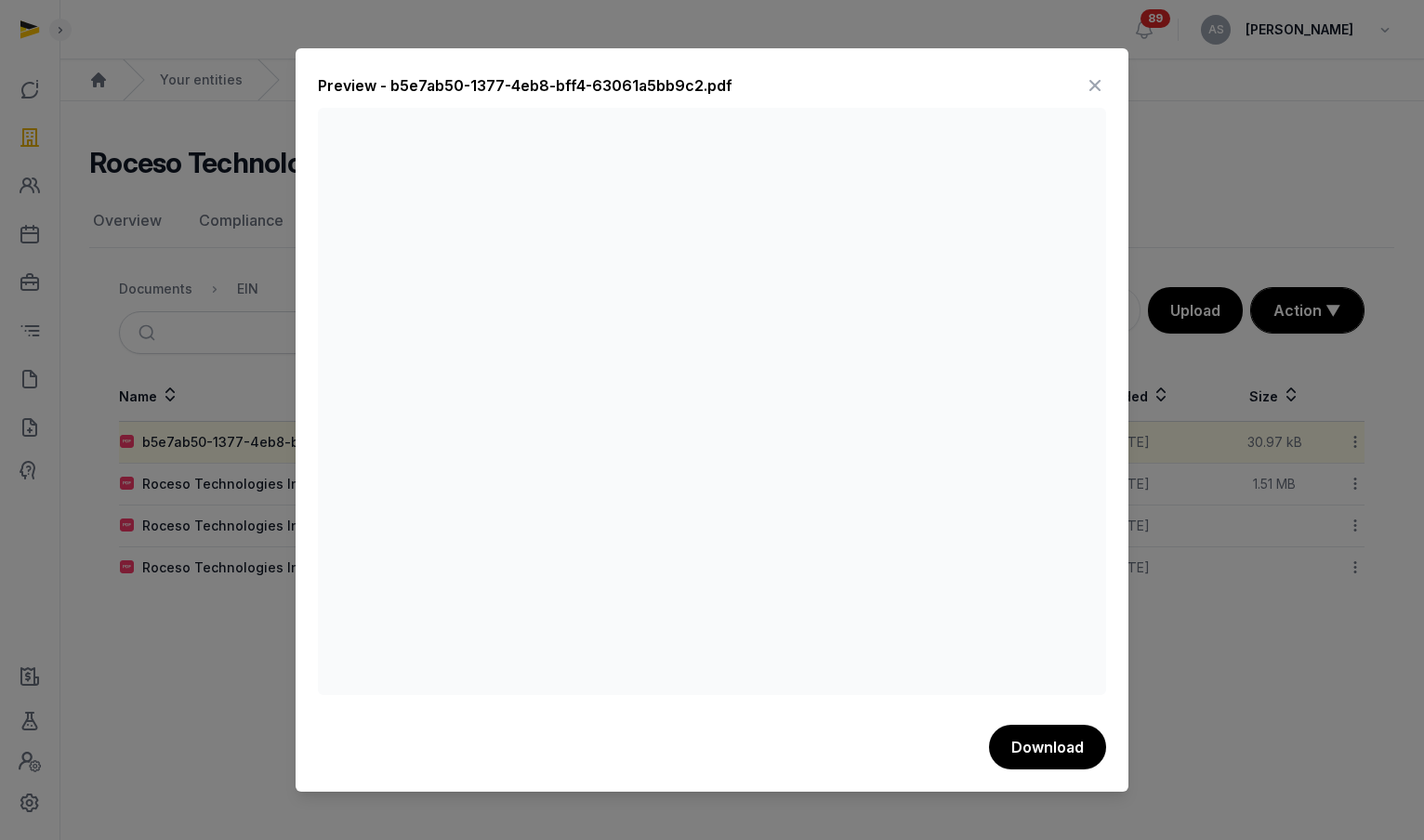
click at [1101, 80] on icon at bounding box center [1094, 85] width 23 height 30
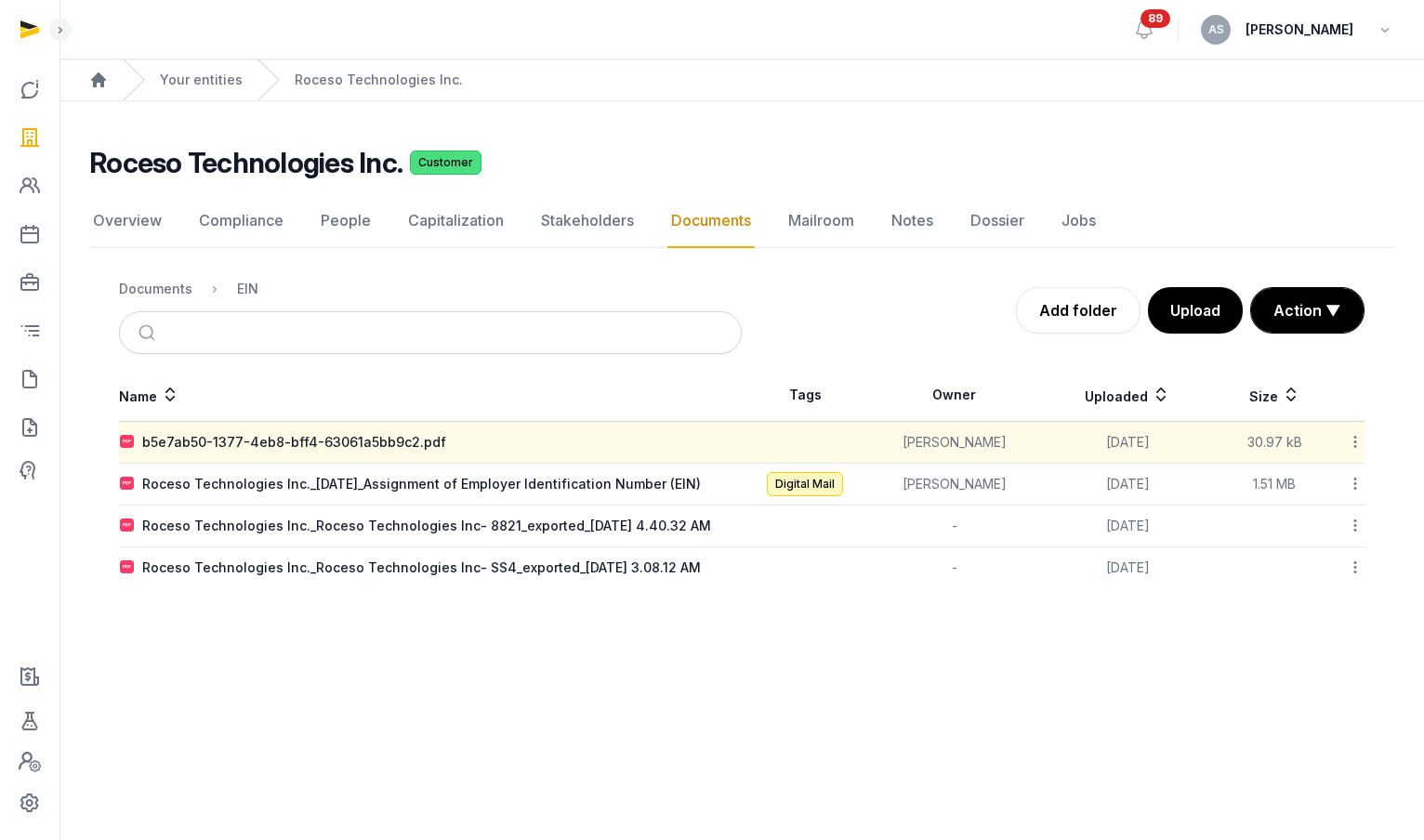
click at [1355, 437] on icon at bounding box center [1355, 442] width 17 height 20
click at [1298, 524] on div "Edit properties" at bounding box center [1289, 524] width 148 height 34
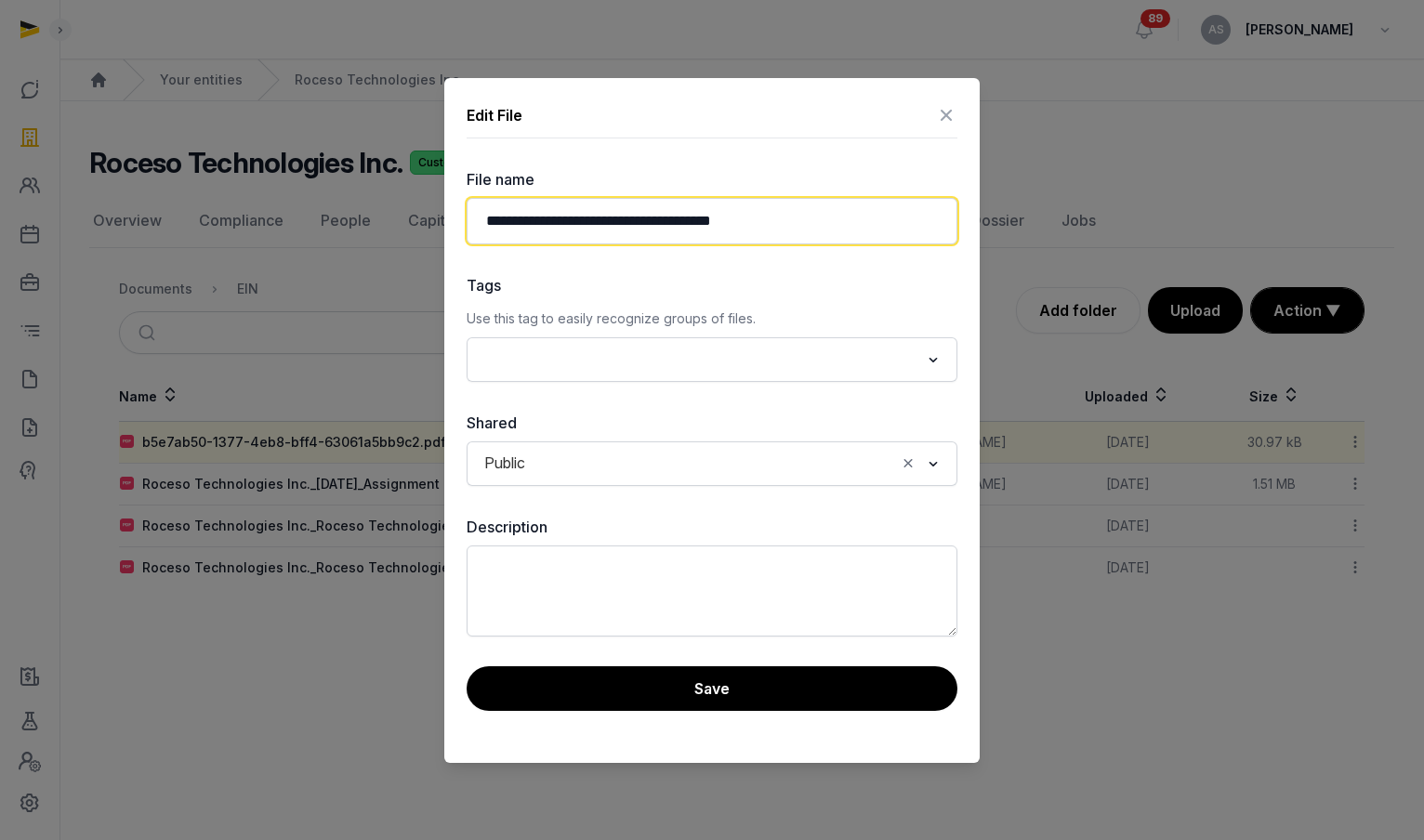
drag, startPoint x: 781, startPoint y: 222, endPoint x: 497, endPoint y: 208, distance: 284.3
click at [498, 206] on input "**********" at bounding box center [712, 221] width 491 height 47
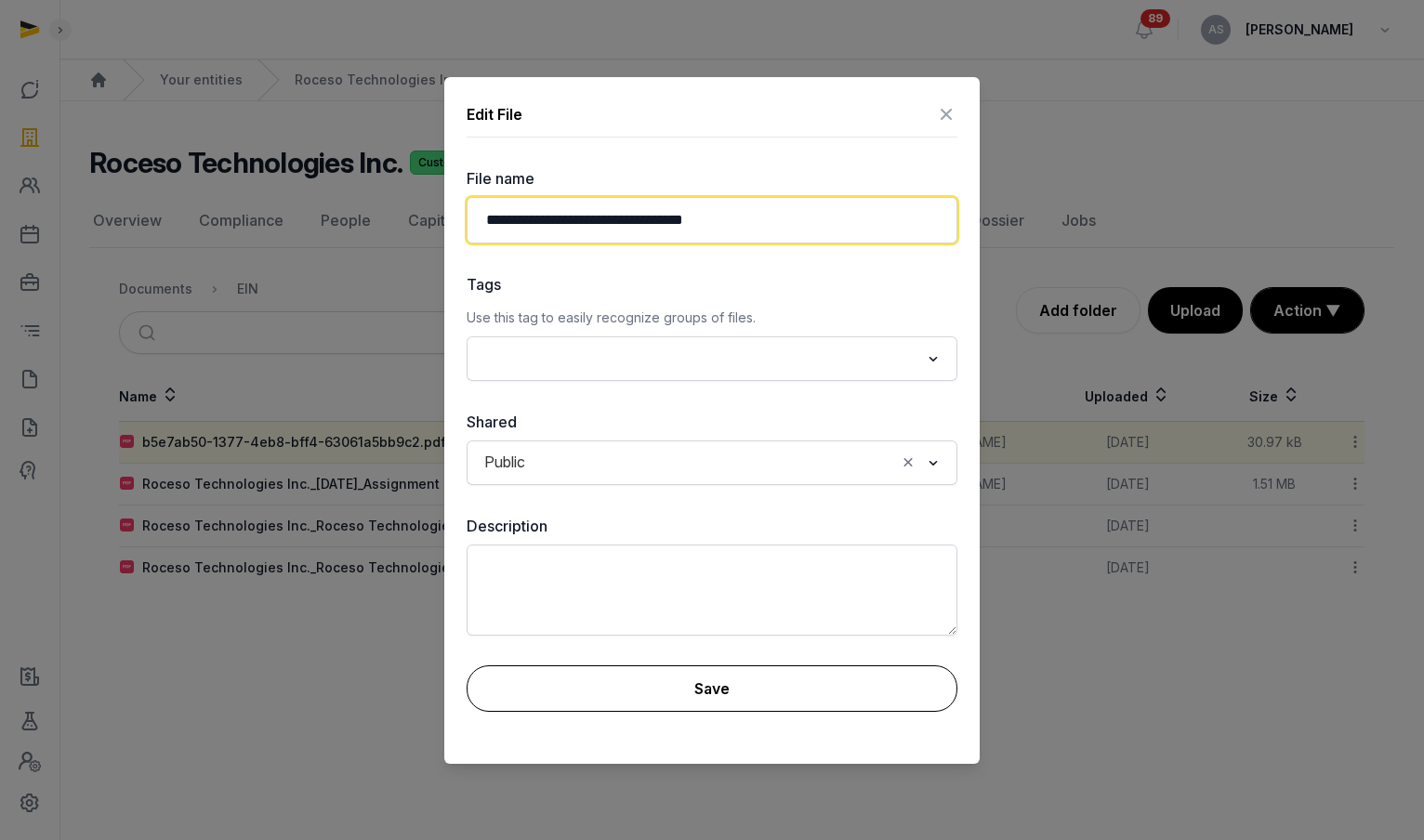
type input "**********"
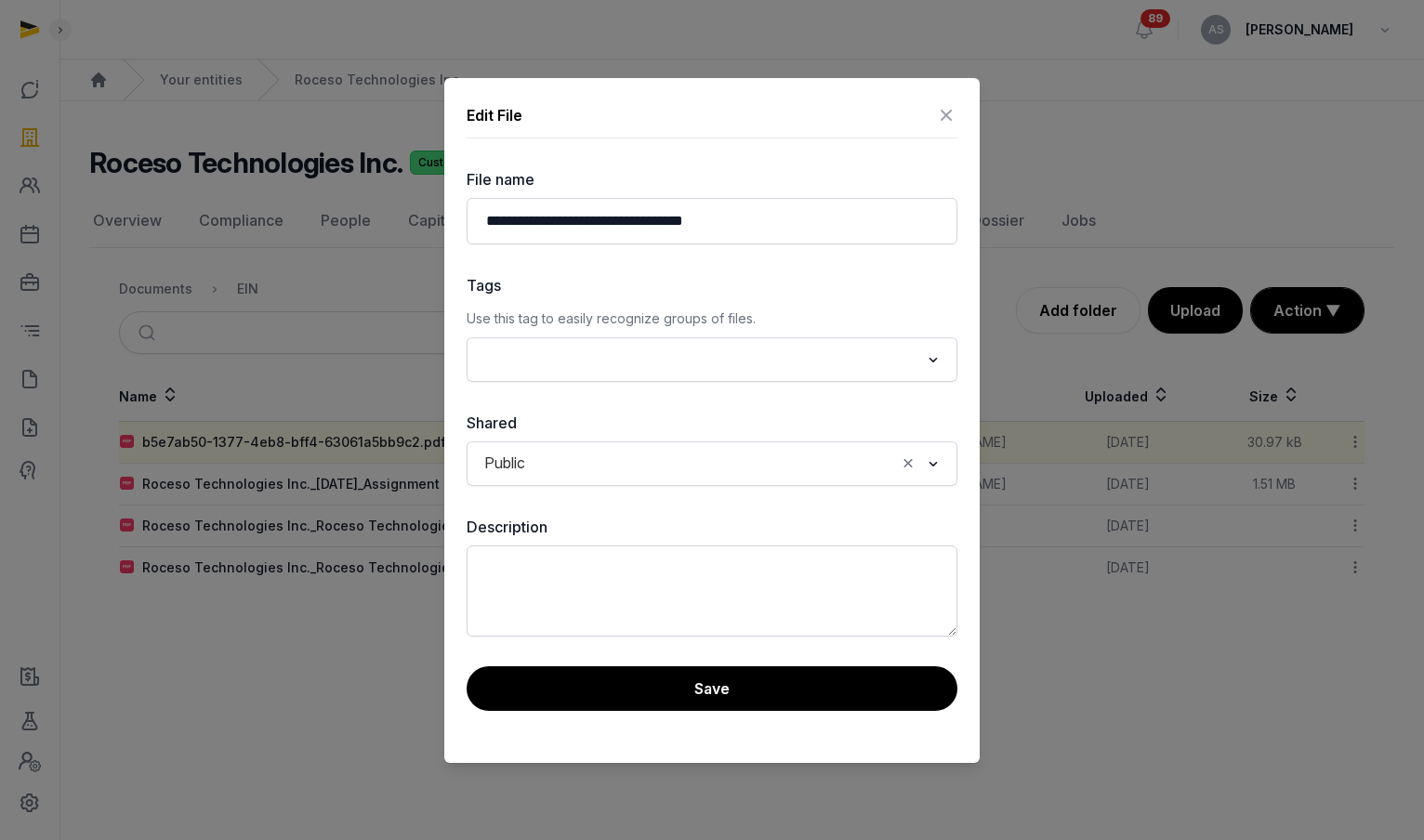
click at [630, 671] on button "Save" at bounding box center [712, 689] width 491 height 45
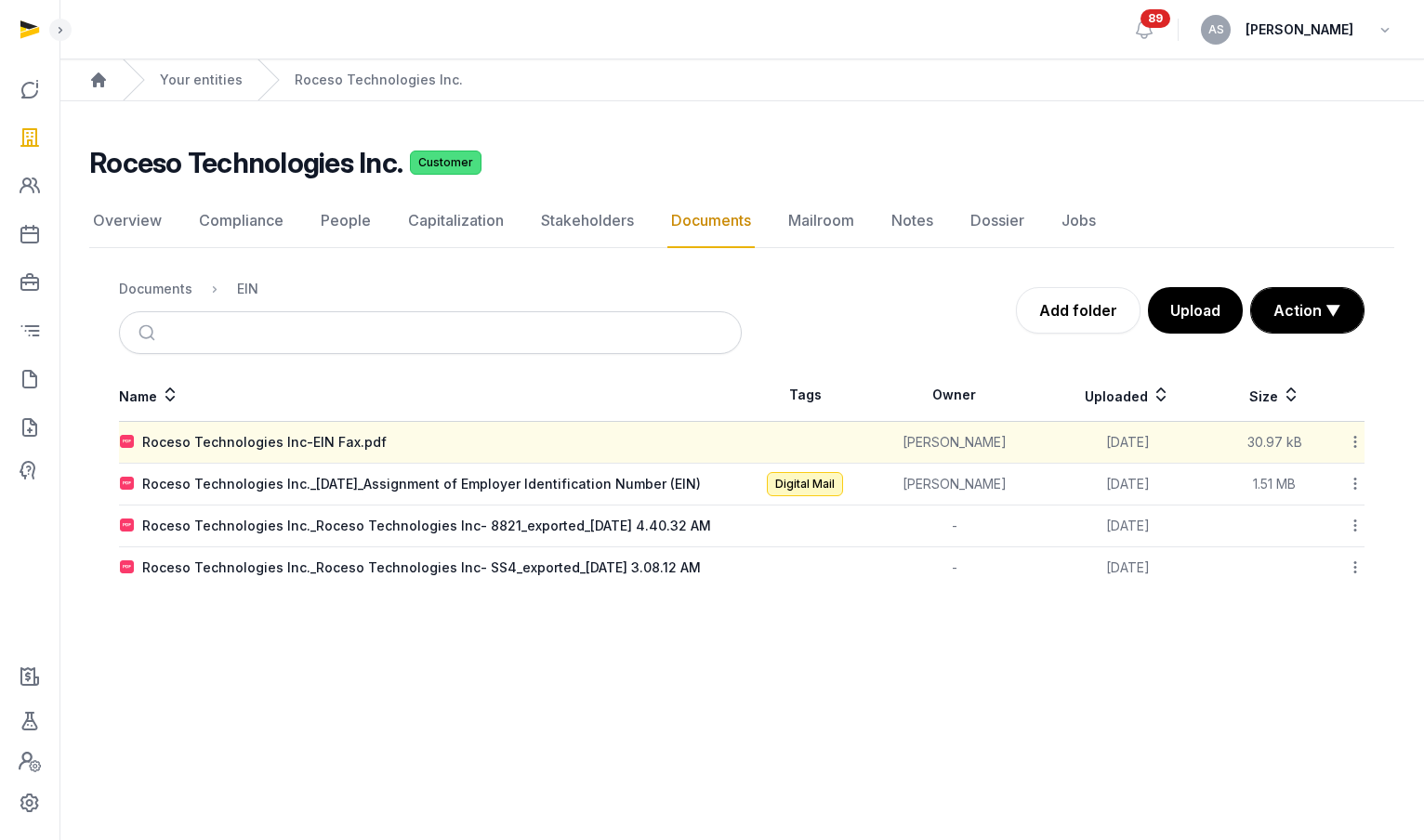
click at [218, 430] on td "Roceso Technologies Inc-EIN Fax.pdf" at bounding box center [429, 443] width 622 height 42
click at [213, 440] on div "Roceso Technologies Inc-EIN Fax.pdf" at bounding box center [264, 442] width 244 height 19
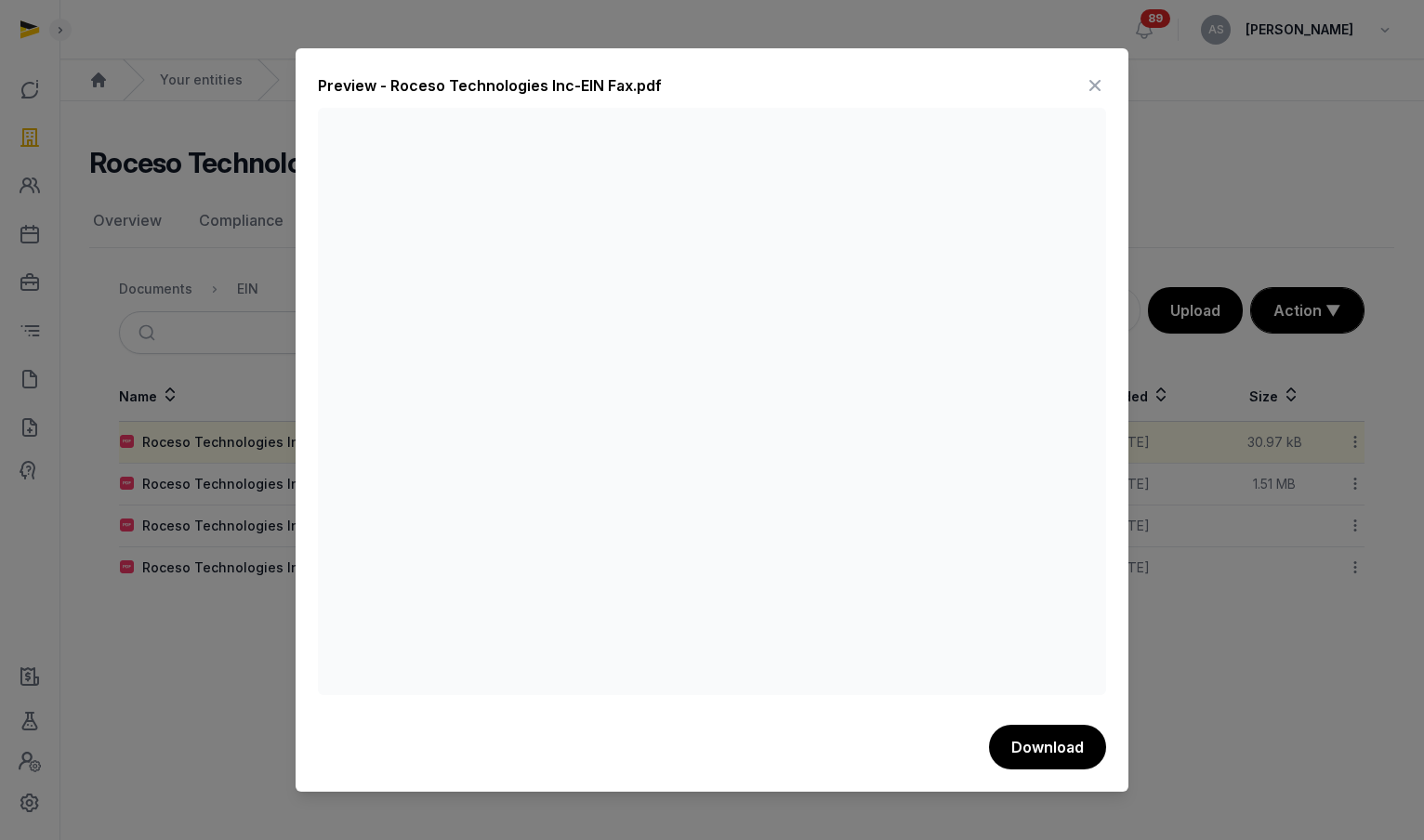
click at [1098, 82] on icon at bounding box center [1094, 85] width 23 height 30
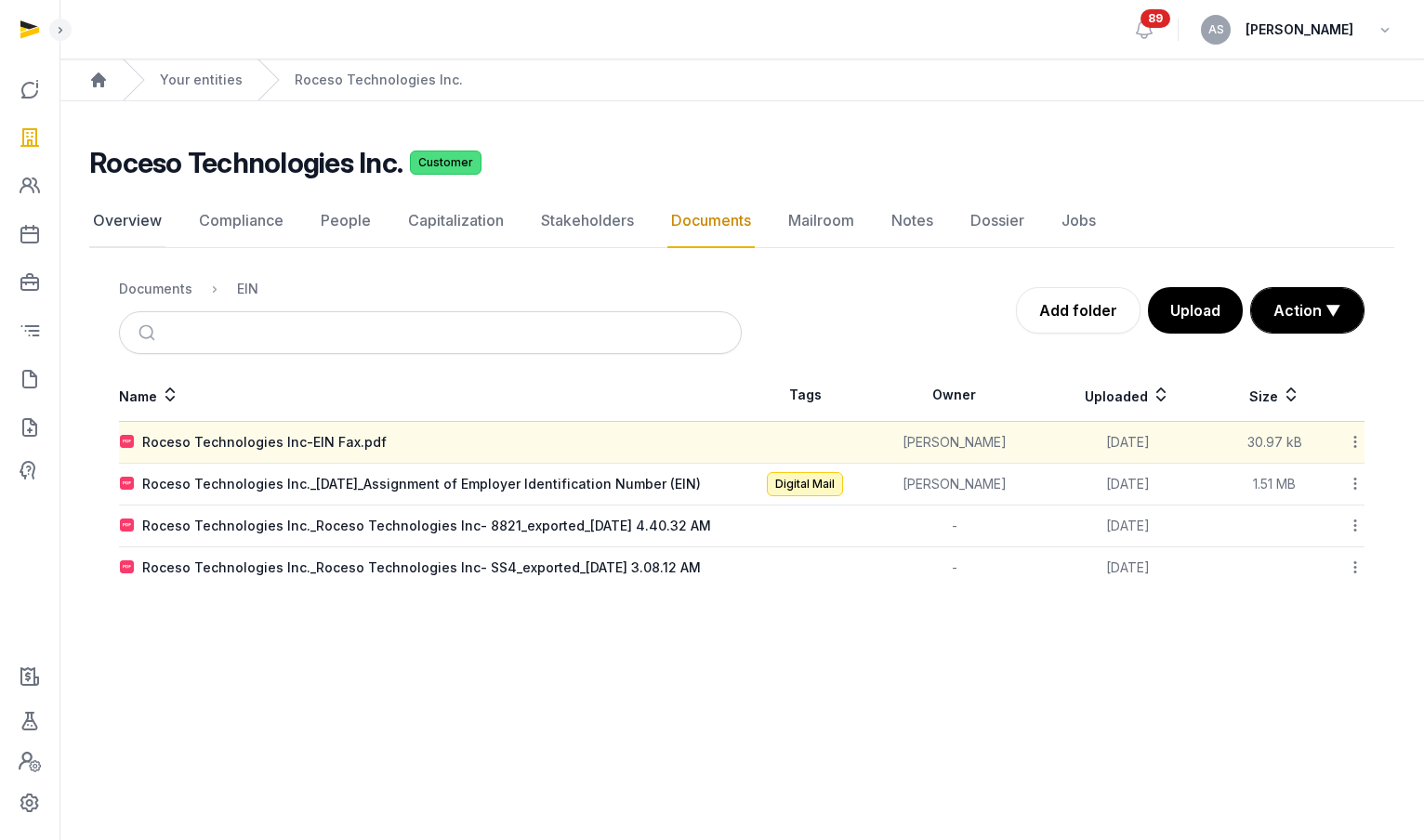
click at [141, 226] on link "Overview" at bounding box center [127, 221] width 76 height 53
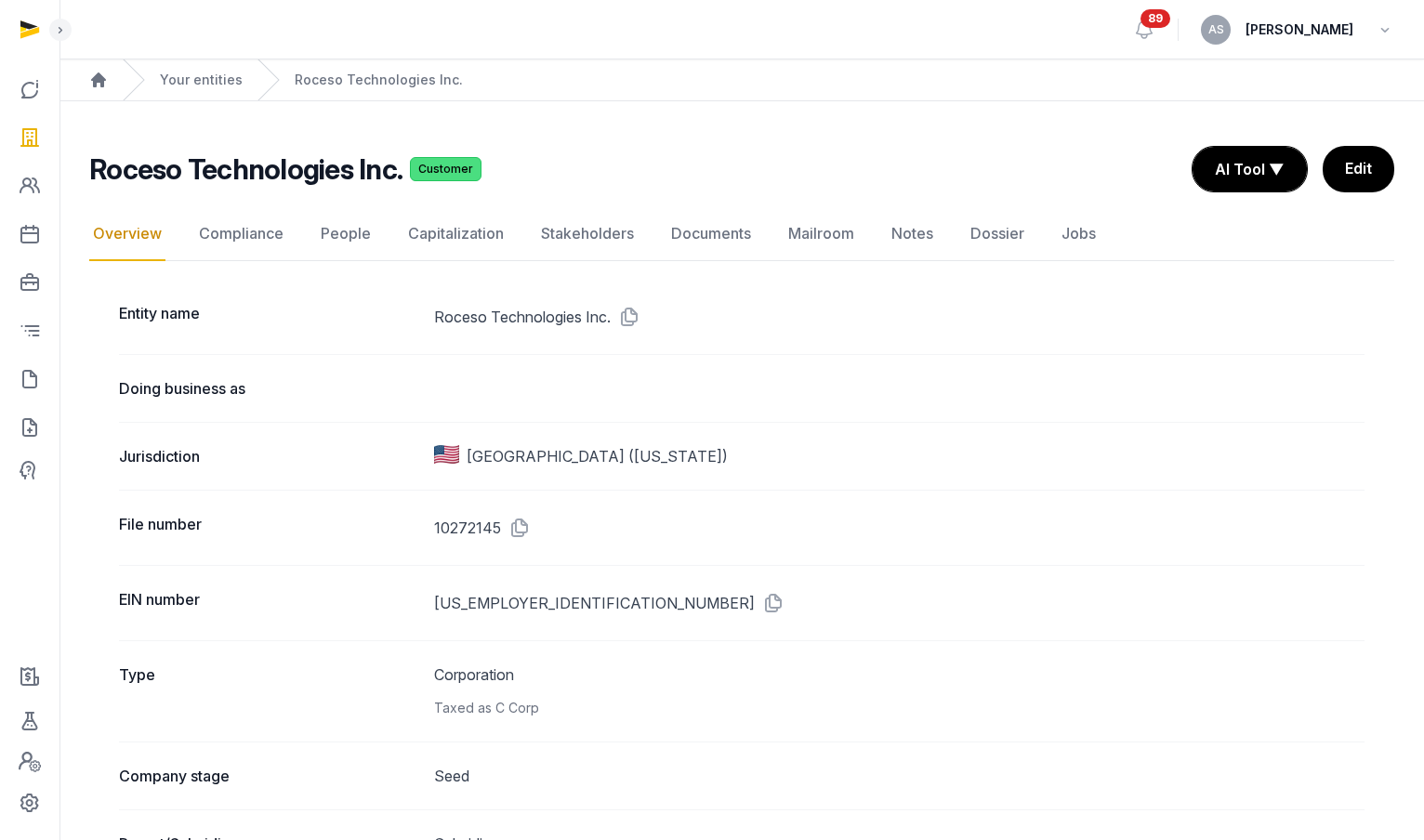
scroll to position [5, 0]
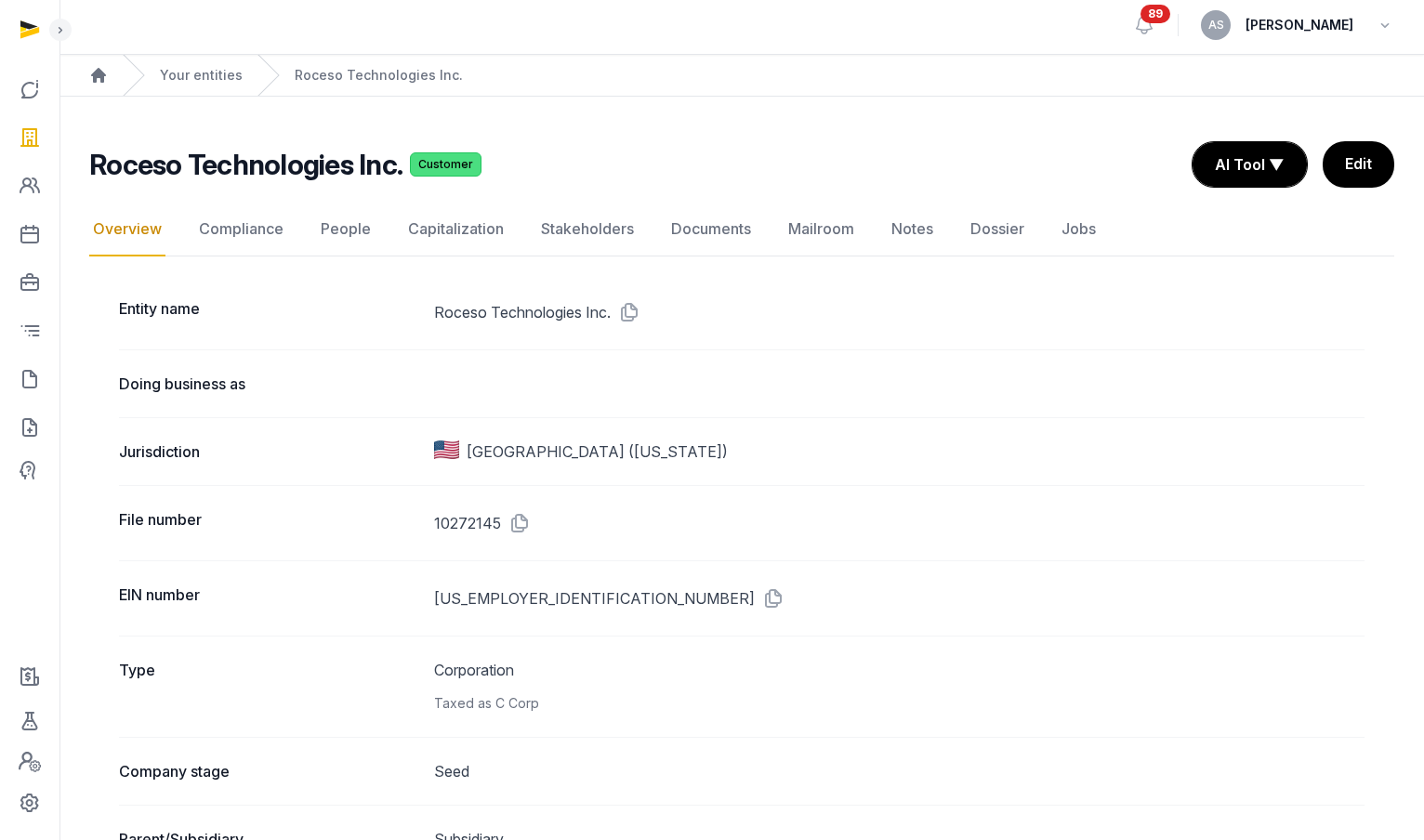
click at [69, 37] on div "Open sidebar 89 AS Anna Santos" at bounding box center [741, 25] width 1365 height 59
click at [65, 31] on icon at bounding box center [60, 30] width 15 height 23
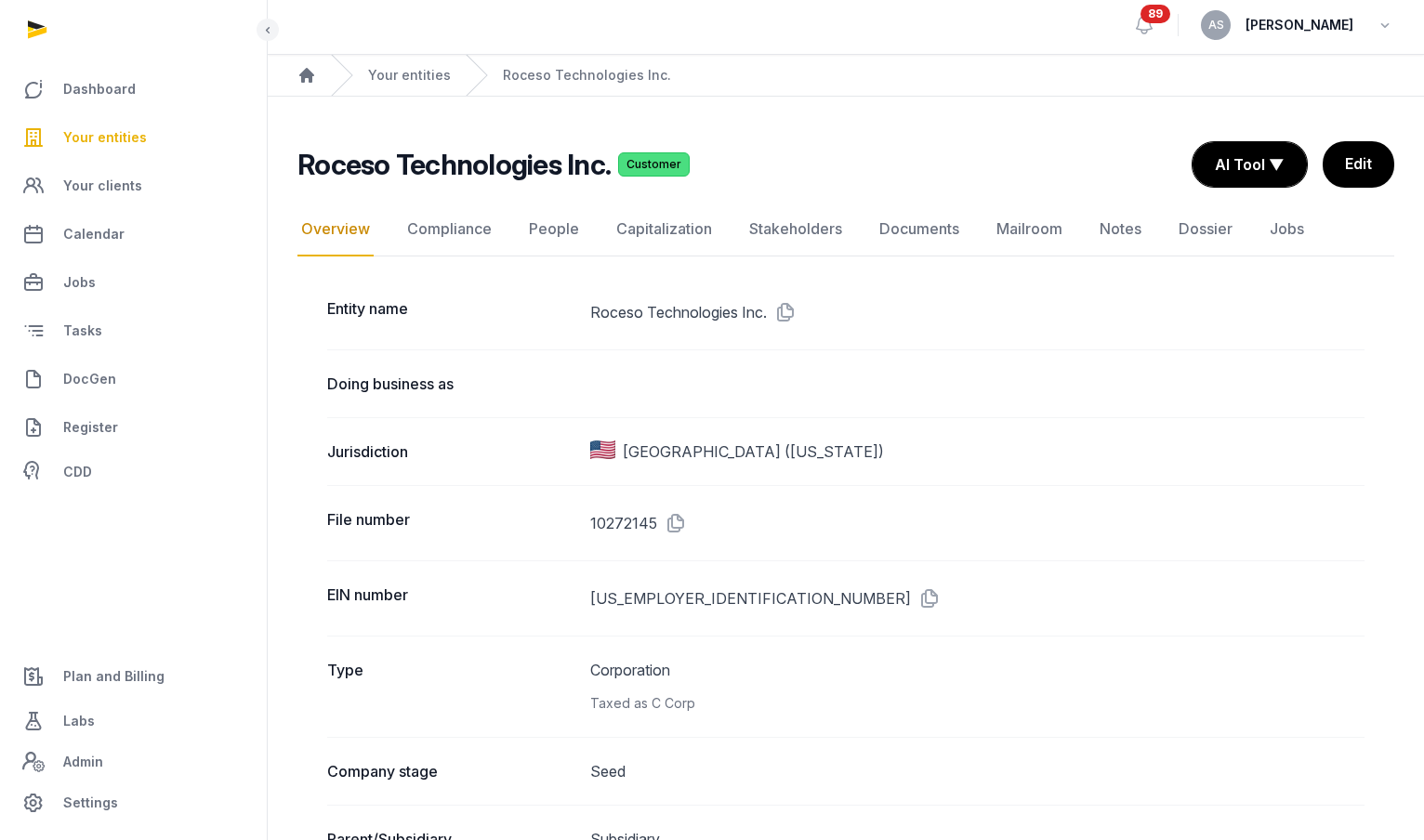
click at [145, 133] on link "Your entities" at bounding box center [134, 137] width 237 height 45
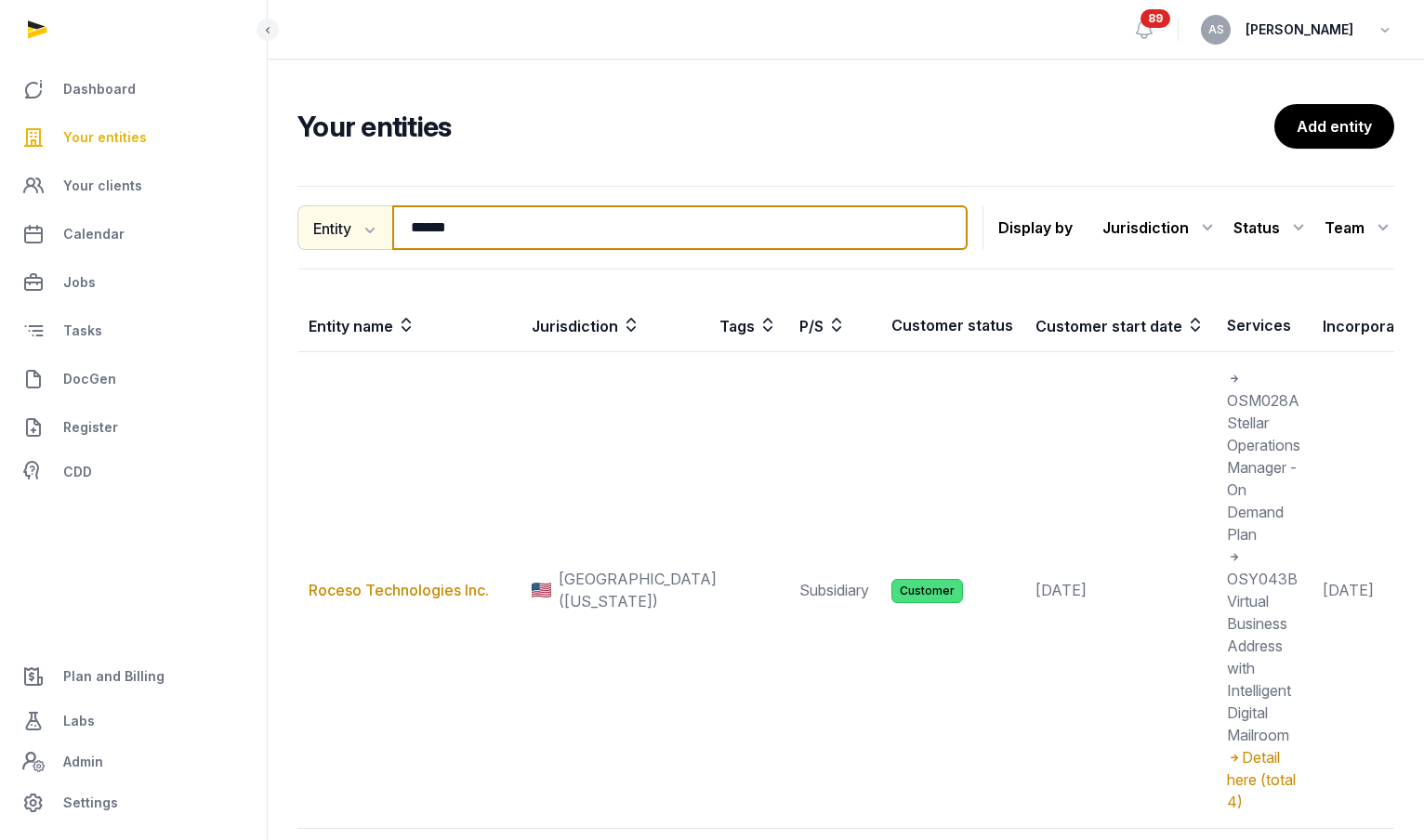
drag, startPoint x: 482, startPoint y: 228, endPoint x: 335, endPoint y: 223, distance: 147.1
click at [336, 224] on div "Entity Entity People Tags Services ****** Search" at bounding box center [632, 228] width 670 height 45
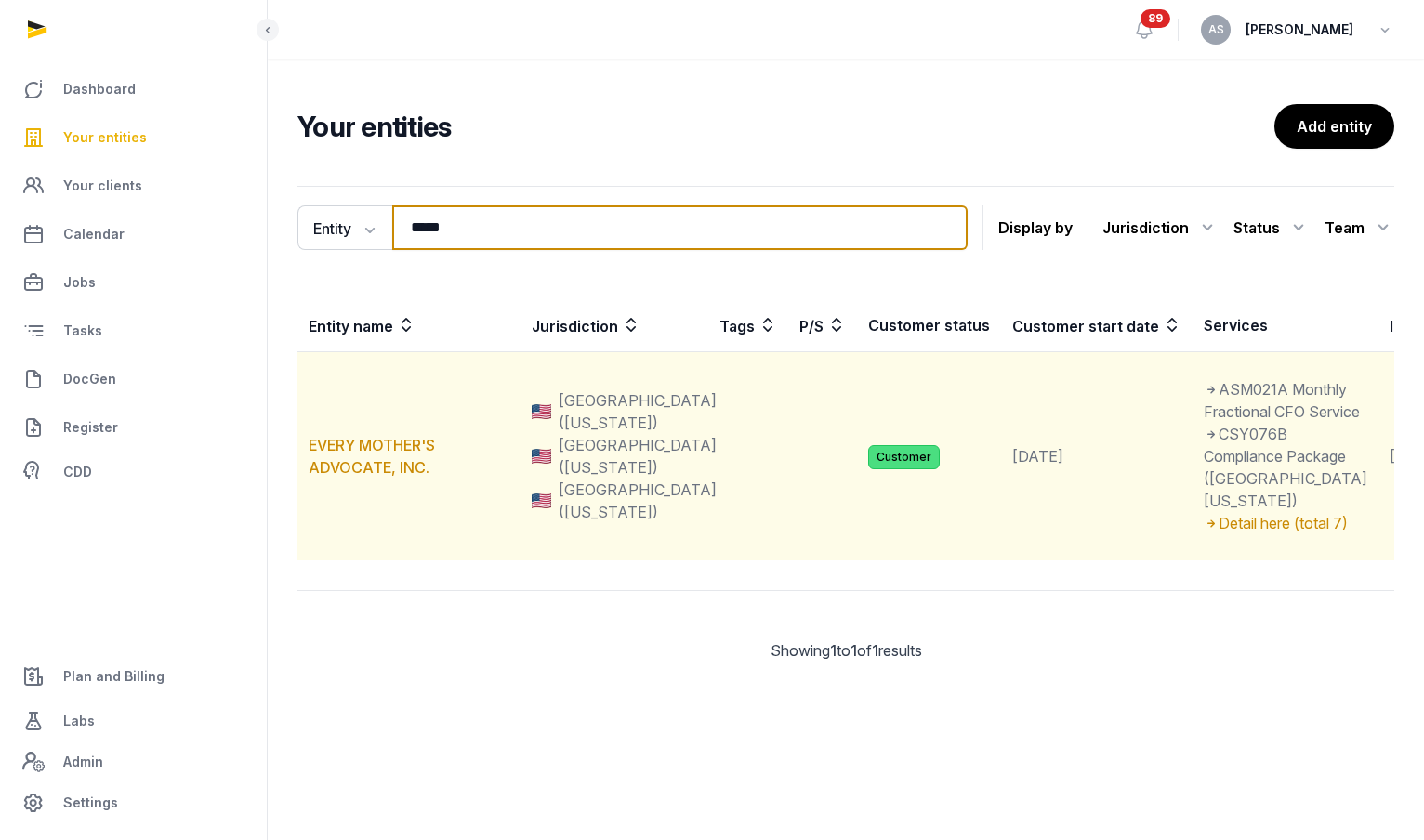
type input "*****"
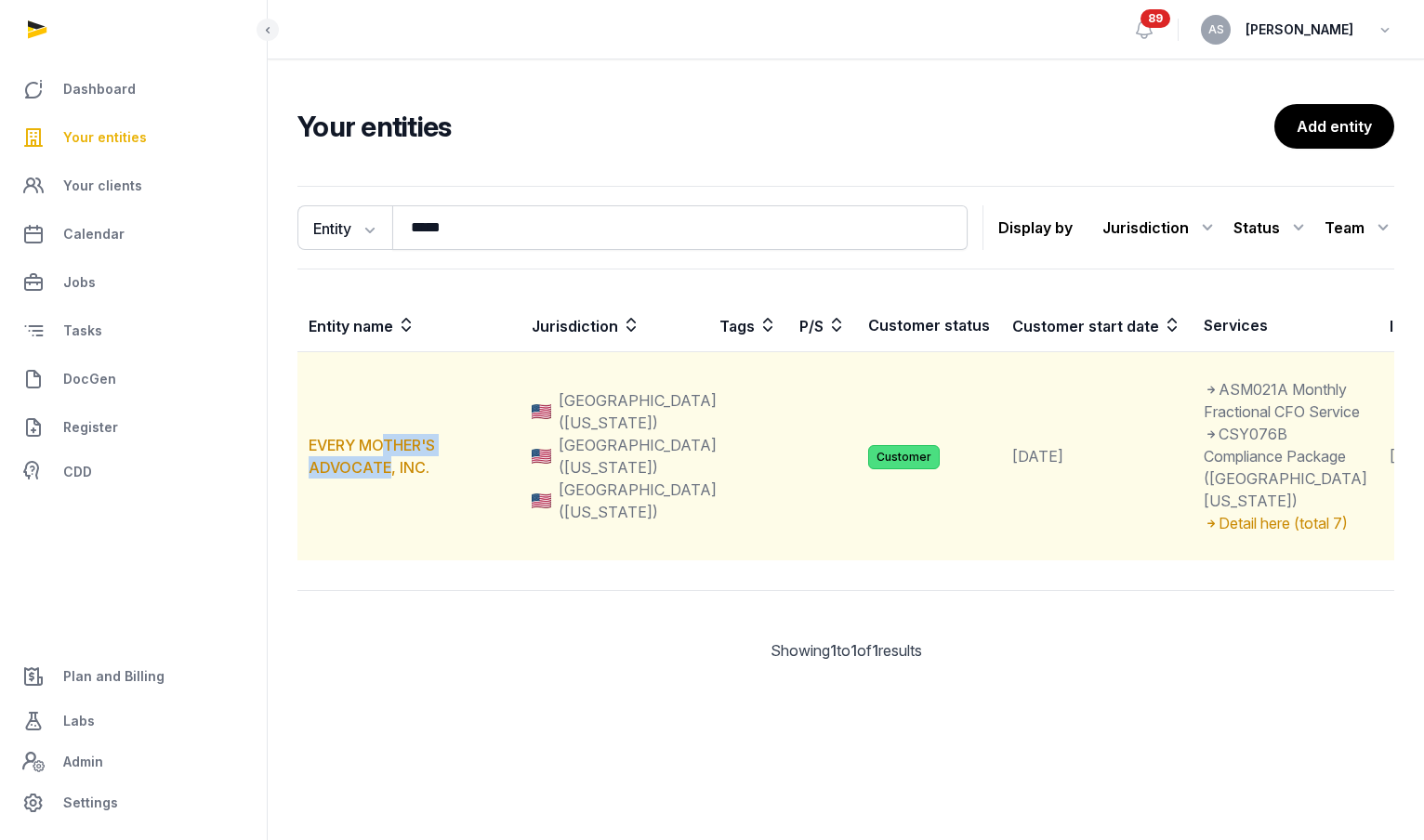
click at [389, 512] on td "EVERY MOTHER'S ADVOCATE, INC." at bounding box center [409, 456] width 223 height 209
click at [346, 477] on link "EVERY MOTHER'S ADVOCATE, INC." at bounding box center [372, 456] width 127 height 41
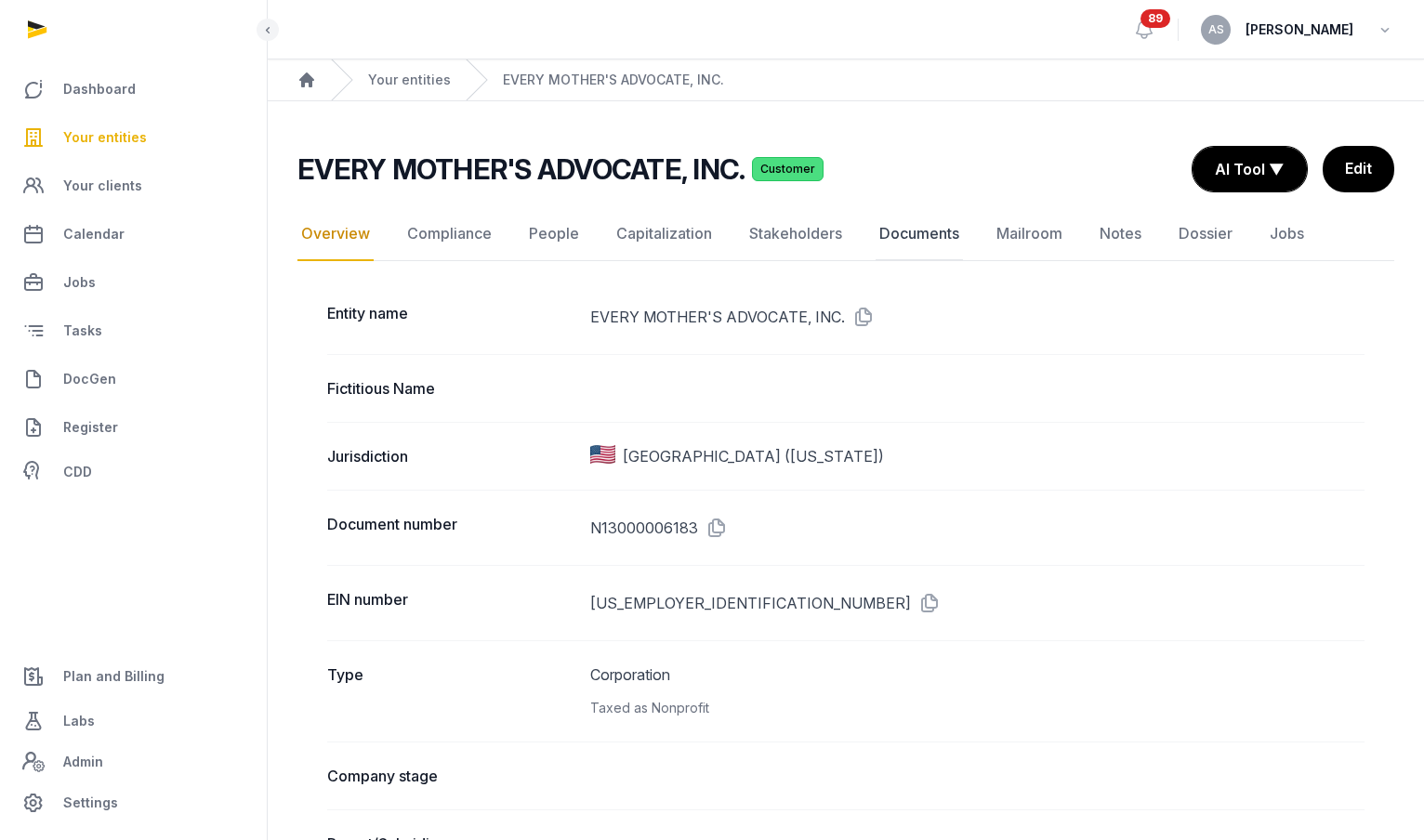
click at [899, 238] on link "Documents" at bounding box center [919, 234] width 87 height 53
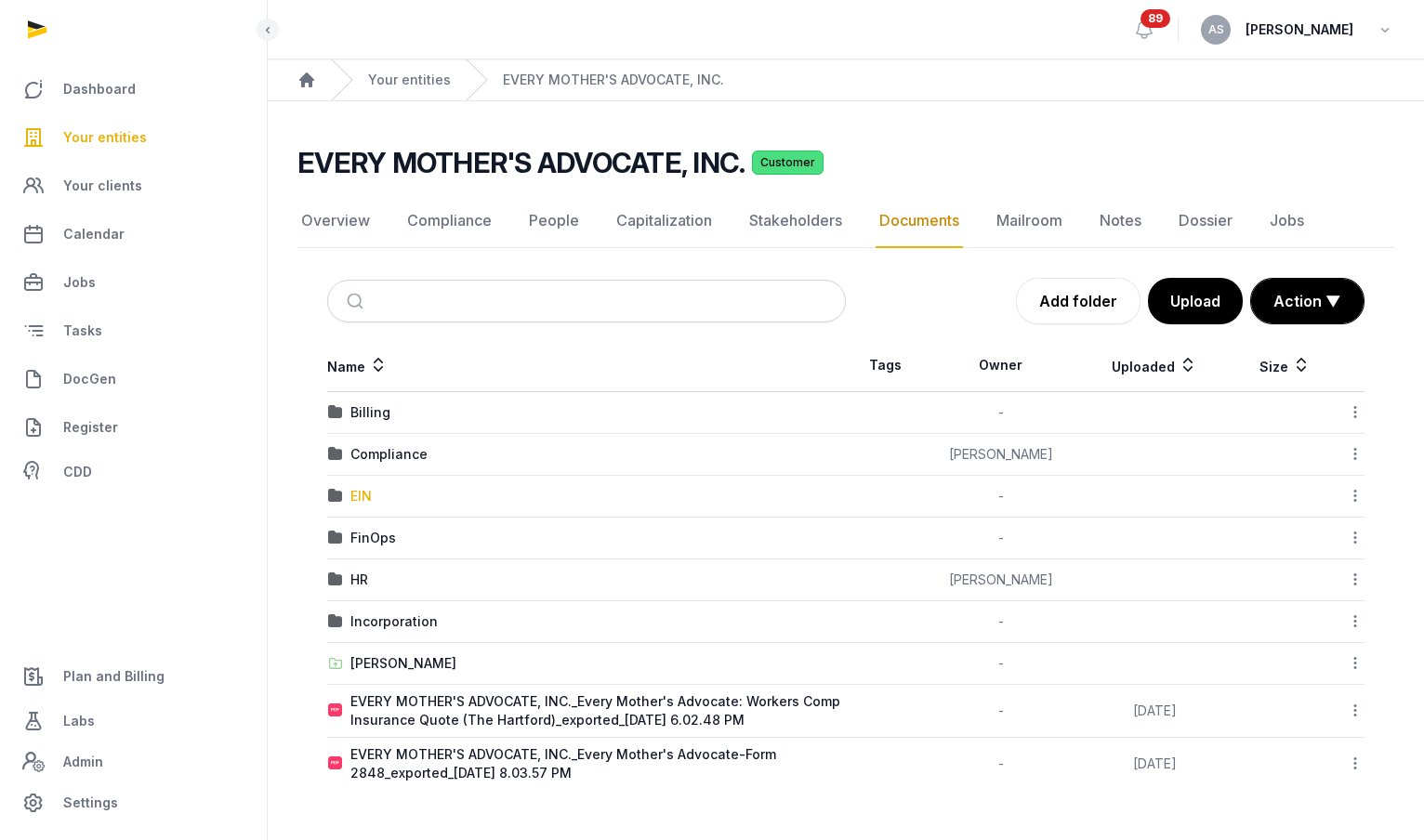
click at [366, 497] on div "EIN" at bounding box center [361, 496] width 22 height 19
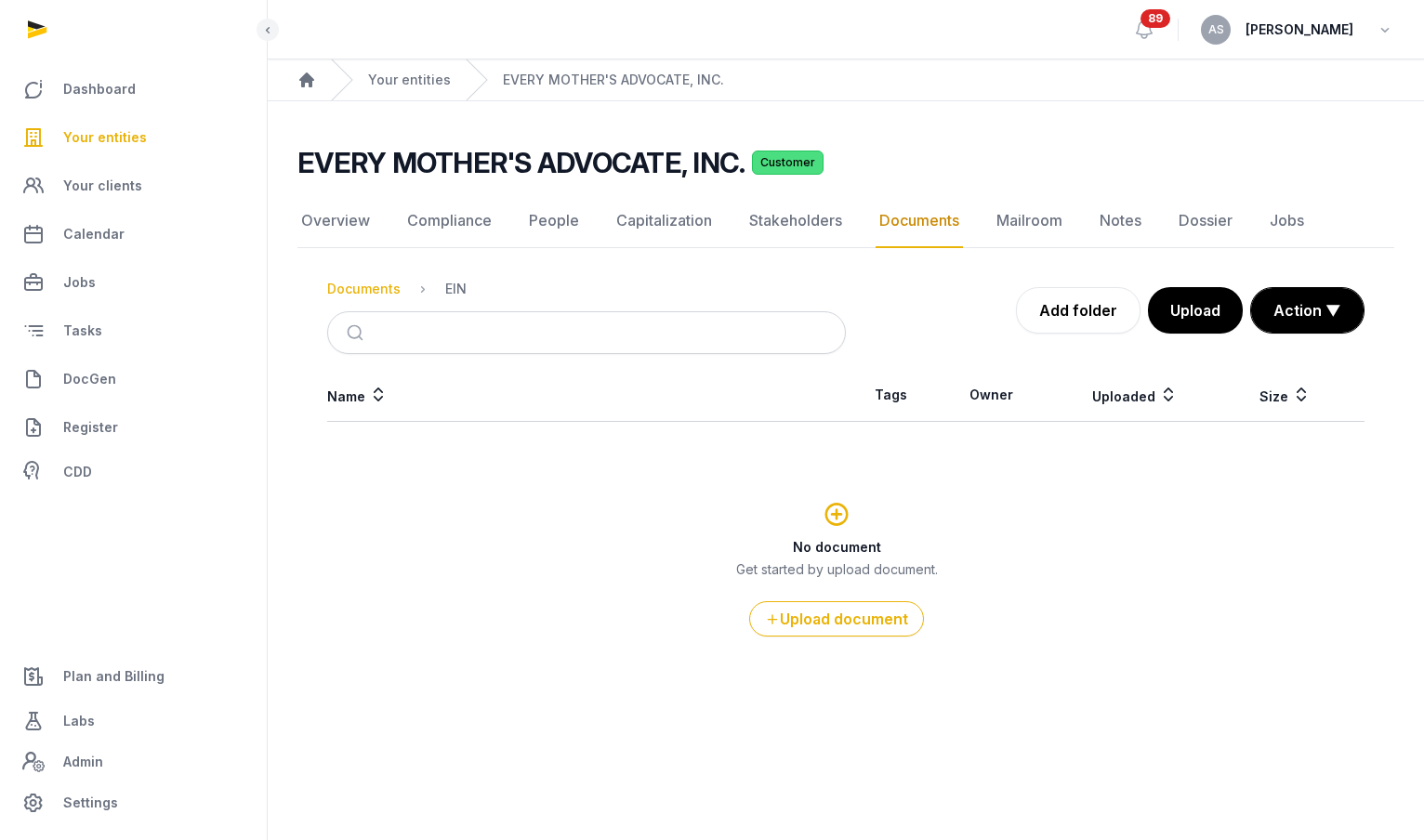
click at [376, 285] on div "Documents" at bounding box center [364, 289] width 73 height 19
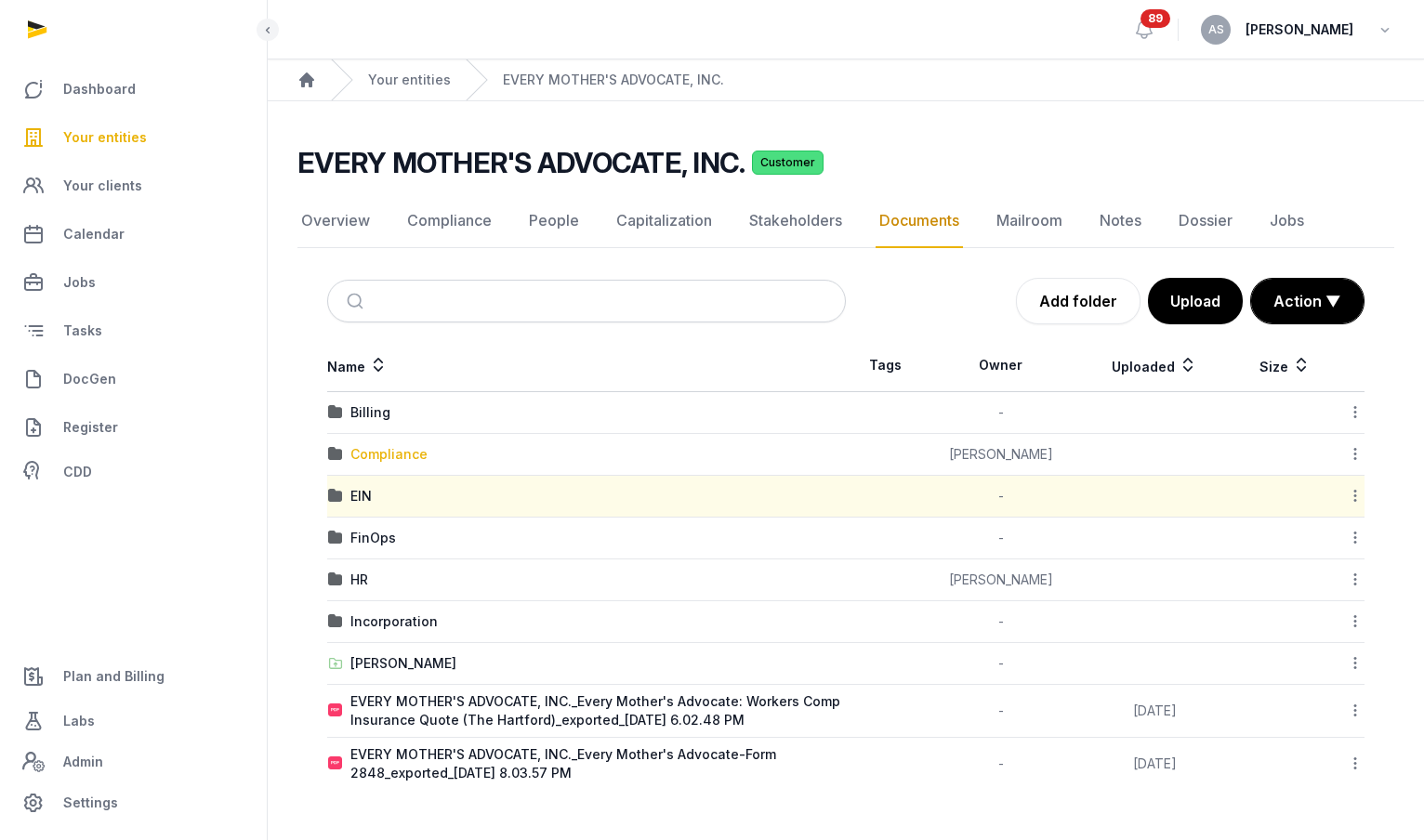
click at [376, 455] on div "Compliance" at bounding box center [389, 454] width 77 height 19
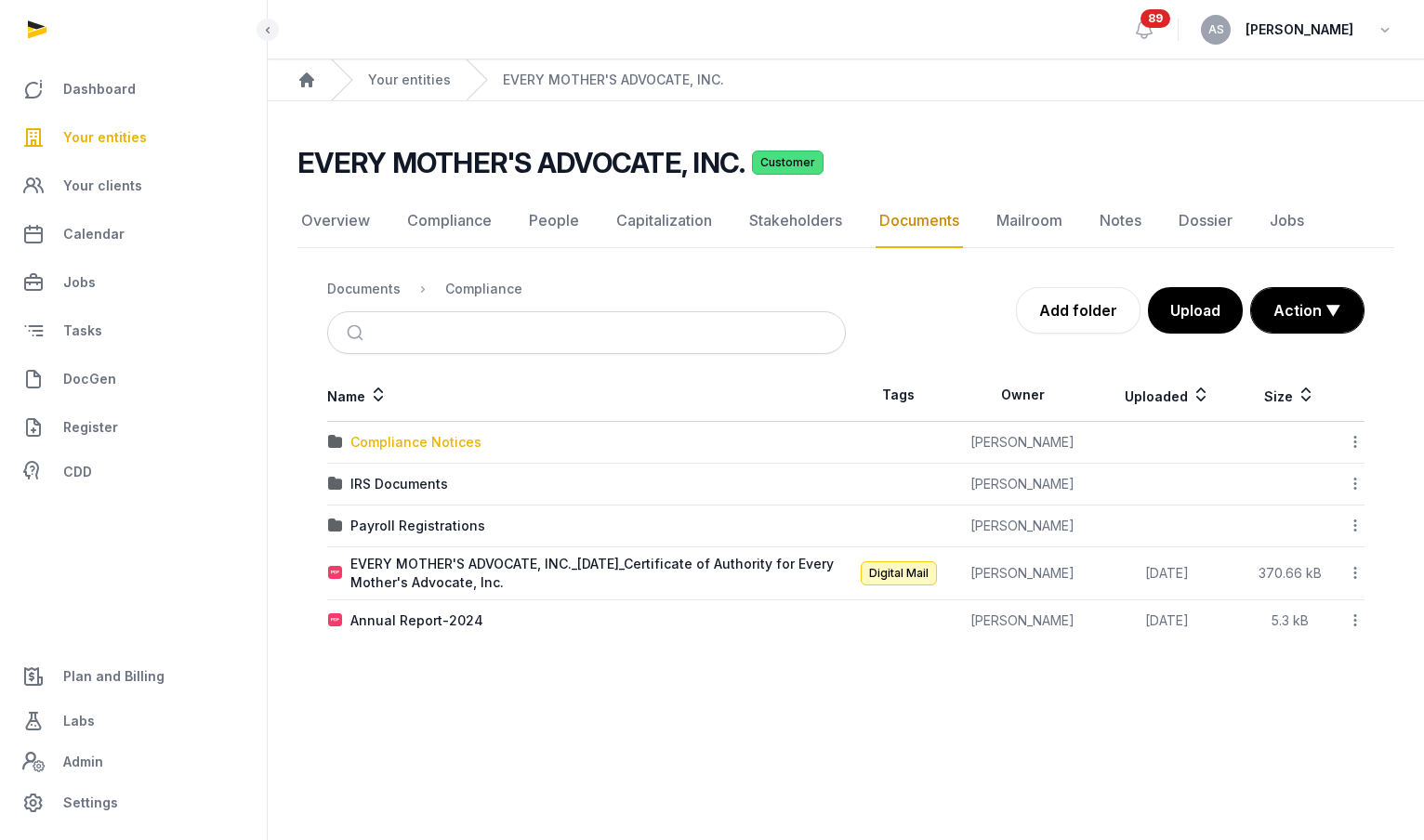
click at [412, 437] on div "Compliance Notices" at bounding box center [416, 442] width 131 height 19
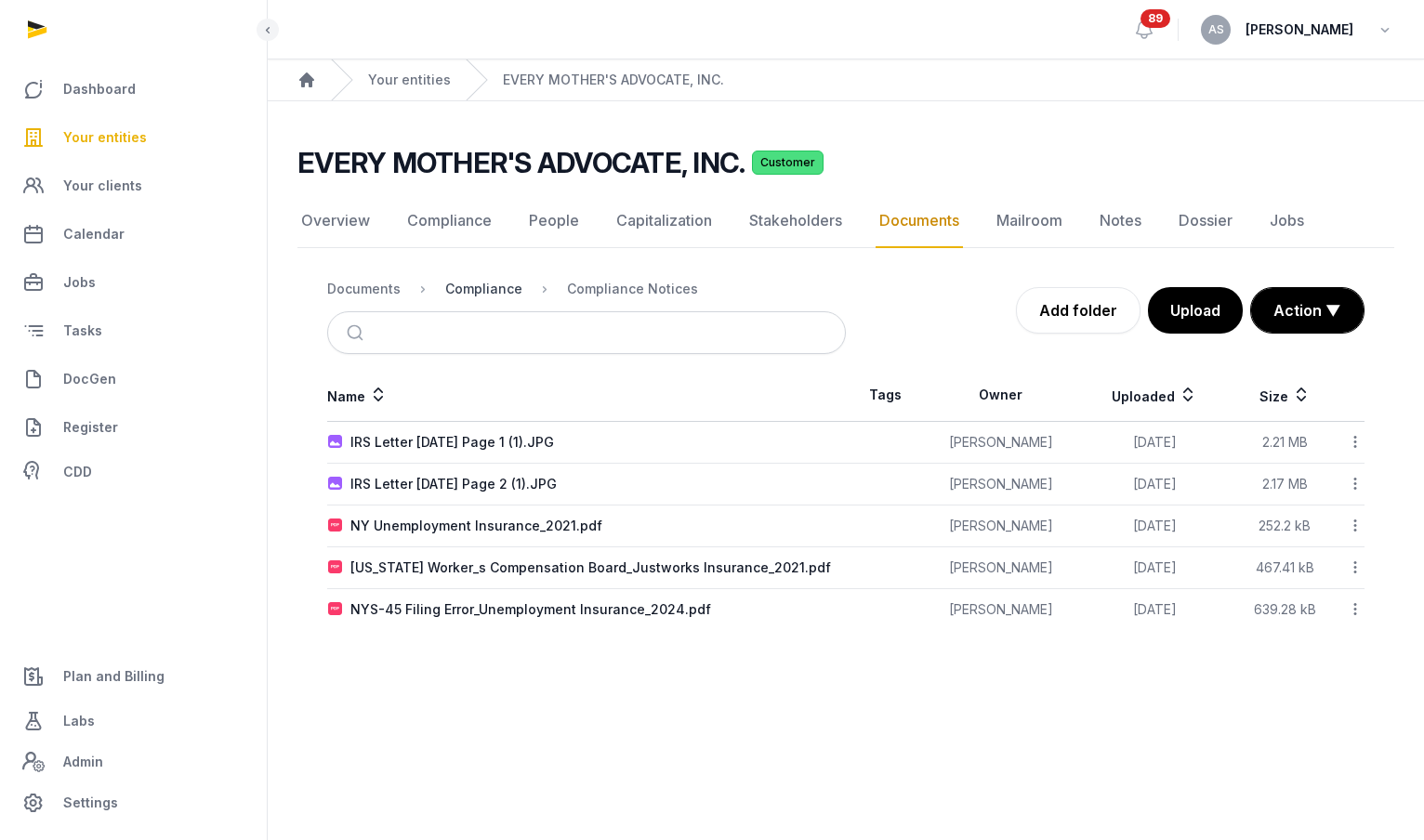
click at [489, 296] on div "Compliance" at bounding box center [484, 289] width 77 height 19
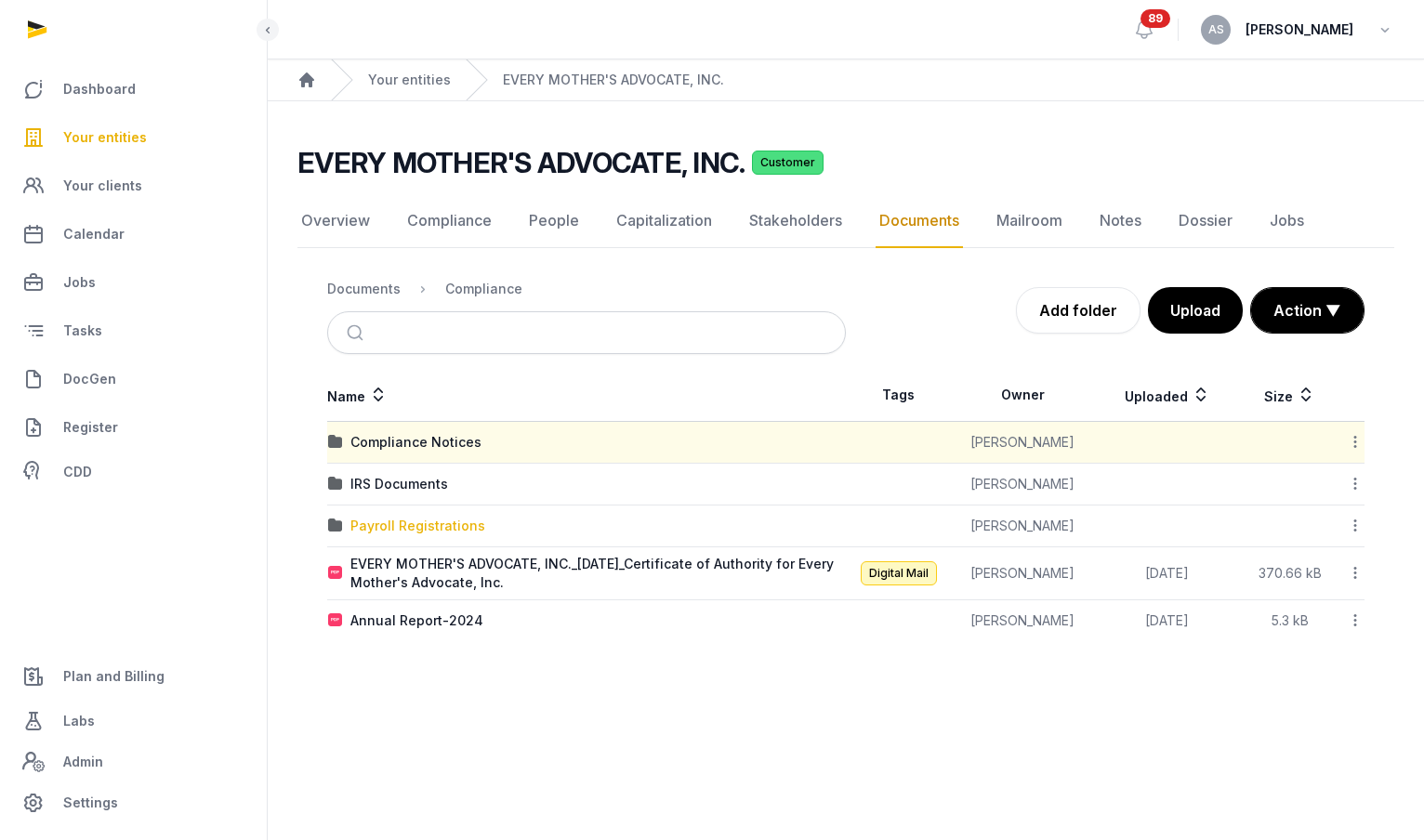
click at [401, 524] on div "Payroll Registrations" at bounding box center [418, 525] width 135 height 19
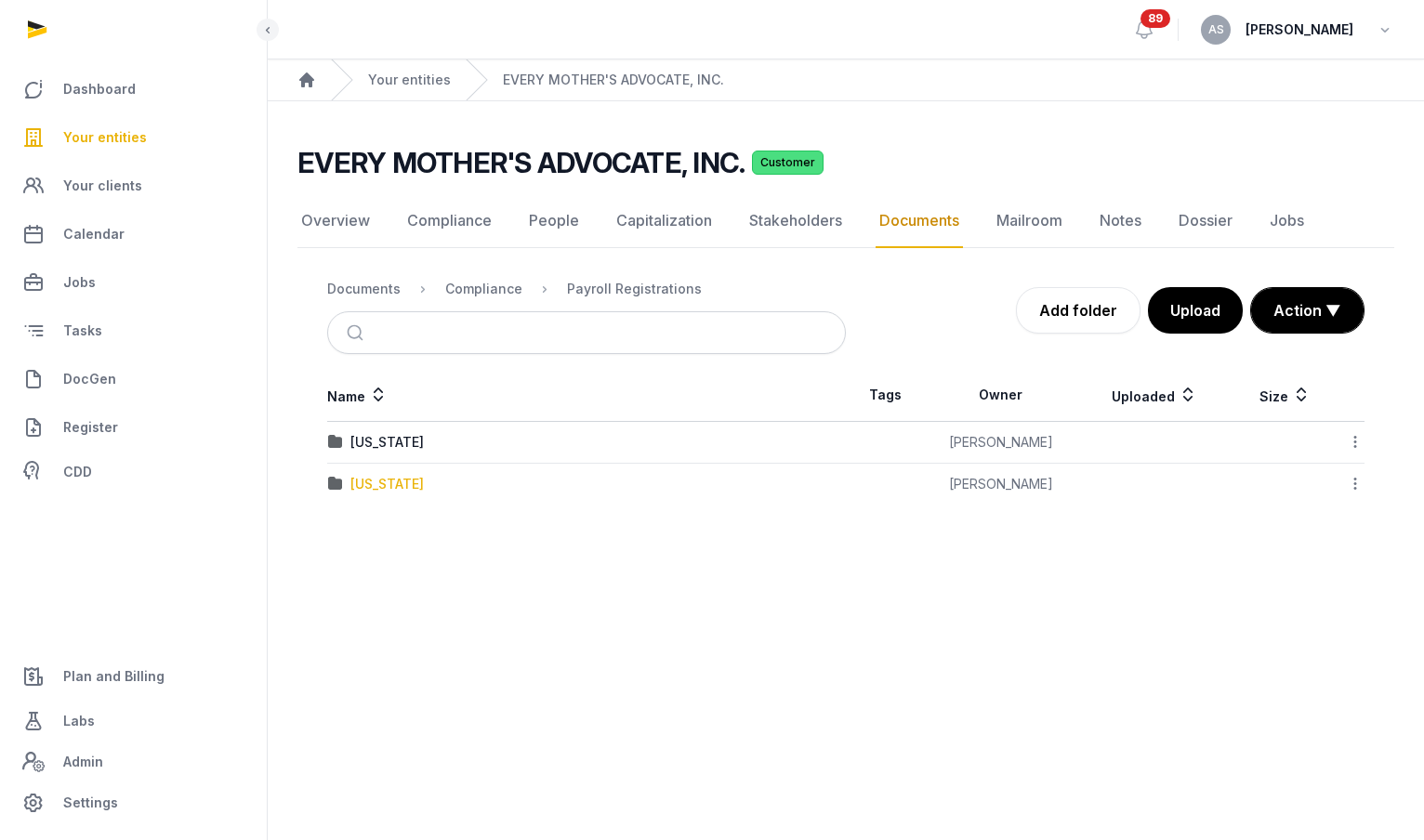
click at [372, 484] on div "[US_STATE]" at bounding box center [387, 484] width 73 height 19
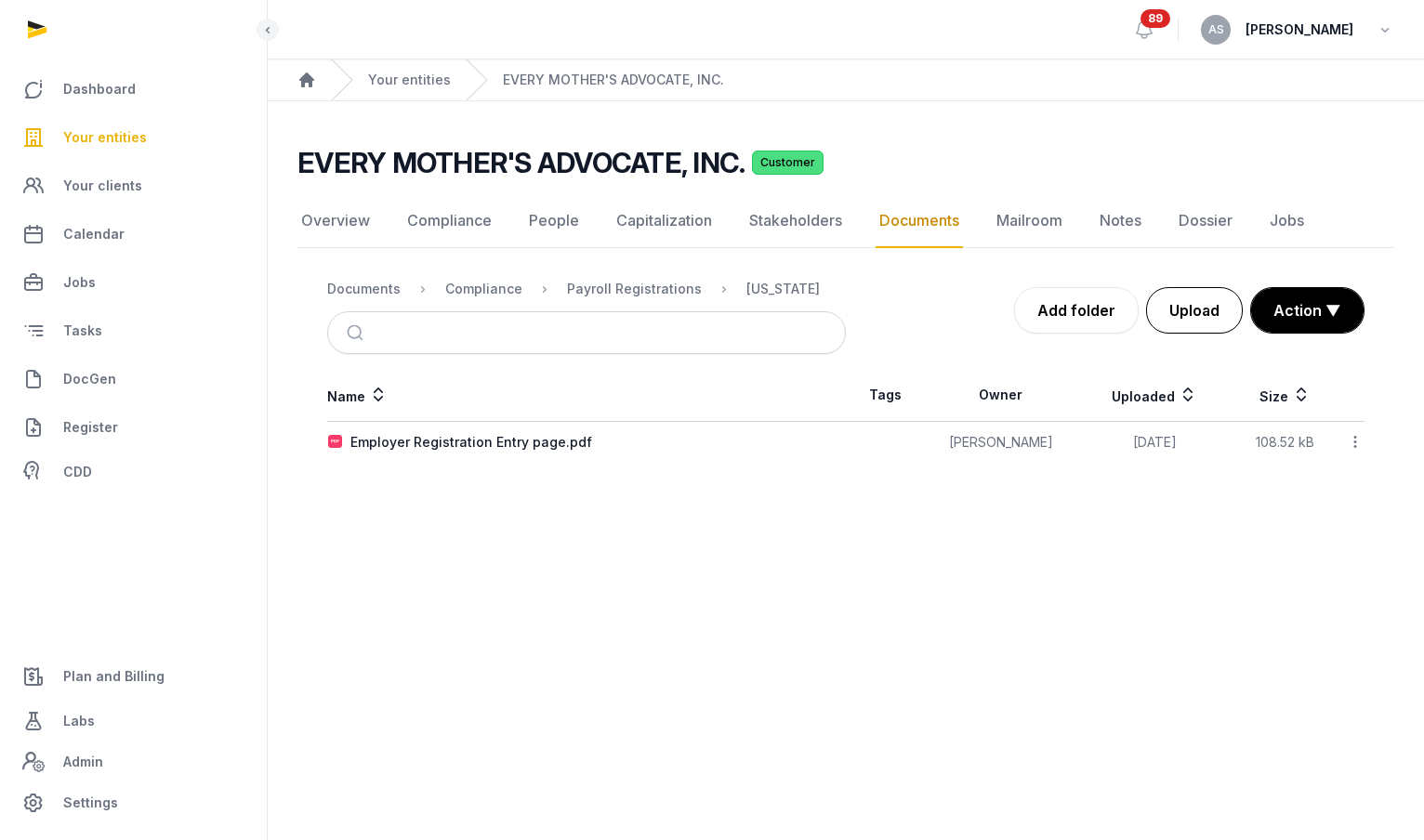
click at [1216, 300] on button "Upload" at bounding box center [1194, 310] width 97 height 47
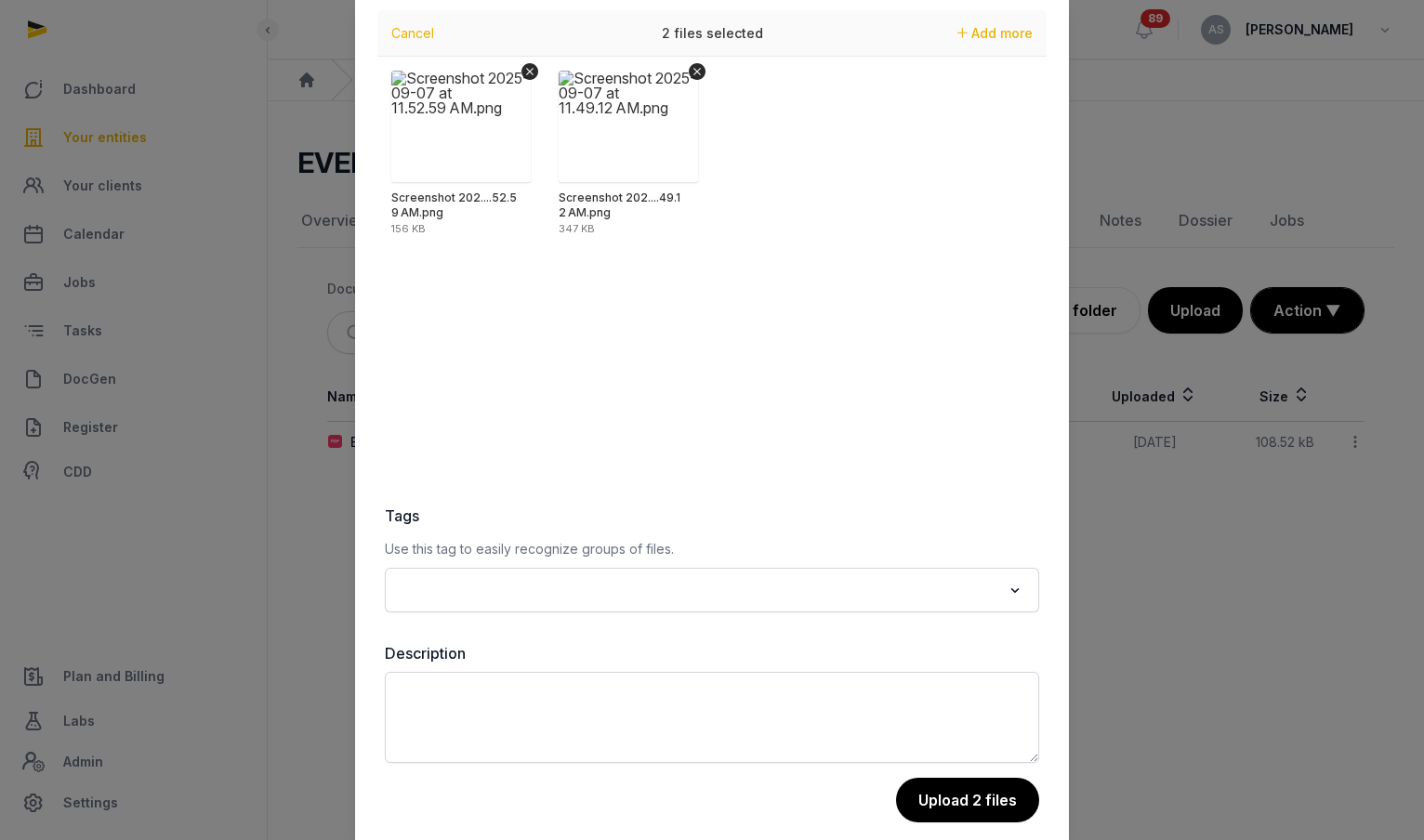
scroll to position [69, 0]
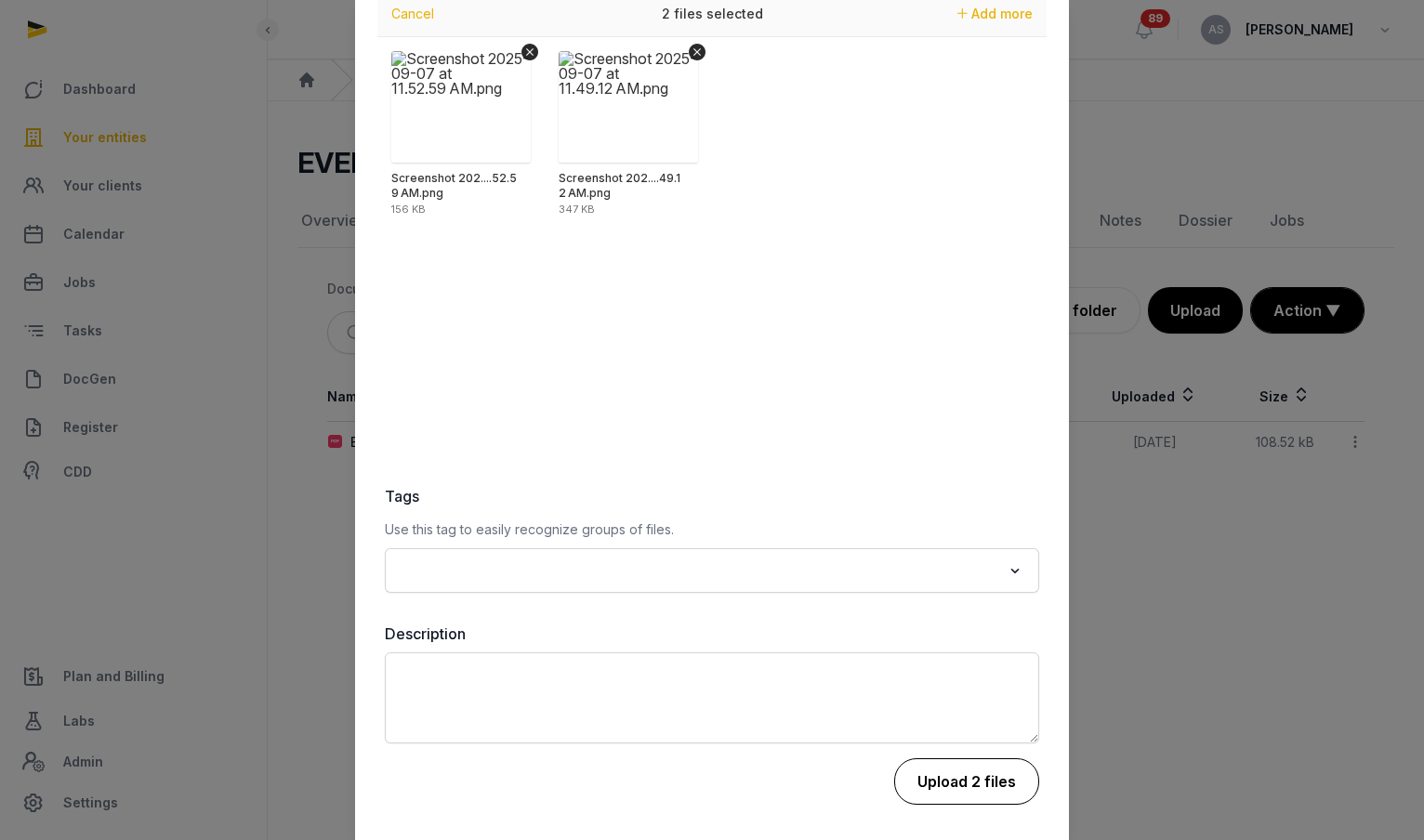
click at [969, 792] on button "Upload 2 files" at bounding box center [967, 782] width 145 height 47
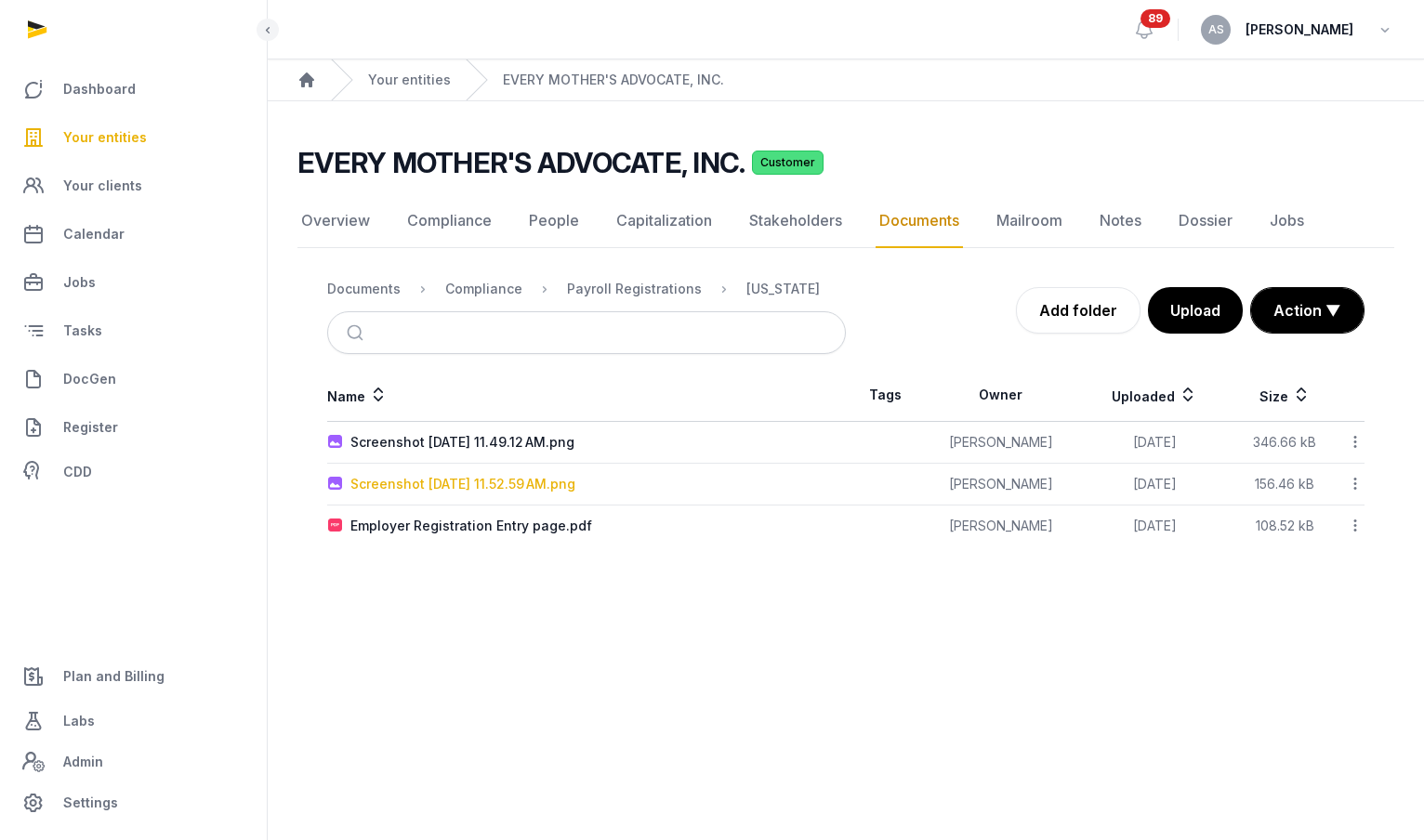
click at [480, 477] on div "Screenshot 2025-09-07 at 11.52.59 AM.png" at bounding box center [462, 484] width 225 height 19
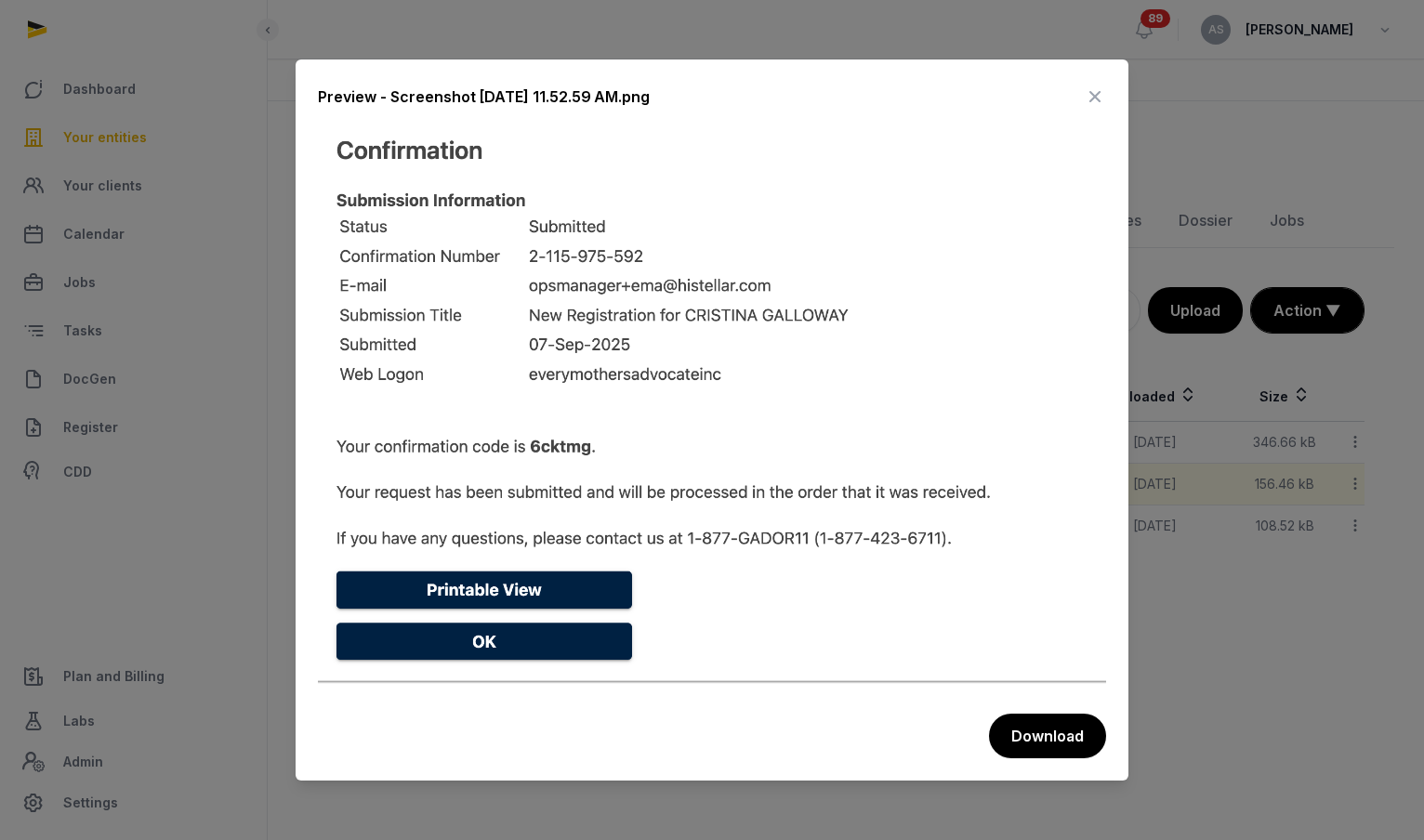
click at [1096, 97] on icon at bounding box center [1094, 97] width 23 height 30
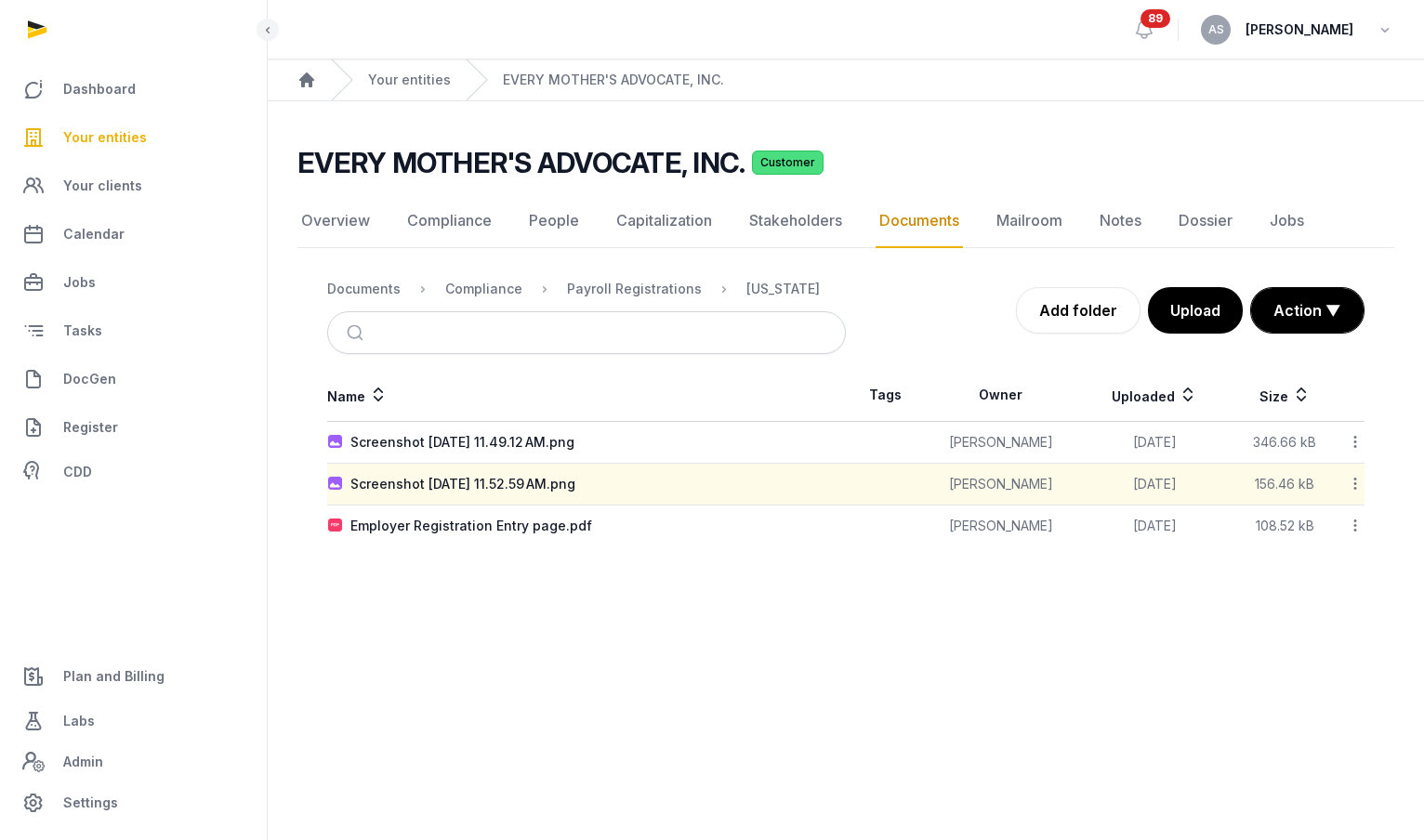
click at [1355, 483] on icon at bounding box center [1355, 484] width 17 height 20
click at [1315, 571] on div "Edit properties" at bounding box center [1289, 566] width 148 height 34
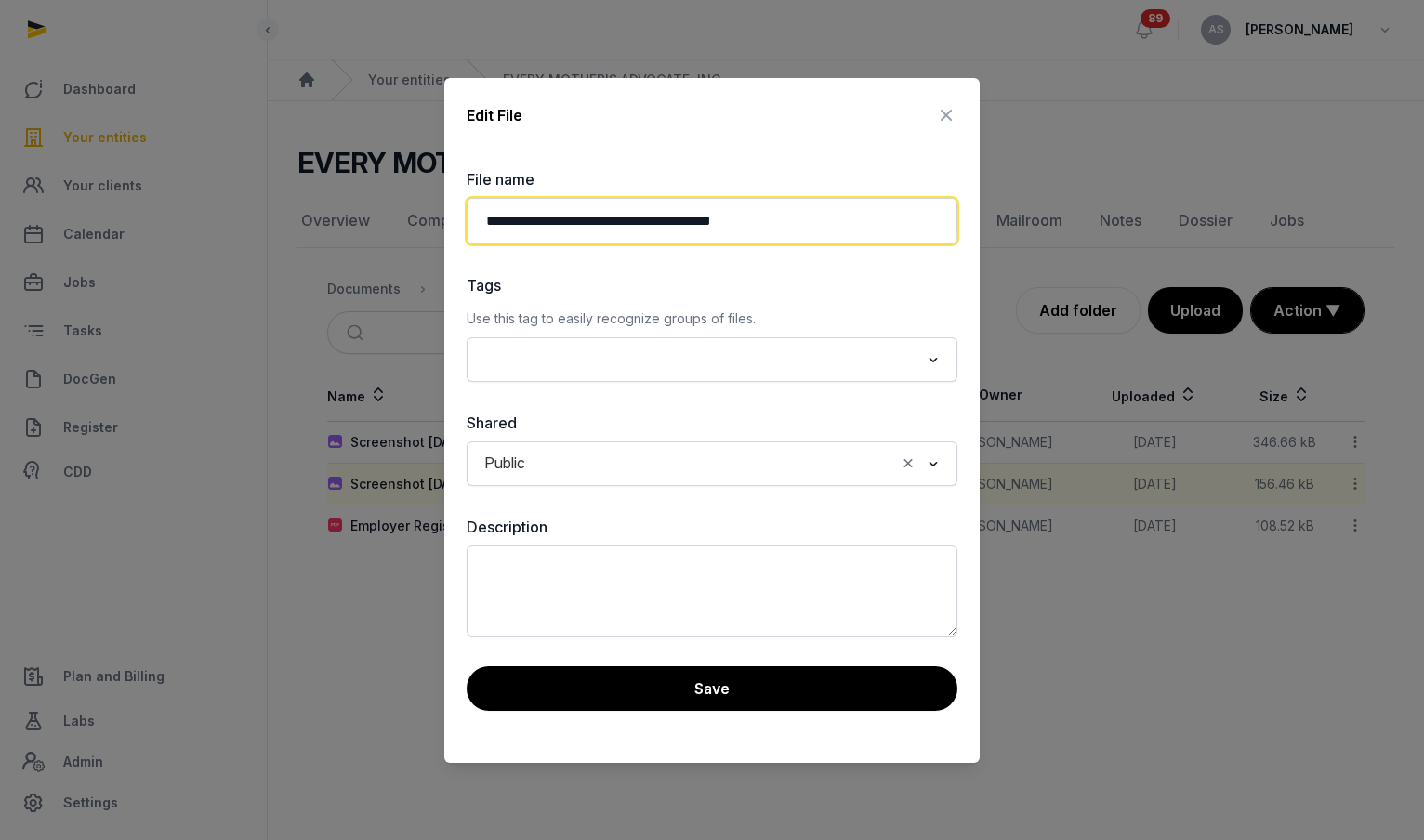
drag, startPoint x: 760, startPoint y: 220, endPoint x: 447, endPoint y: 226, distance: 313.1
click at [447, 226] on div "**********" at bounding box center [712, 420] width 535 height 685
type input "**********"
click at [654, 689] on button "Save" at bounding box center [712, 689] width 491 height 45
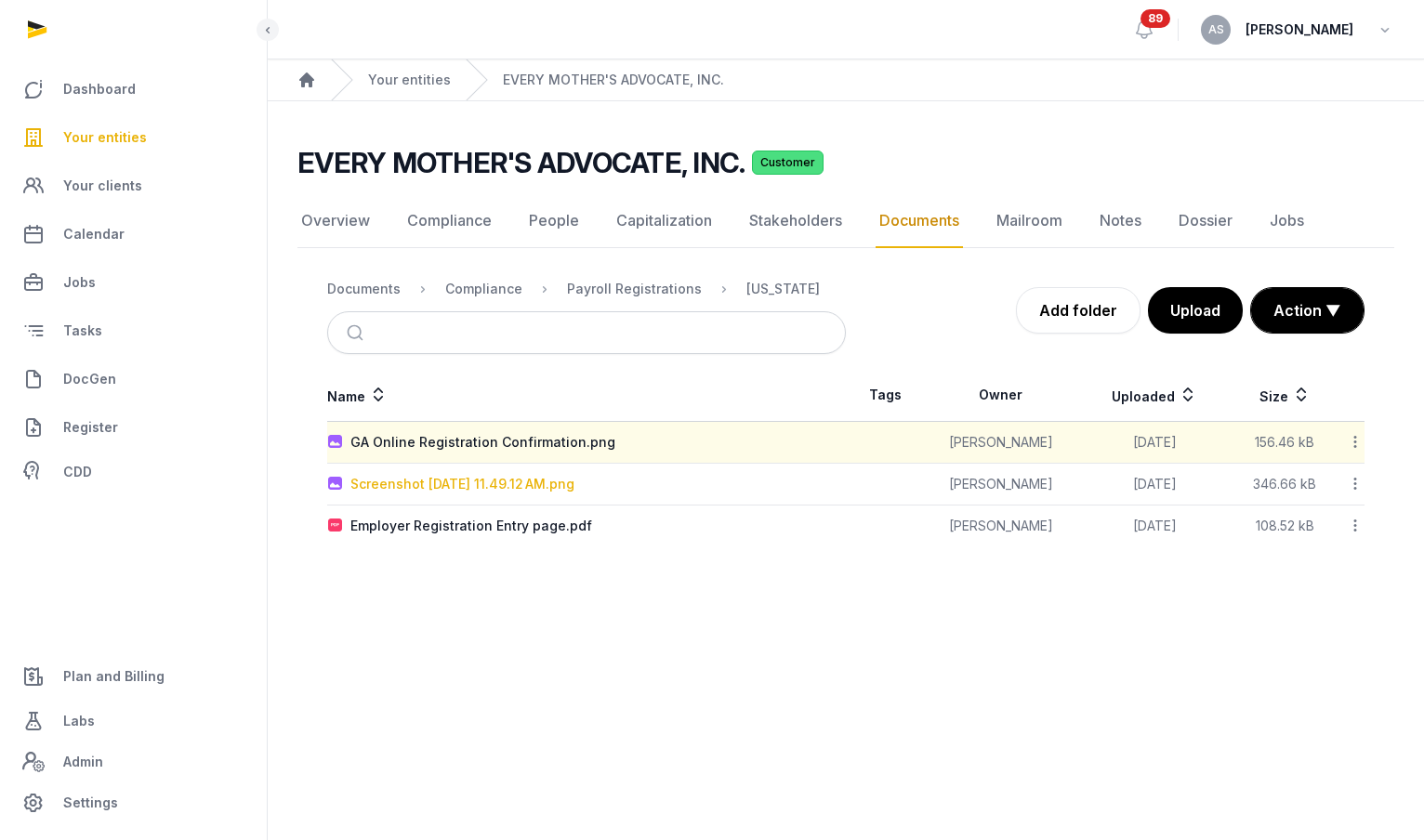
click at [496, 478] on div "Screenshot 2025-09-07 at 11.49.12 AM.png" at bounding box center [462, 484] width 224 height 19
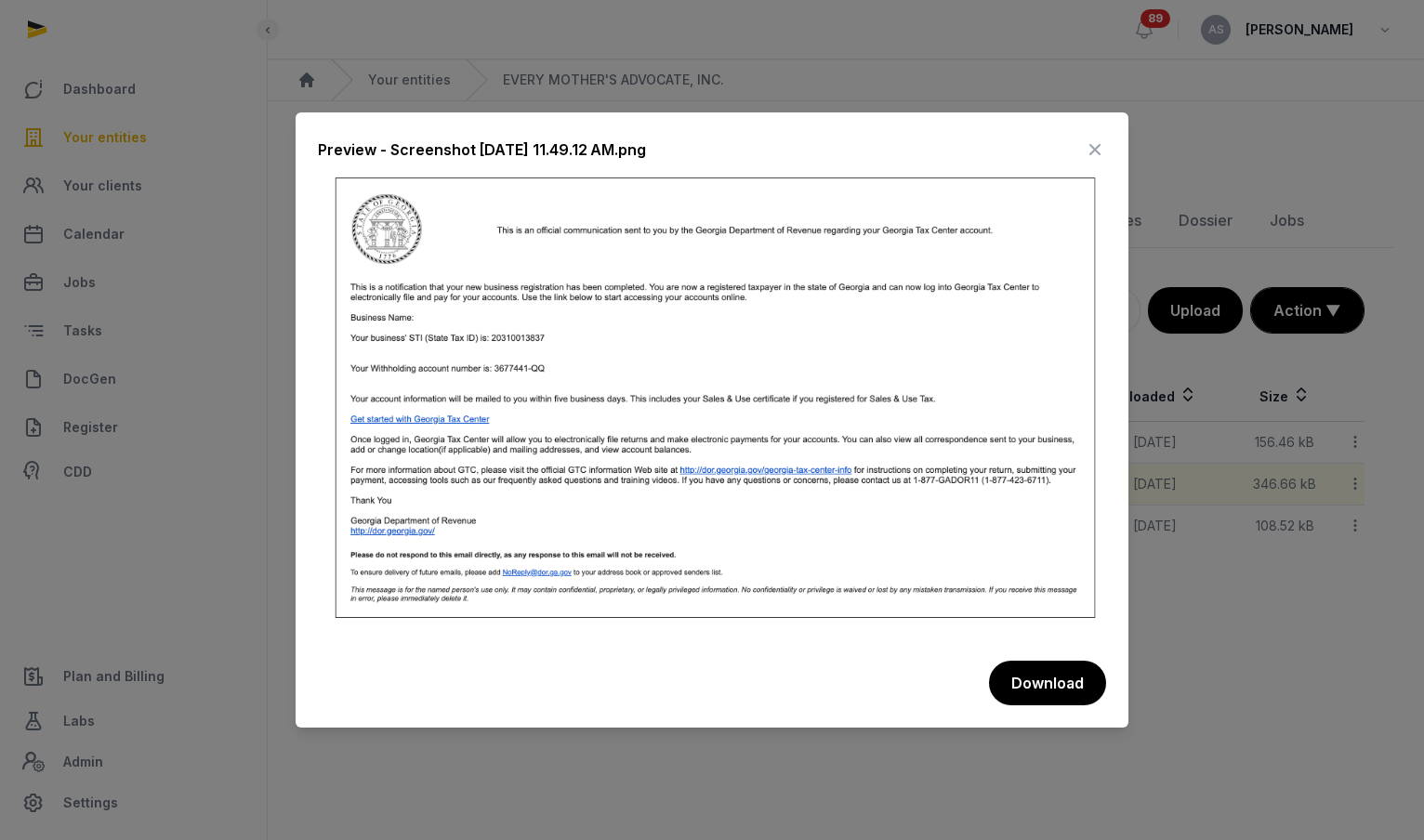
click at [1091, 153] on icon at bounding box center [1094, 149] width 23 height 30
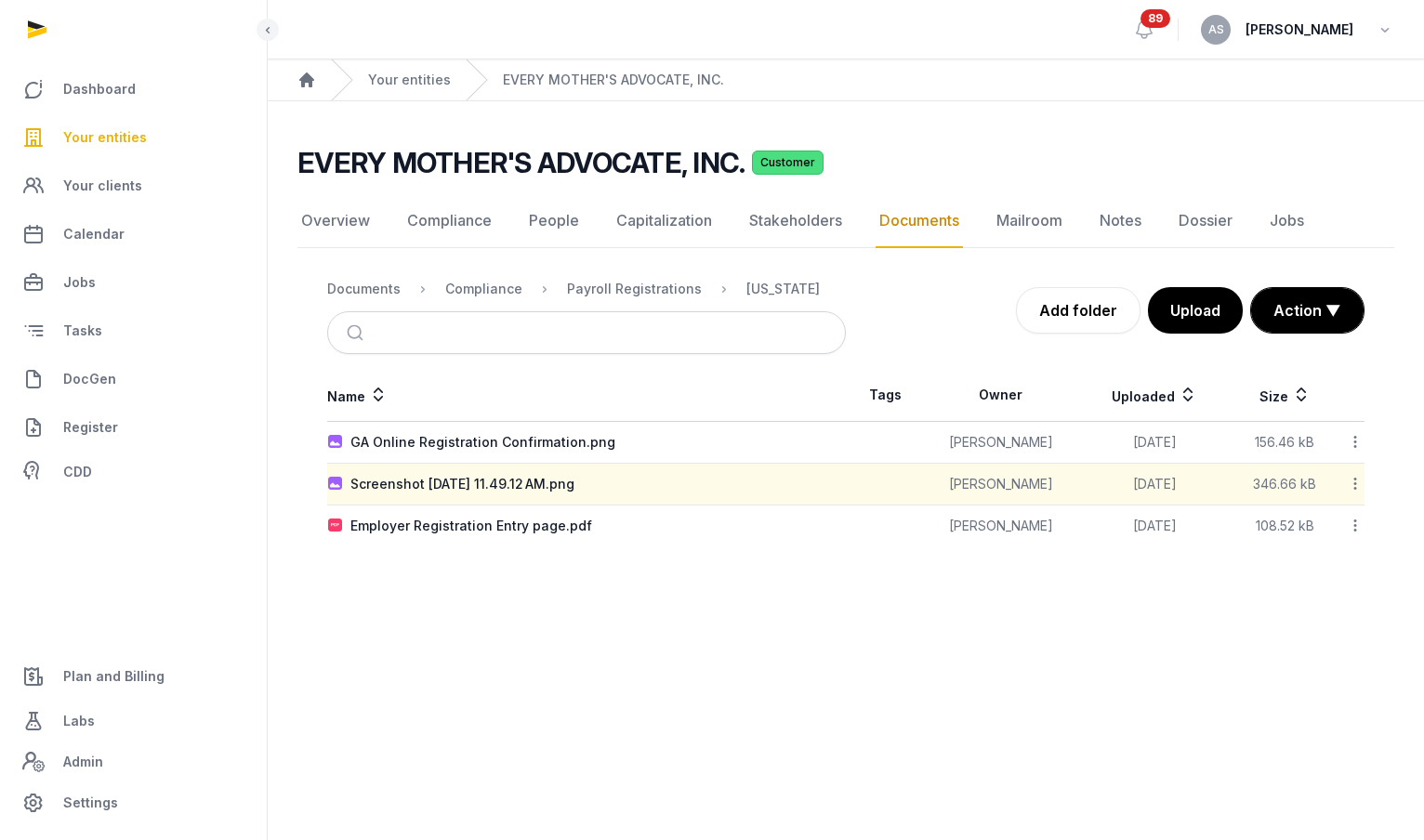
click at [1354, 494] on div at bounding box center [1351, 484] width 25 height 26
click at [1316, 561] on div "Edit properties" at bounding box center [1289, 566] width 148 height 34
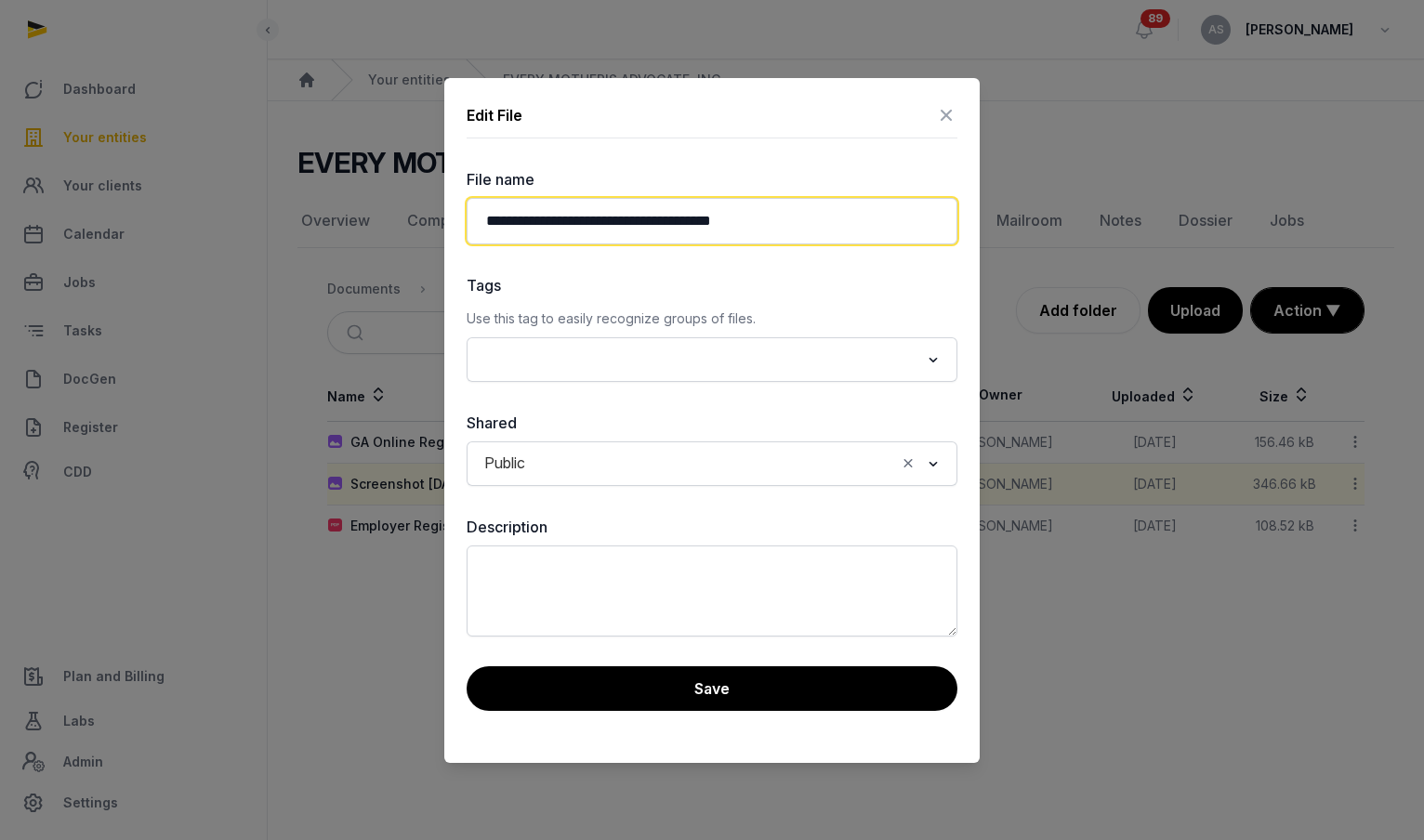
drag, startPoint x: 750, startPoint y: 221, endPoint x: 466, endPoint y: 223, distance: 284.0
click at [466, 223] on div "**********" at bounding box center [712, 420] width 535 height 685
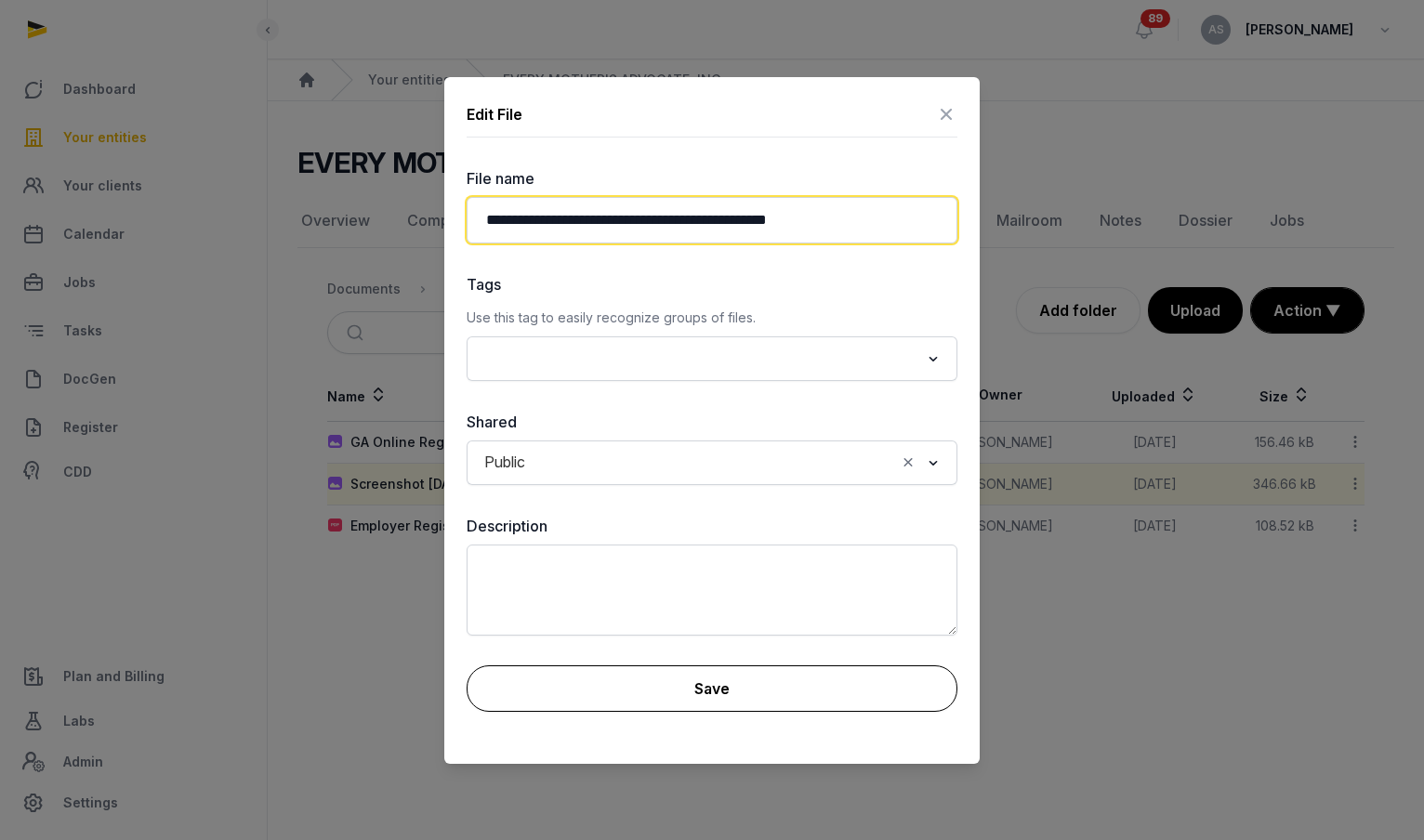
type input "**********"
click at [606, 697] on button "Save" at bounding box center [712, 689] width 491 height 47
